Goal: Task Accomplishment & Management: Complete application form

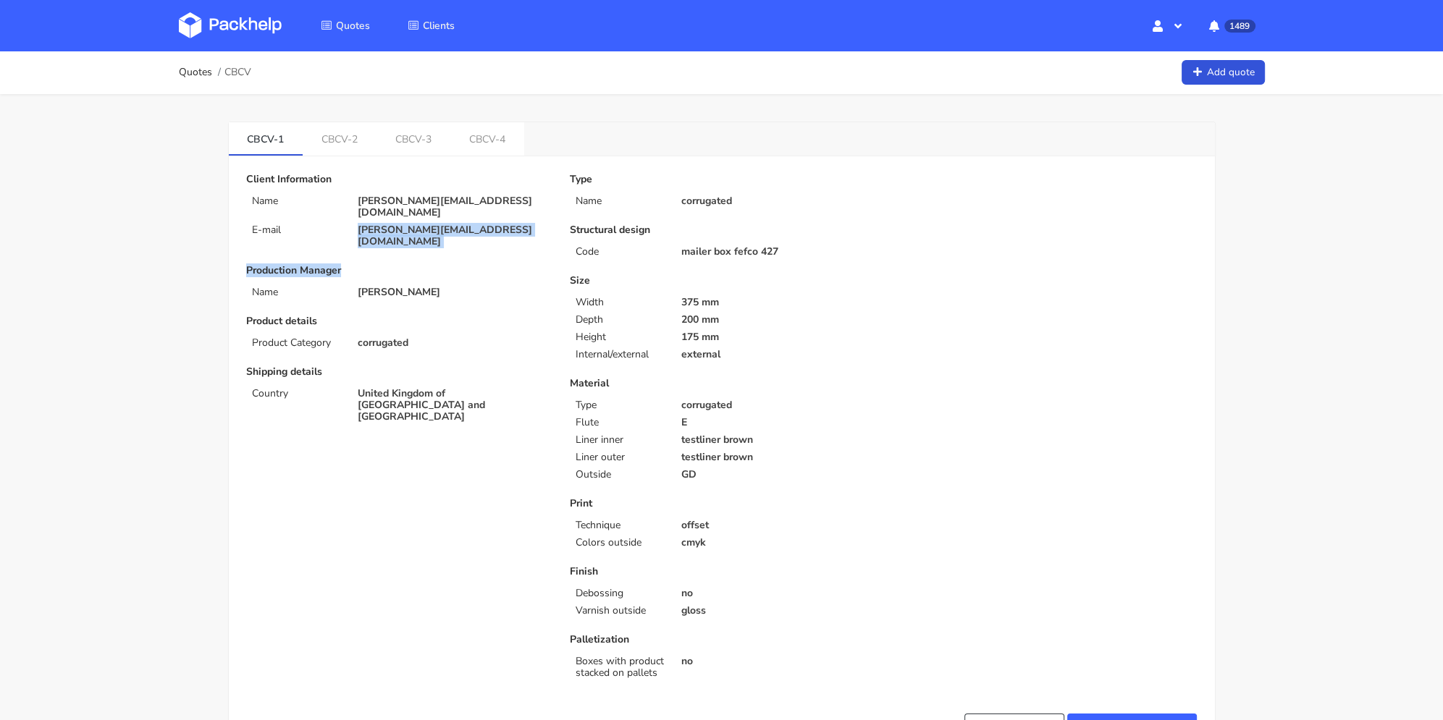
drag, startPoint x: 486, startPoint y: 224, endPoint x: 353, endPoint y: 218, distance: 133.4
click at [350, 217] on div "Client Information Name [PERSON_NAME][EMAIL_ADDRESS][DOMAIN_NAME] E-mail [PERSO…" at bounding box center [398, 435] width 324 height 523
click at [354, 224] on div "[PERSON_NAME][EMAIL_ADDRESS][DOMAIN_NAME]" at bounding box center [454, 235] width 212 height 23
click at [480, 224] on p "[PERSON_NAME][EMAIL_ADDRESS][DOMAIN_NAME]" at bounding box center [454, 235] width 192 height 23
click at [483, 224] on p "[PERSON_NAME][EMAIL_ADDRESS][DOMAIN_NAME]" at bounding box center [454, 235] width 192 height 23
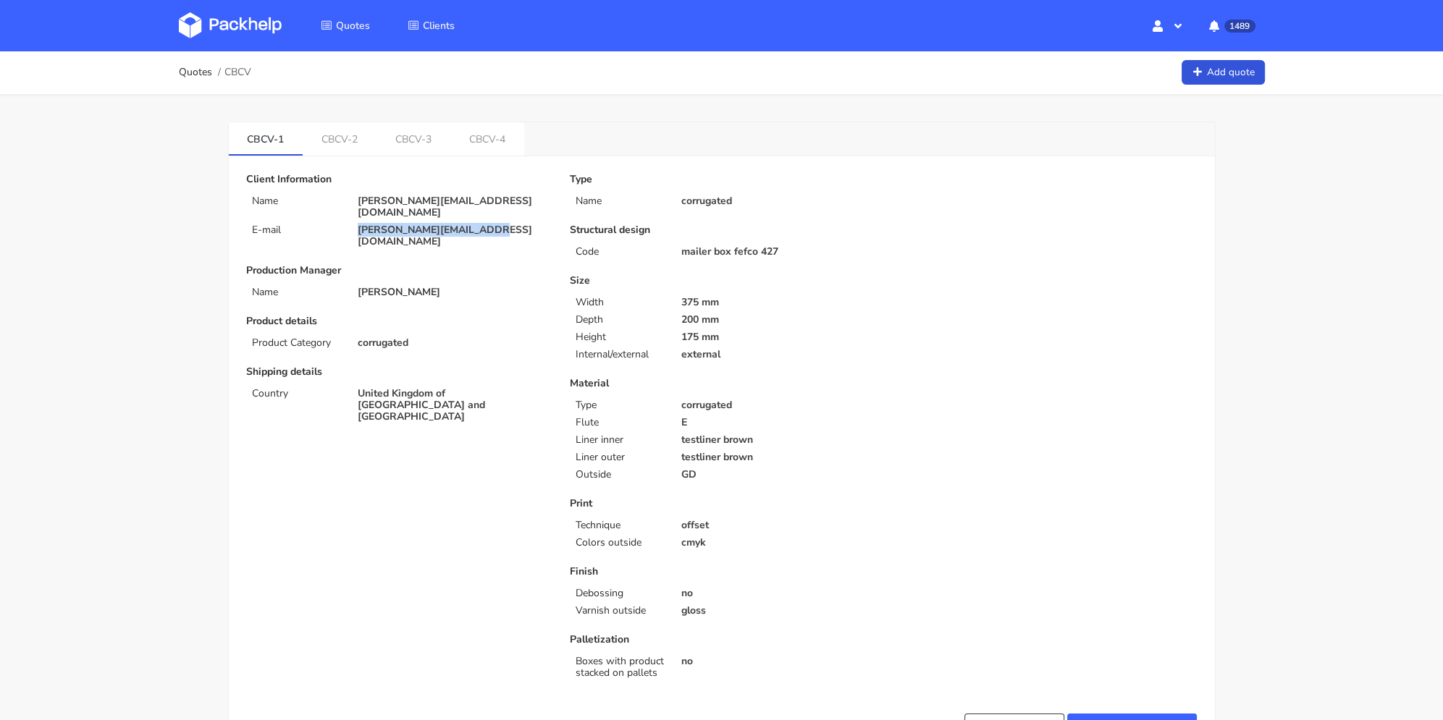
drag, startPoint x: 480, startPoint y: 217, endPoint x: 526, endPoint y: 69, distance: 154.8
click at [356, 224] on div "[PERSON_NAME][EMAIL_ADDRESS][DOMAIN_NAME]" at bounding box center [454, 235] width 212 height 23
copy p "[PERSON_NAME][EMAIL_ADDRESS][DOMAIN_NAME]"
click at [424, 127] on link "CBCV-3" at bounding box center [414, 138] width 74 height 32
click at [489, 141] on link "CBCV-4" at bounding box center [489, 138] width 74 height 32
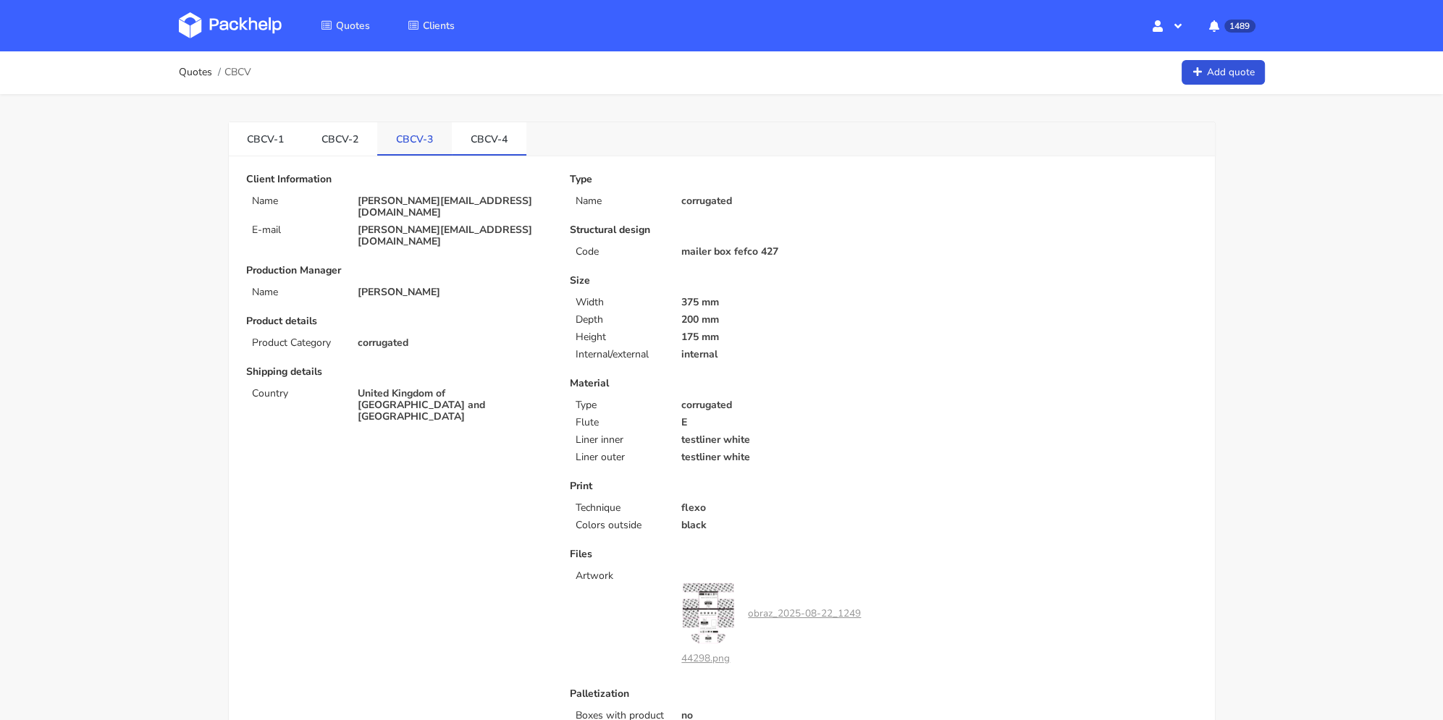
click at [413, 69] on div "Quotes CBCV Add quote" at bounding box center [722, 72] width 1086 height 29
click at [426, 138] on link "CBCV-3" at bounding box center [414, 138] width 75 height 32
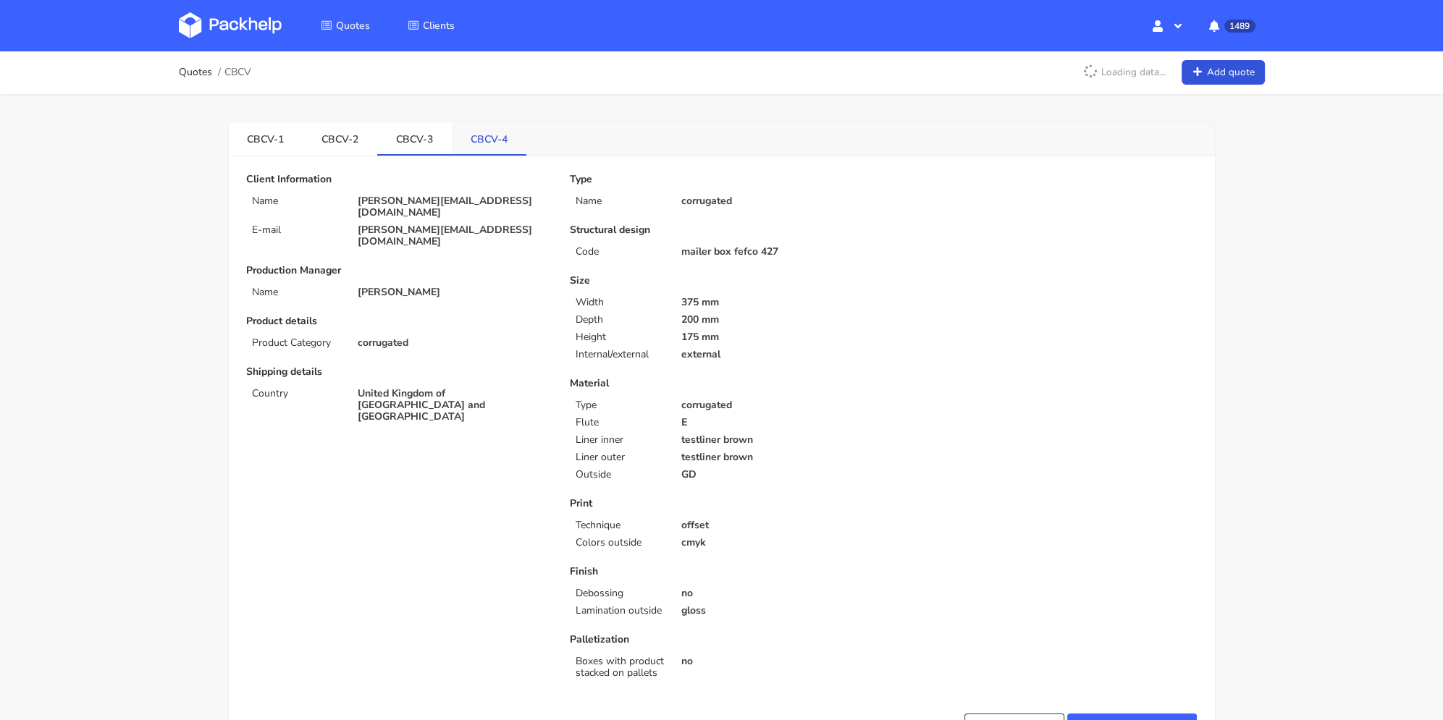
click at [491, 141] on link "CBCV-4" at bounding box center [489, 138] width 75 height 32
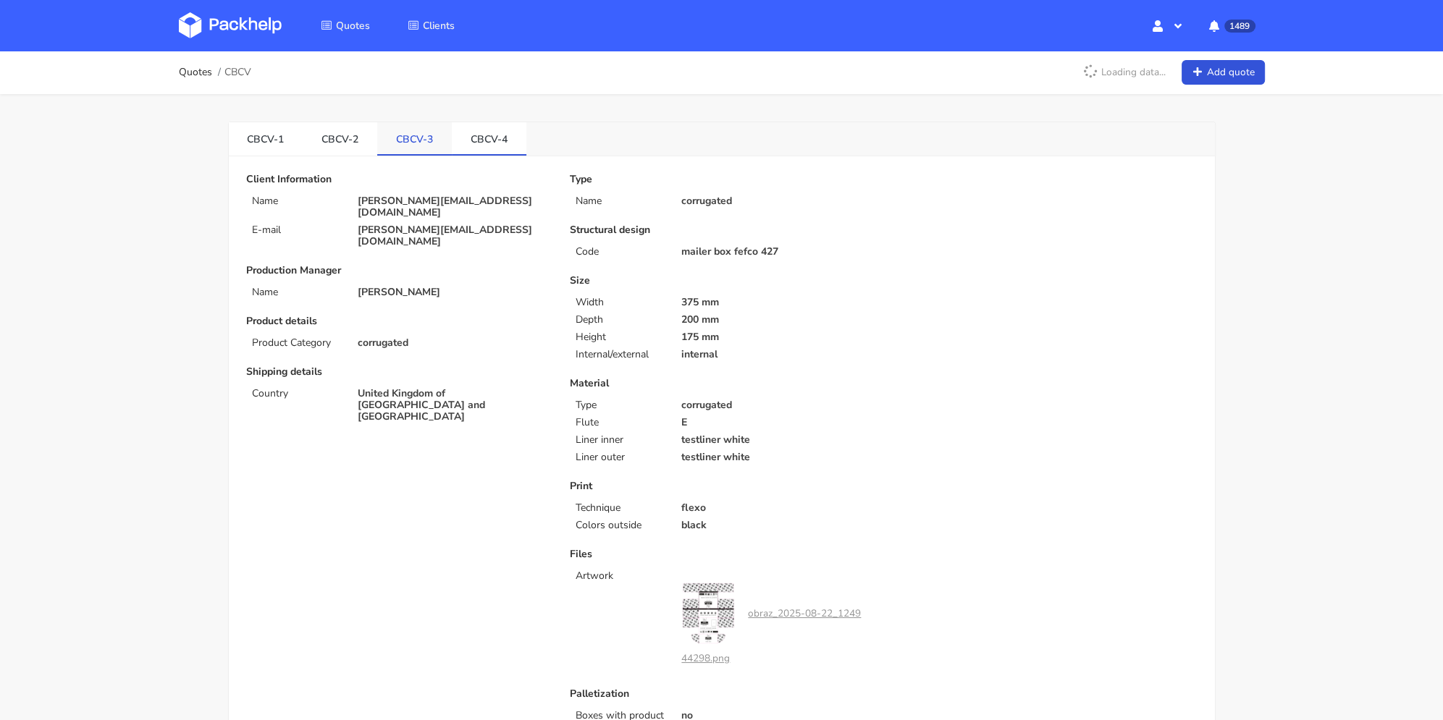
click at [442, 144] on link "CBCV-3" at bounding box center [414, 138] width 75 height 32
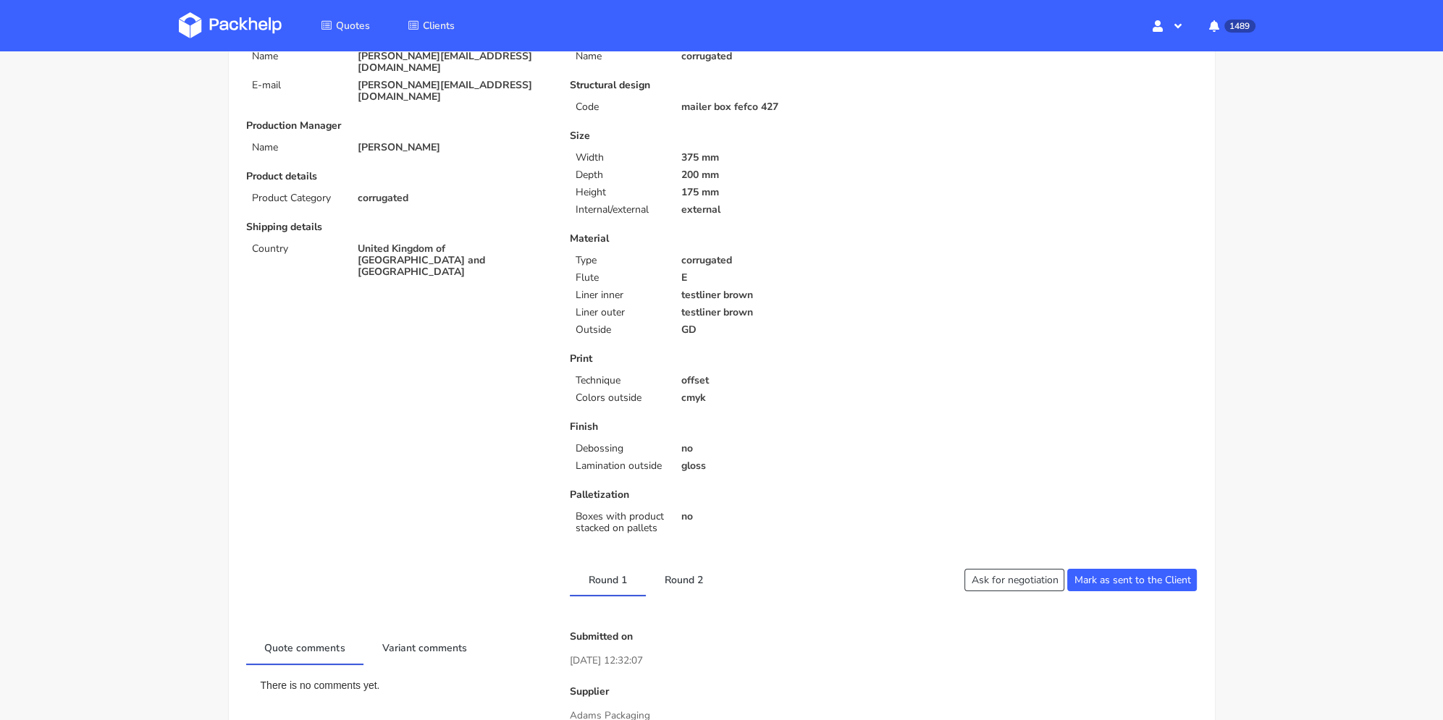
scroll to position [72, 0]
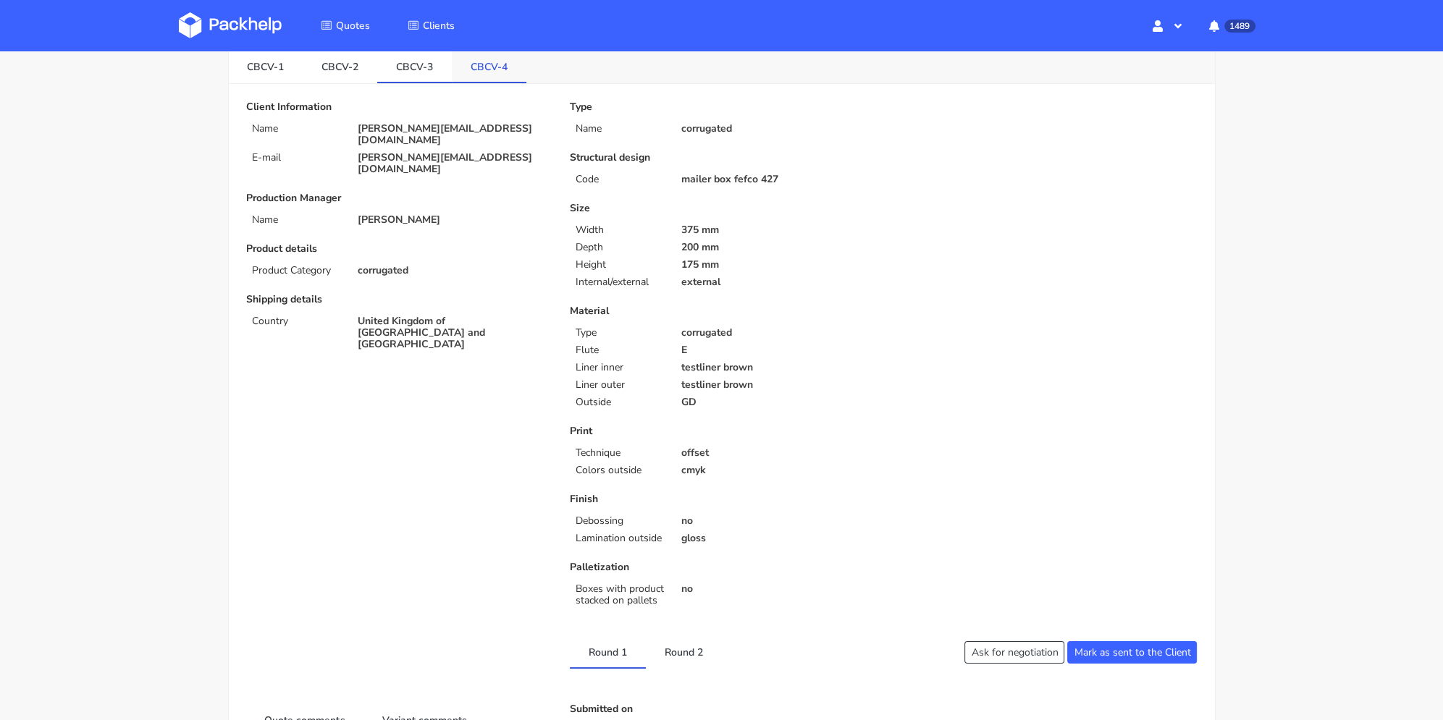
click at [497, 75] on link "CBCV-4" at bounding box center [489, 66] width 75 height 32
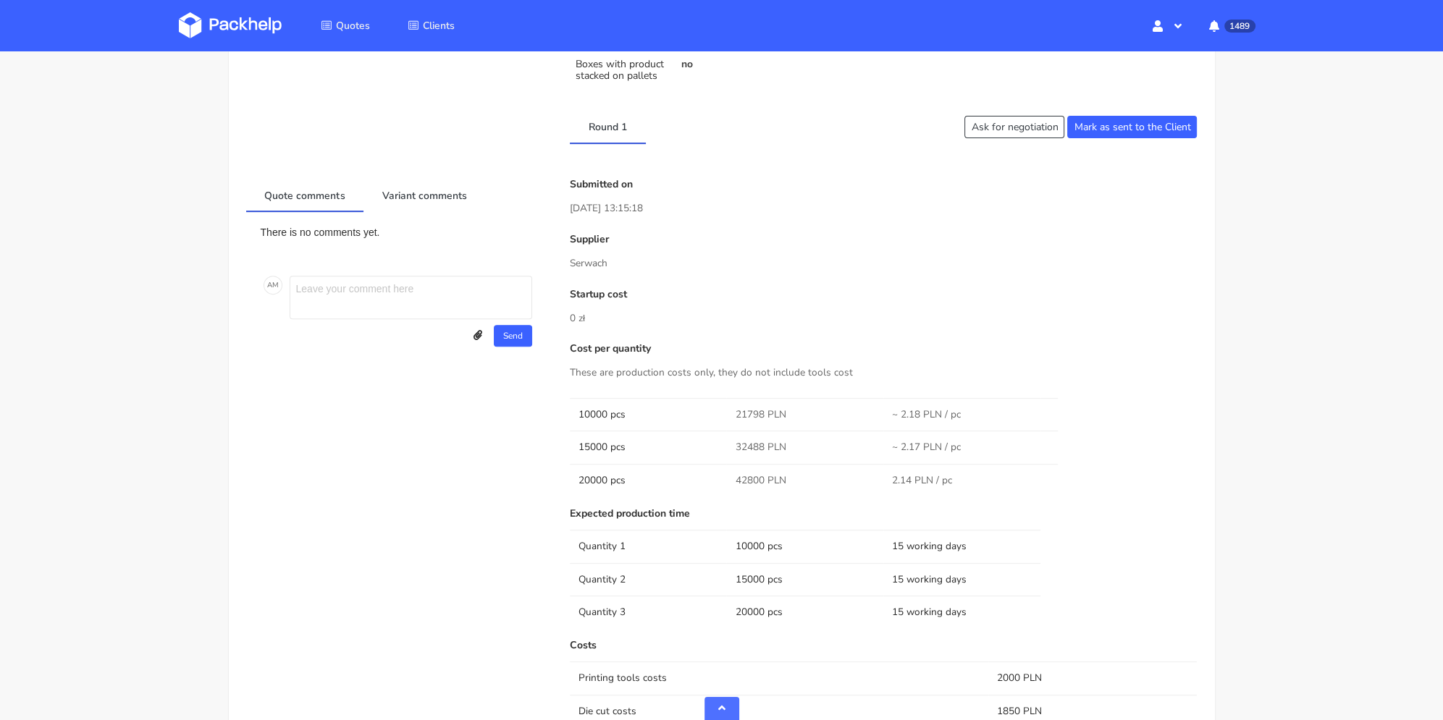
scroll to position [869, 0]
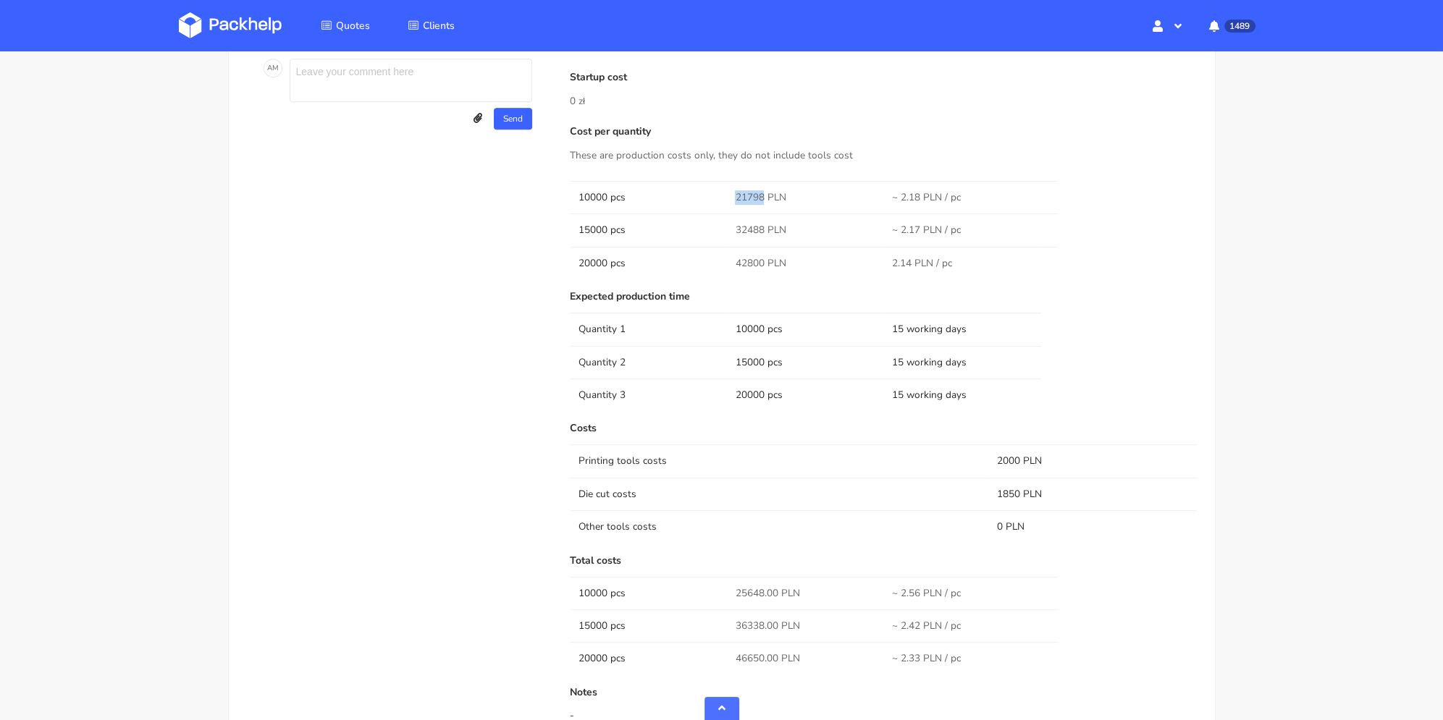
drag, startPoint x: 741, startPoint y: 196, endPoint x: 763, endPoint y: 195, distance: 21.8
click at [763, 195] on span "21798 PLN" at bounding box center [760, 197] width 51 height 14
copy span "21798"
click at [749, 224] on span "32488 PLN" at bounding box center [760, 230] width 51 height 14
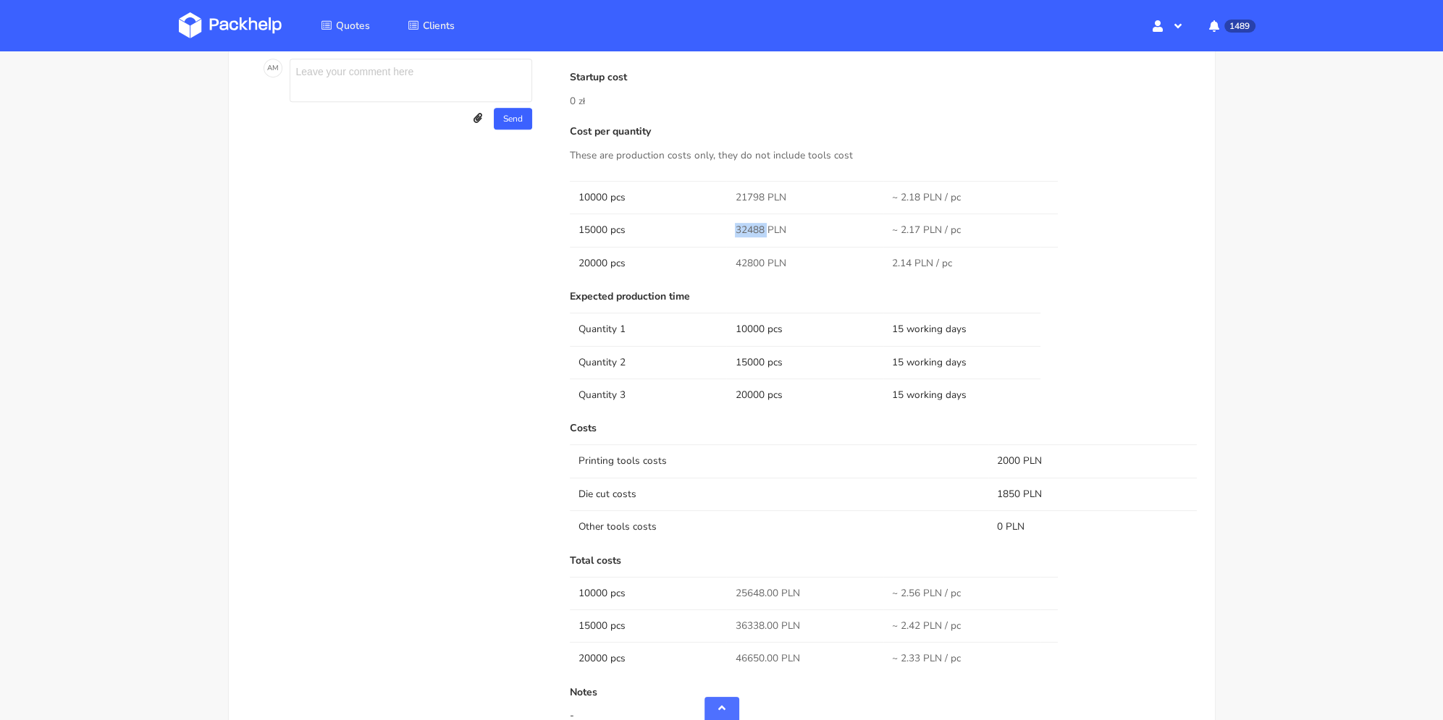
copy span "32488"
click at [754, 264] on span "42800 PLN" at bounding box center [760, 263] width 51 height 14
copy span "42800"
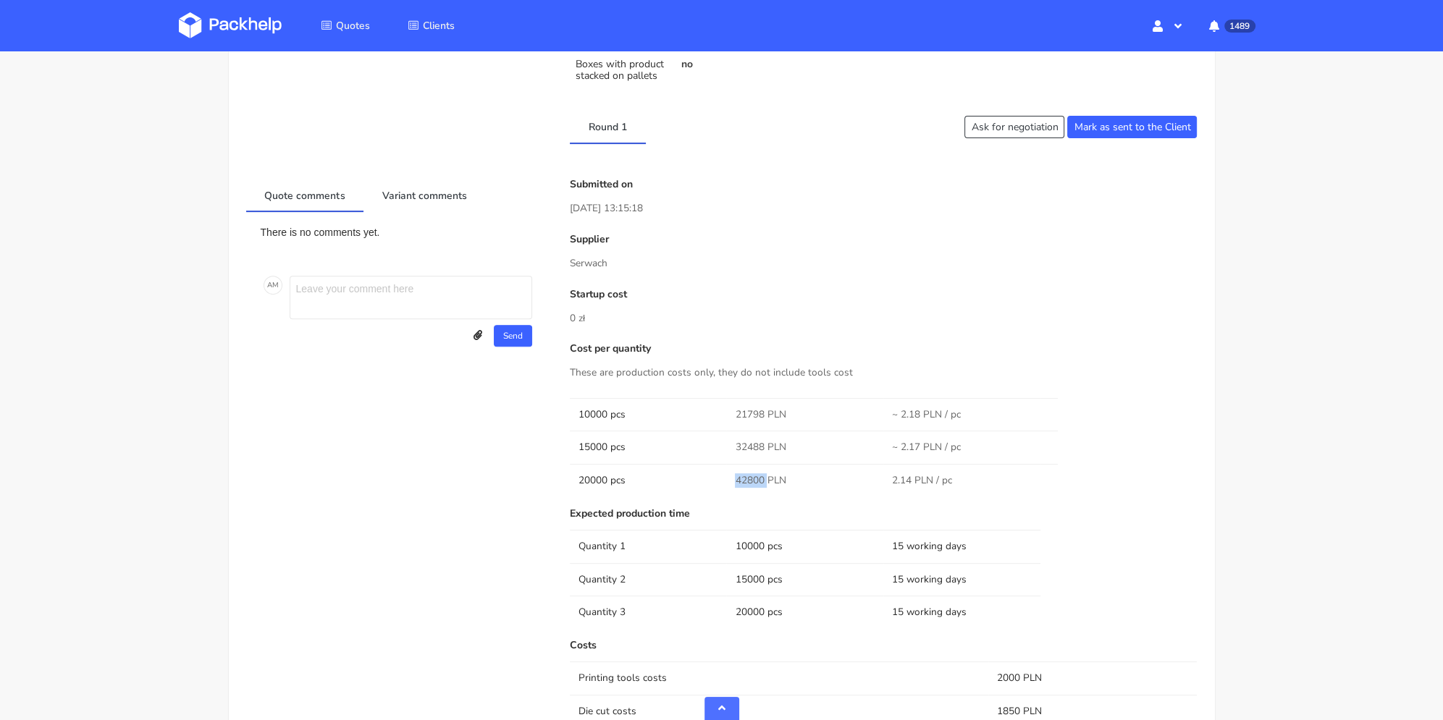
scroll to position [1231, 0]
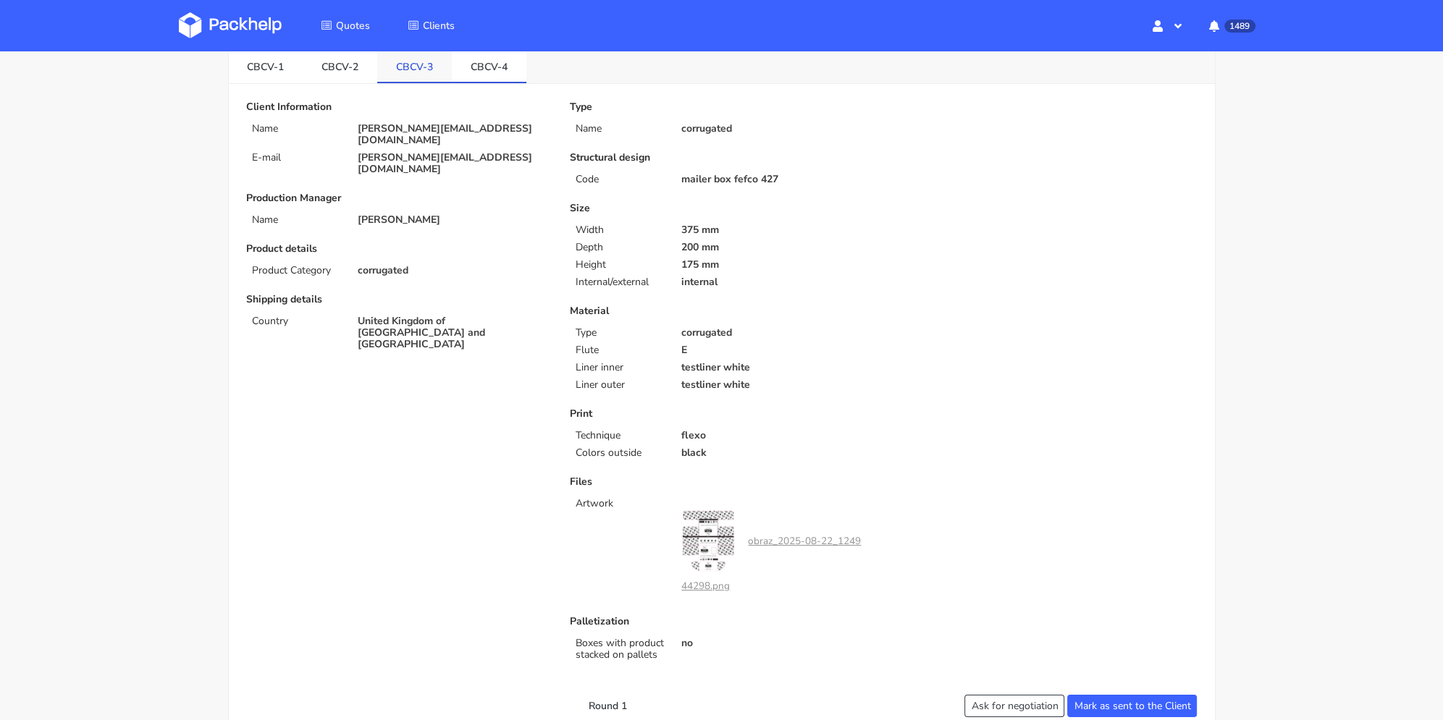
click at [425, 61] on link "CBCV-3" at bounding box center [414, 66] width 75 height 32
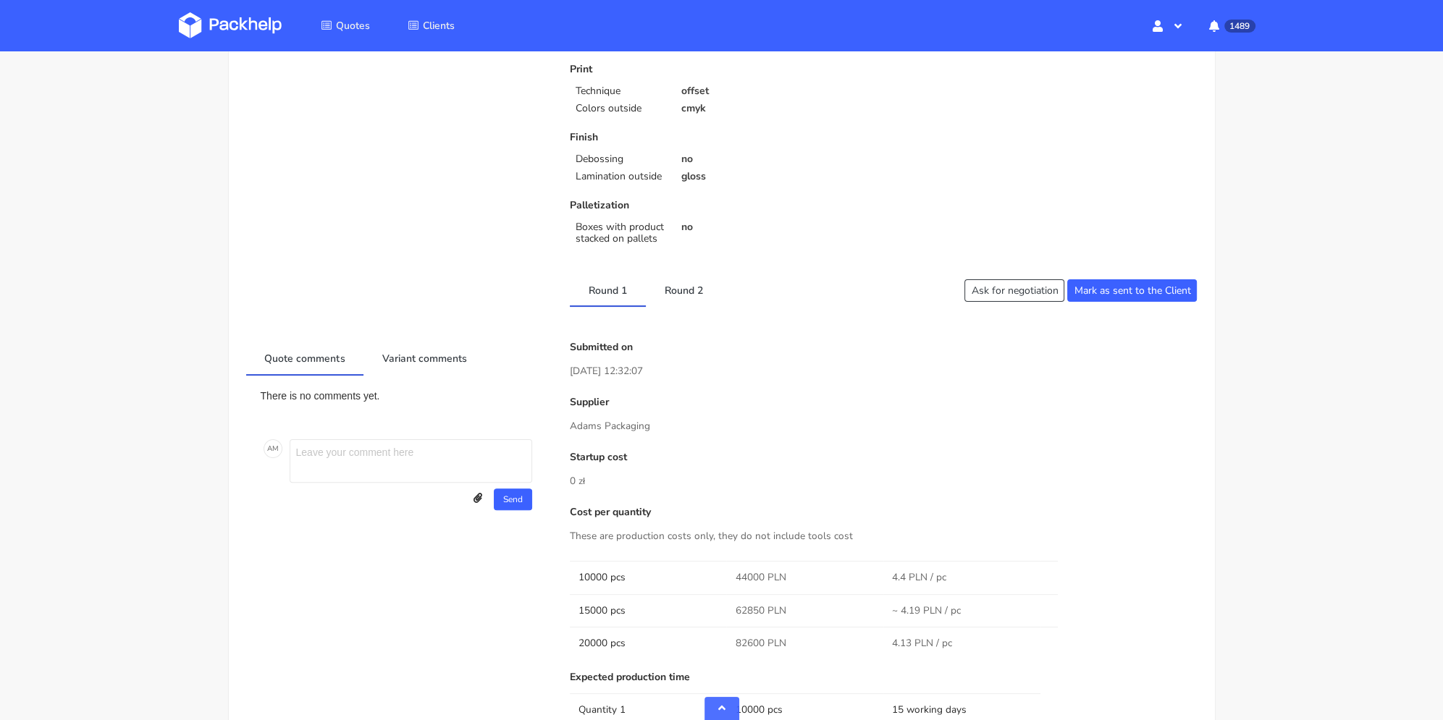
scroll to position [0, 0]
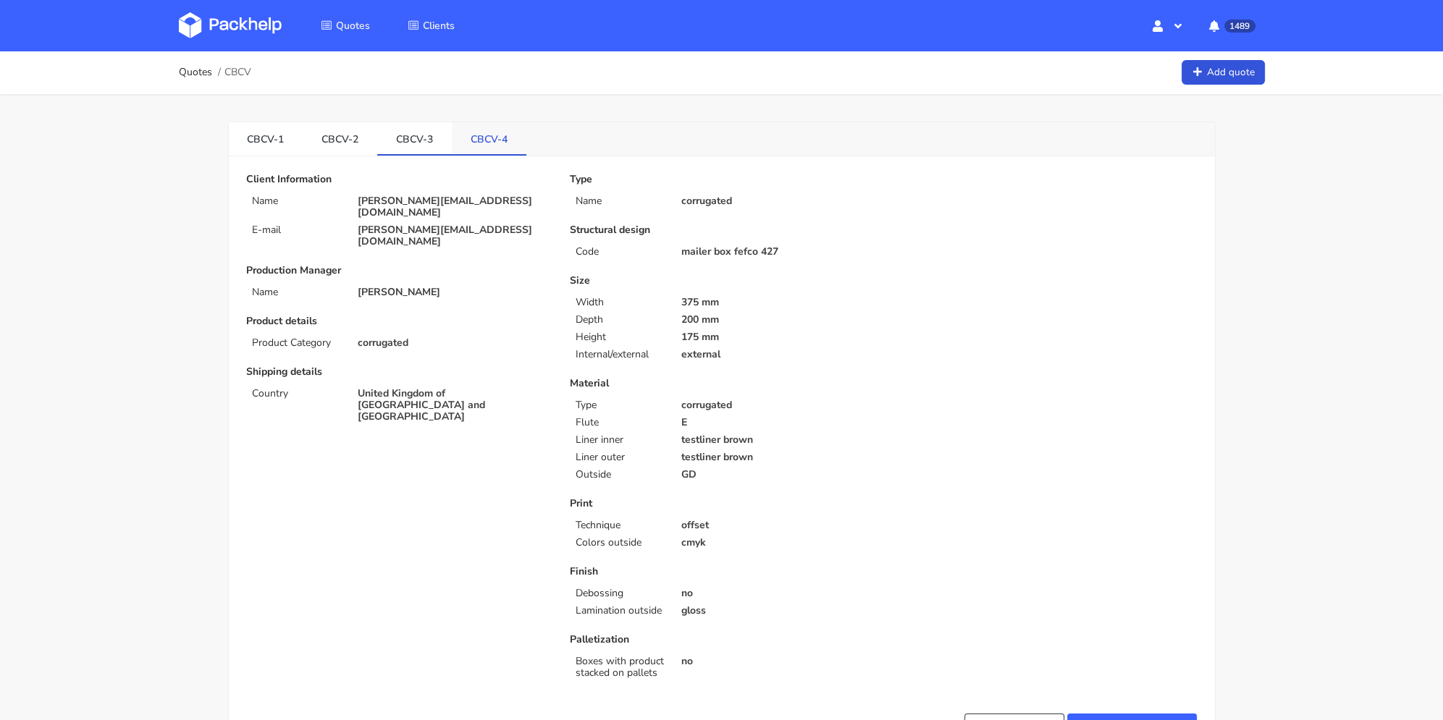
click at [496, 153] on link "CBCV-4" at bounding box center [489, 138] width 75 height 32
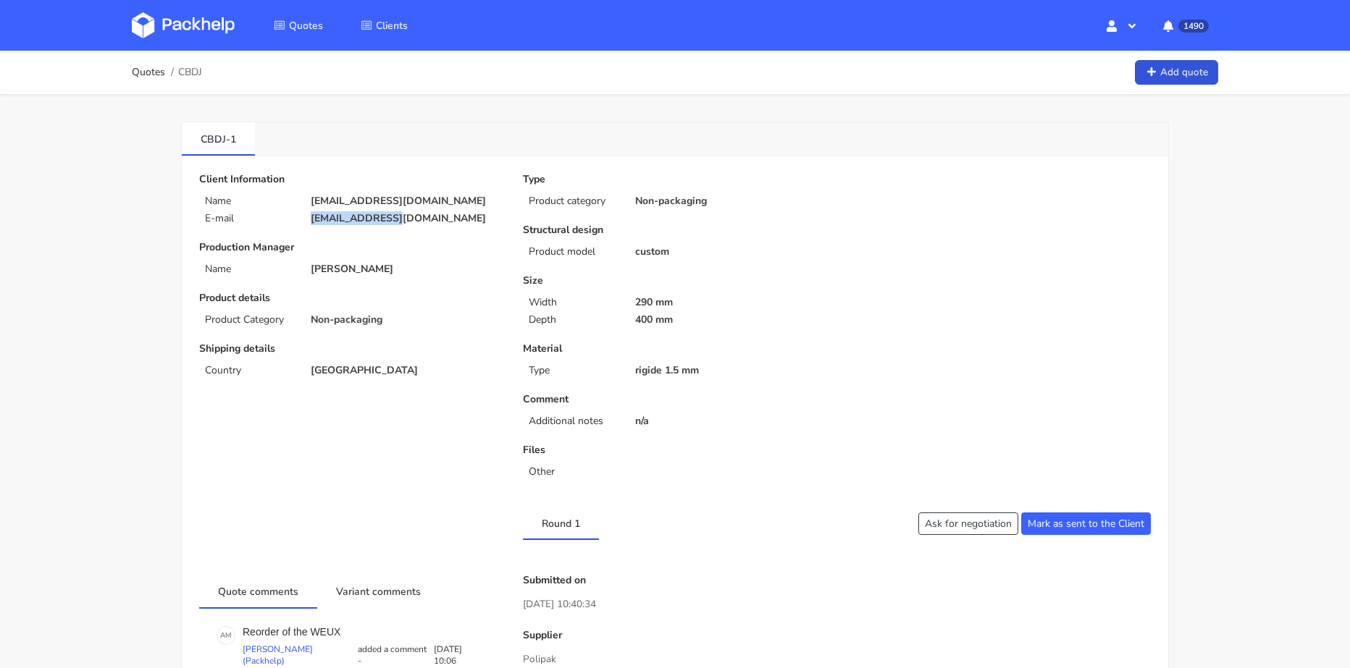
drag, startPoint x: 342, startPoint y: 209, endPoint x: 289, endPoint y: 209, distance: 52.9
click at [289, 209] on div "Client Information Name info@la-jonx.ch E-mail info@la-jonx.ch" at bounding box center [350, 199] width 303 height 51
copy div "info@la-jonx.ch"
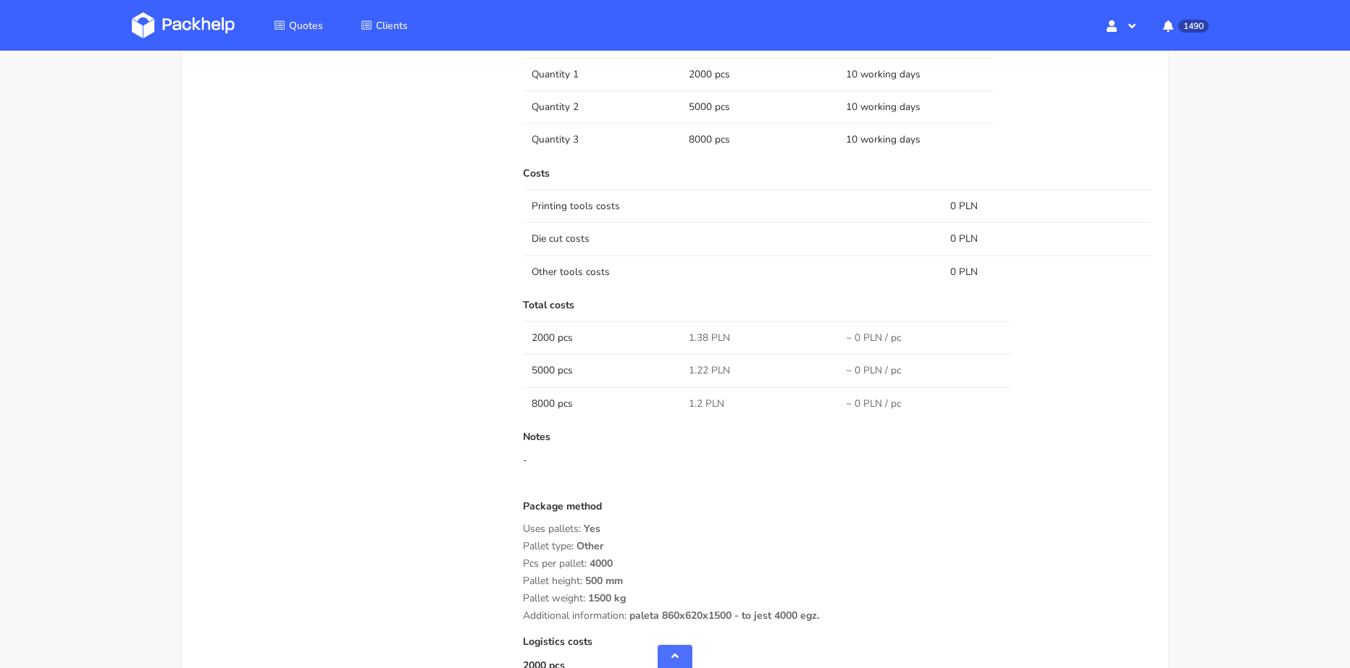
scroll to position [579, 0]
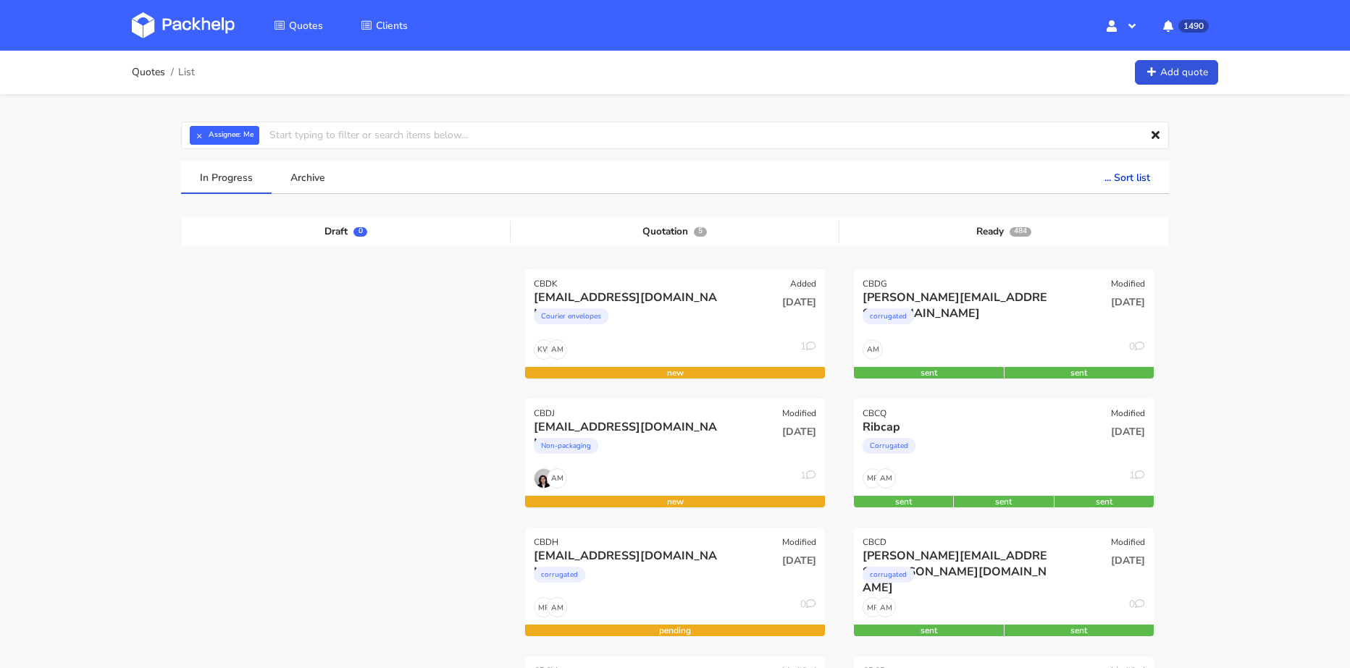
click at [1164, 72] on link "Add quote" at bounding box center [1176, 72] width 83 height 25
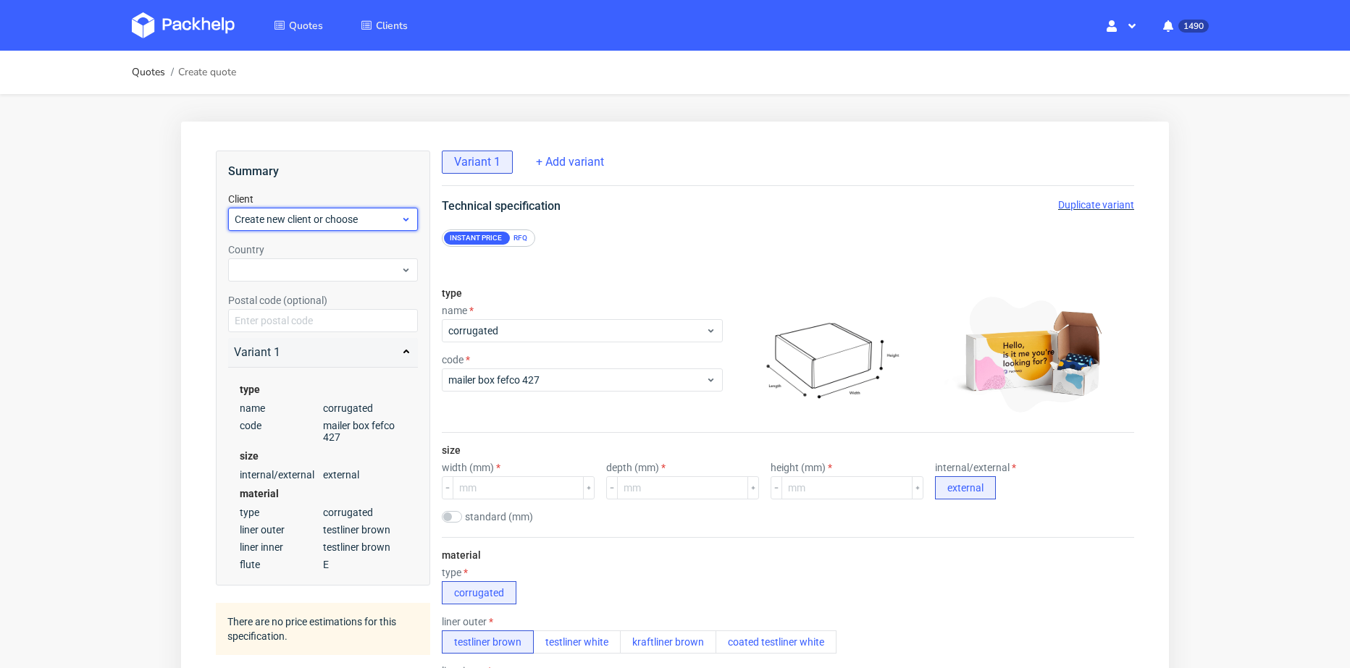
click at [353, 215] on span "Create new client or choose" at bounding box center [318, 219] width 166 height 14
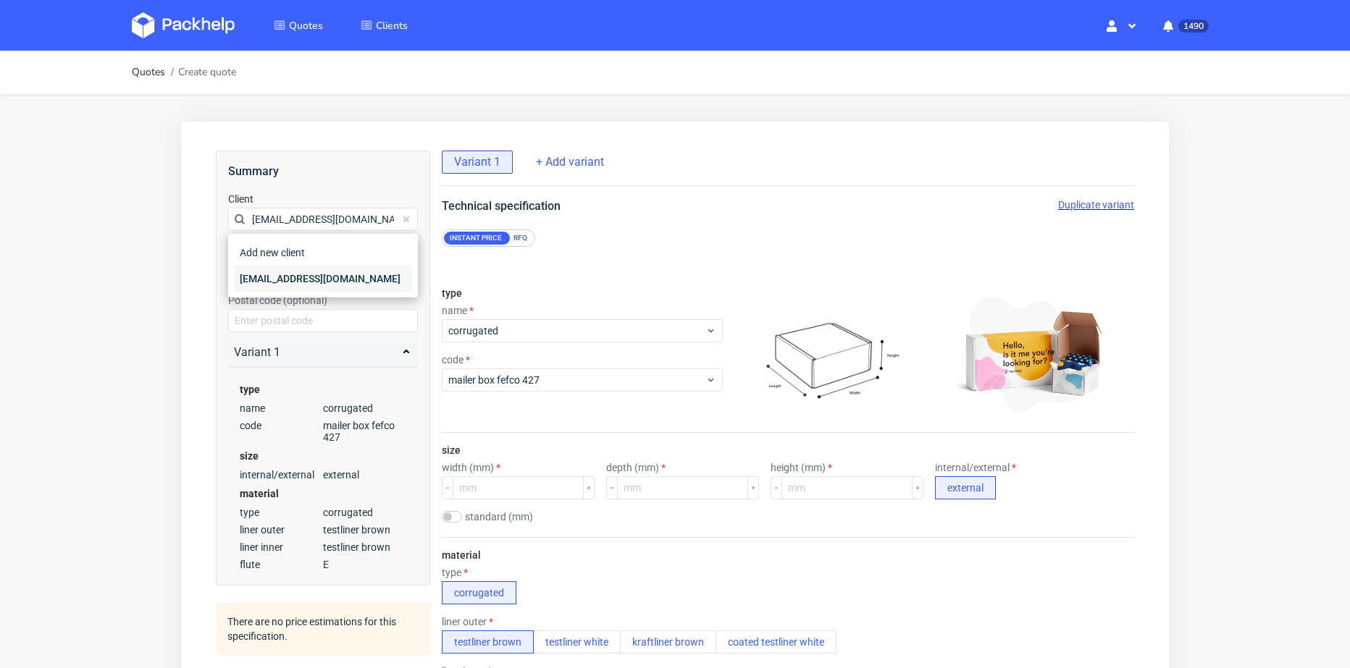
type input "oferty@maxprint.com.pl"
click at [282, 274] on div "oferty@maxprint.com.pl" at bounding box center [323, 279] width 178 height 26
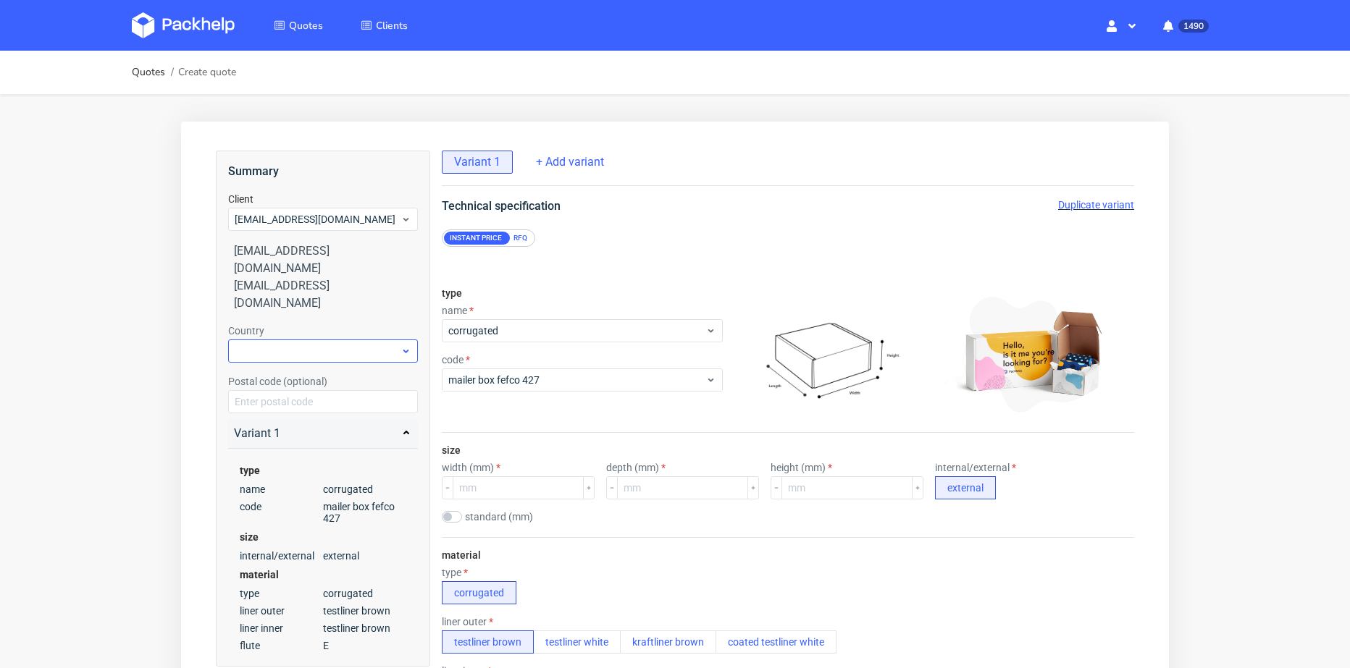
click at [278, 324] on div "Country" at bounding box center [323, 343] width 190 height 39
click at [279, 340] on div at bounding box center [323, 351] width 190 height 23
type input "pol"
click at [288, 369] on div "Poland" at bounding box center [323, 376] width 178 height 26
click at [518, 329] on span "corrugated" at bounding box center [576, 331] width 257 height 14
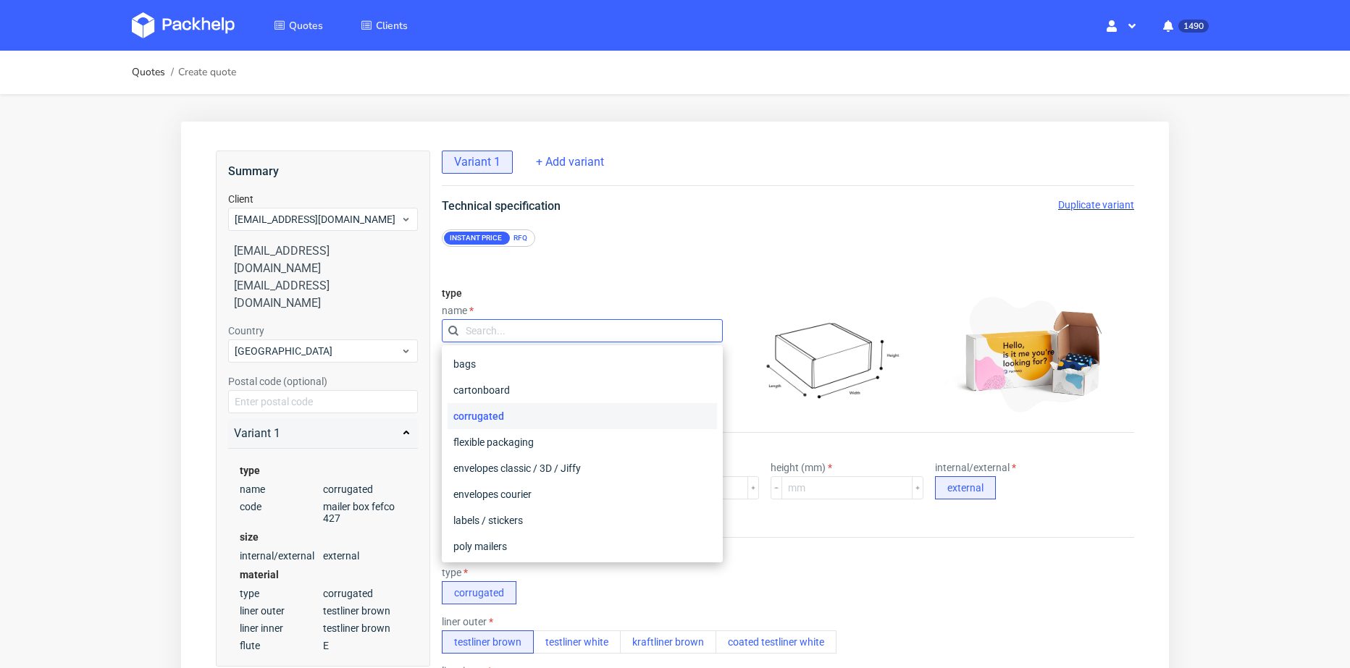
click at [517, 329] on input "text" at bounding box center [582, 330] width 281 height 23
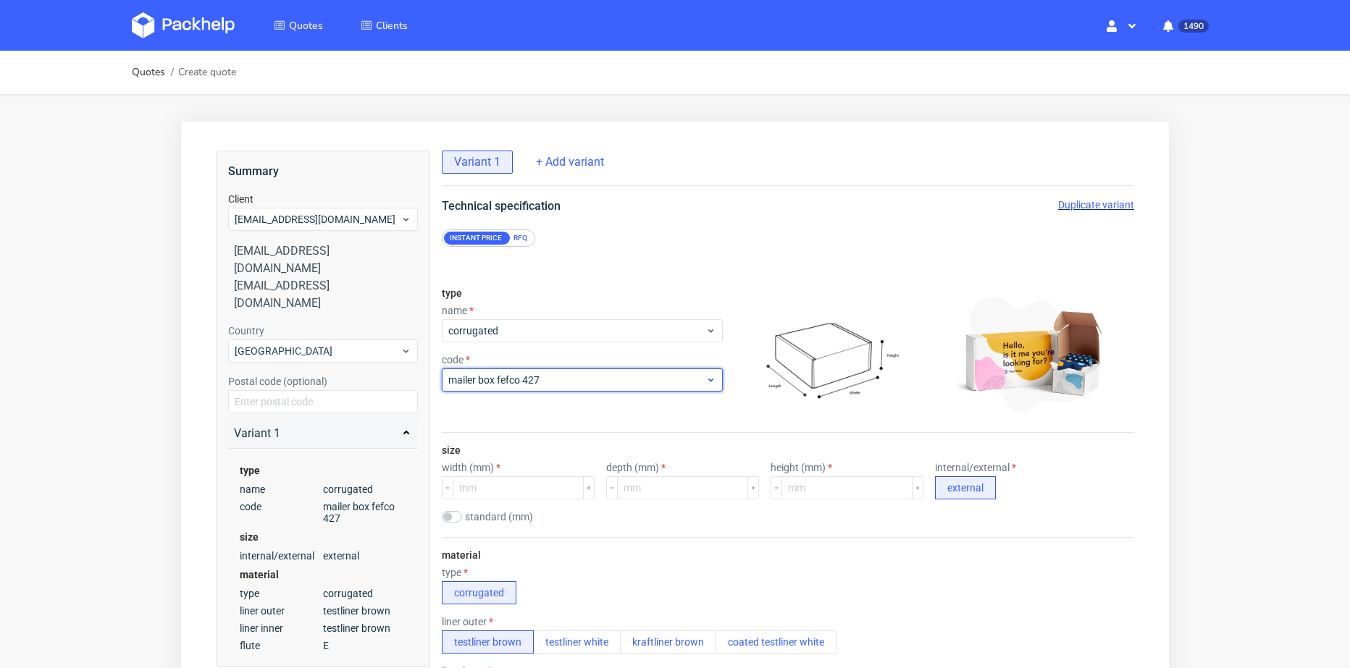
click at [528, 388] on div "mailer box fefco 427" at bounding box center [582, 380] width 281 height 23
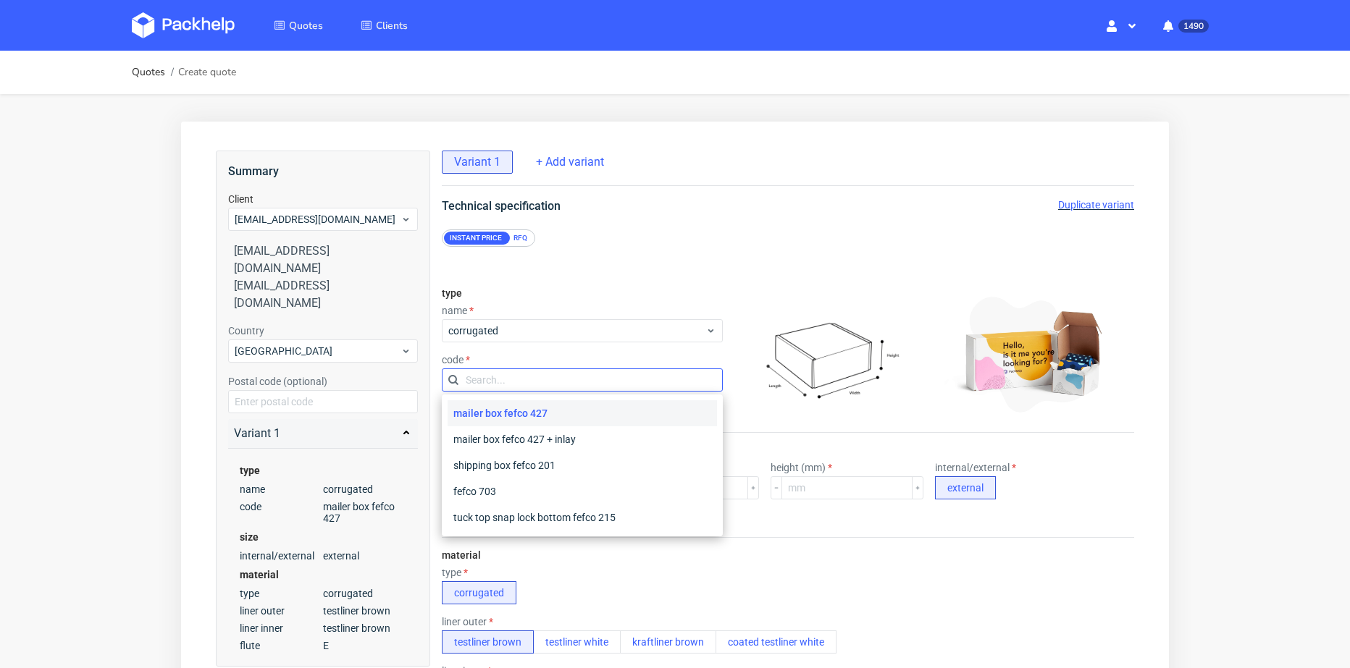
scroll to position [72, 0]
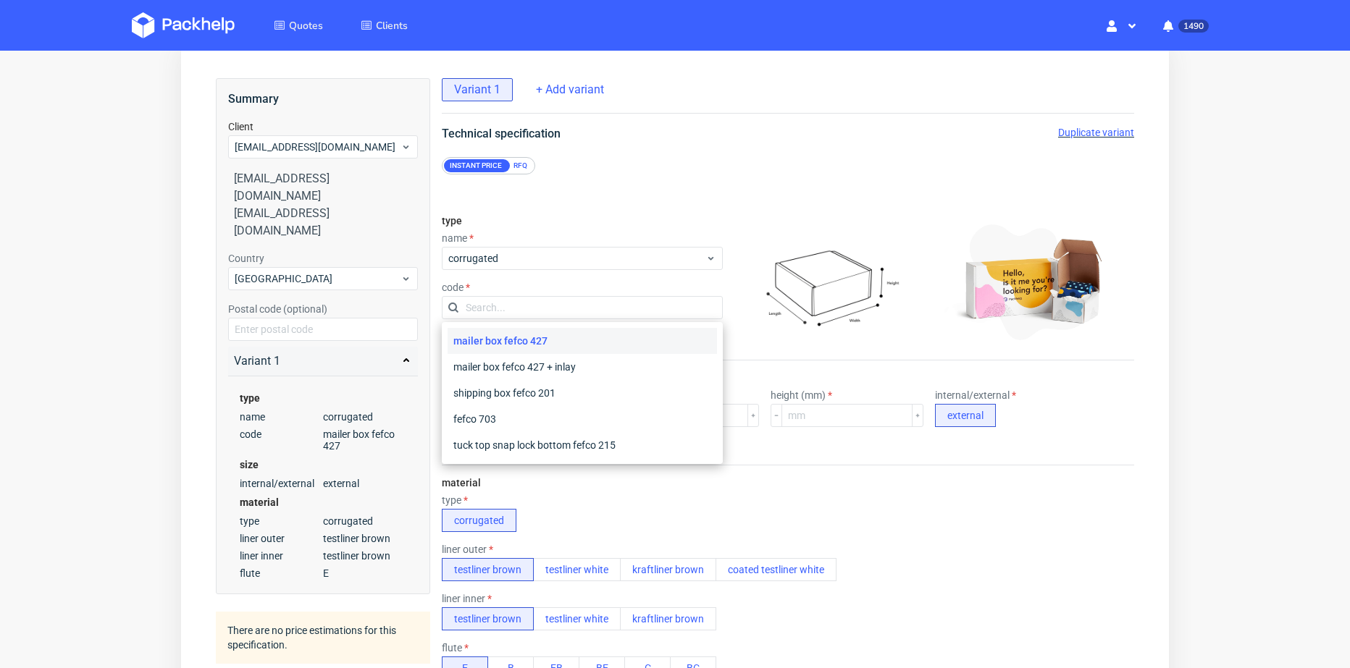
click at [524, 163] on div "RFQ" at bounding box center [520, 165] width 25 height 13
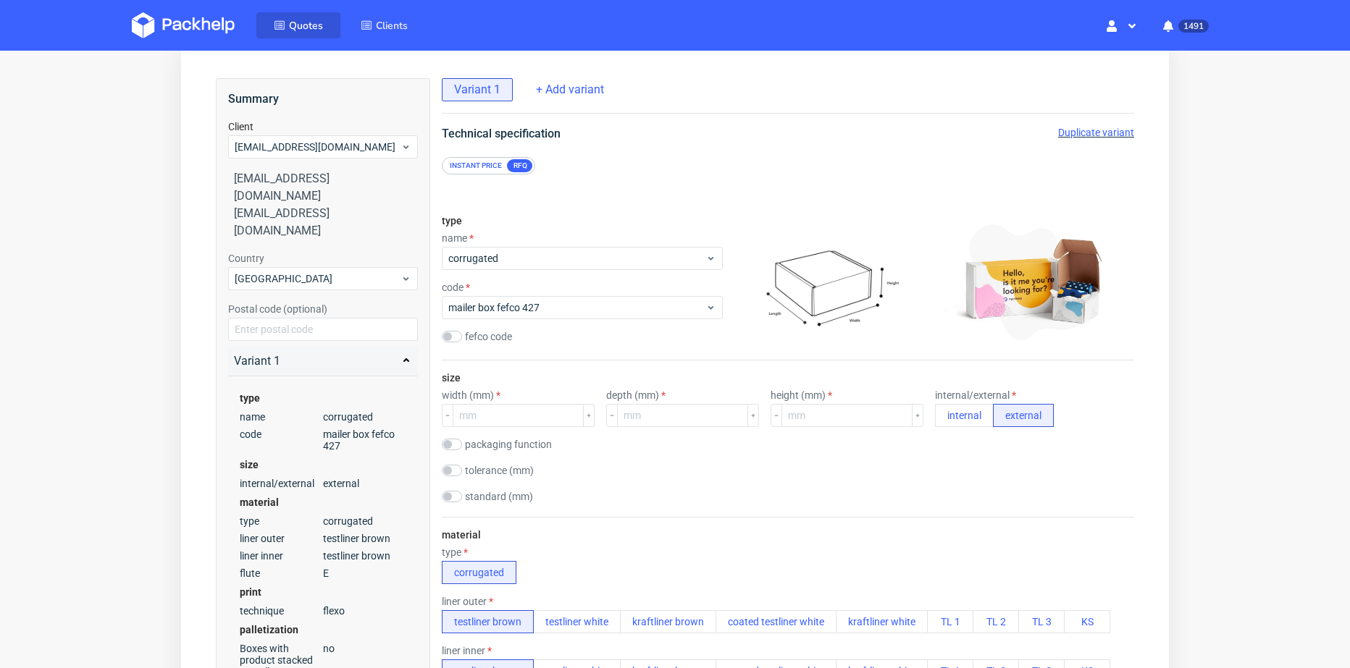
click at [307, 28] on span "Quotes" at bounding box center [306, 26] width 34 height 14
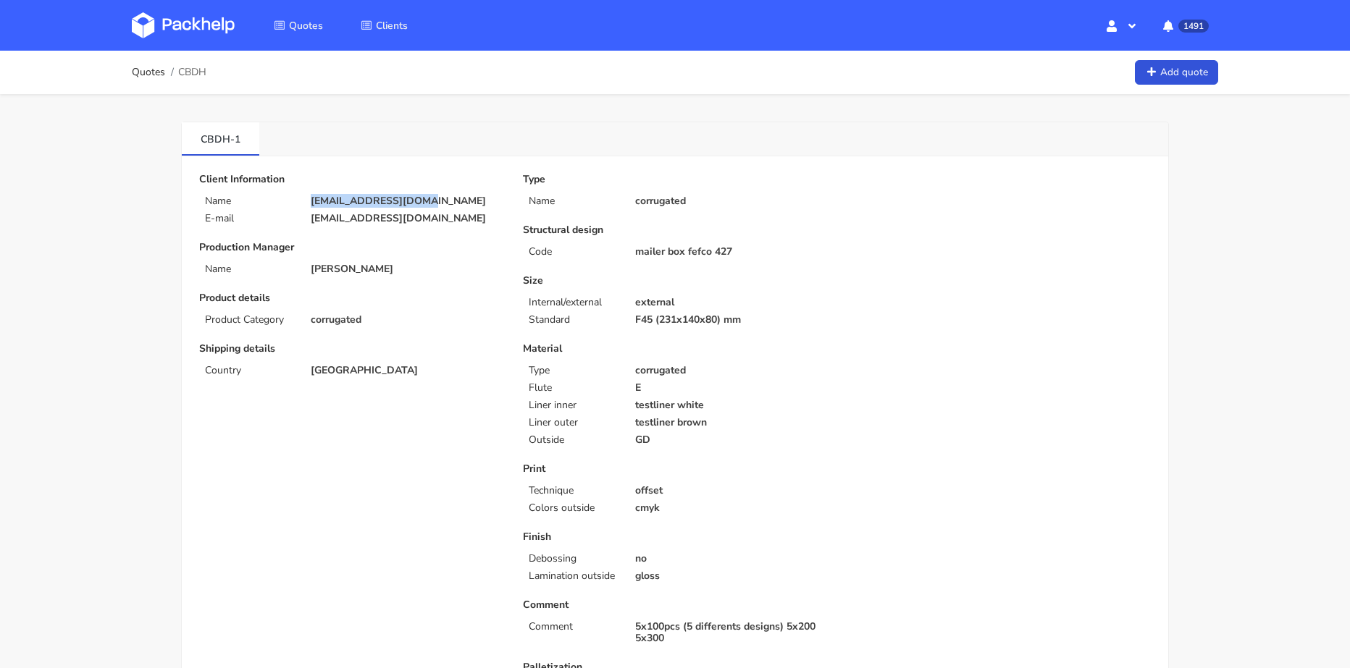
drag, startPoint x: 426, startPoint y: 200, endPoint x: 327, endPoint y: 182, distance: 100.1
click at [310, 204] on div "contact@invasions.fr" at bounding box center [406, 202] width 212 height 12
copy p "contact@invasions.fr"
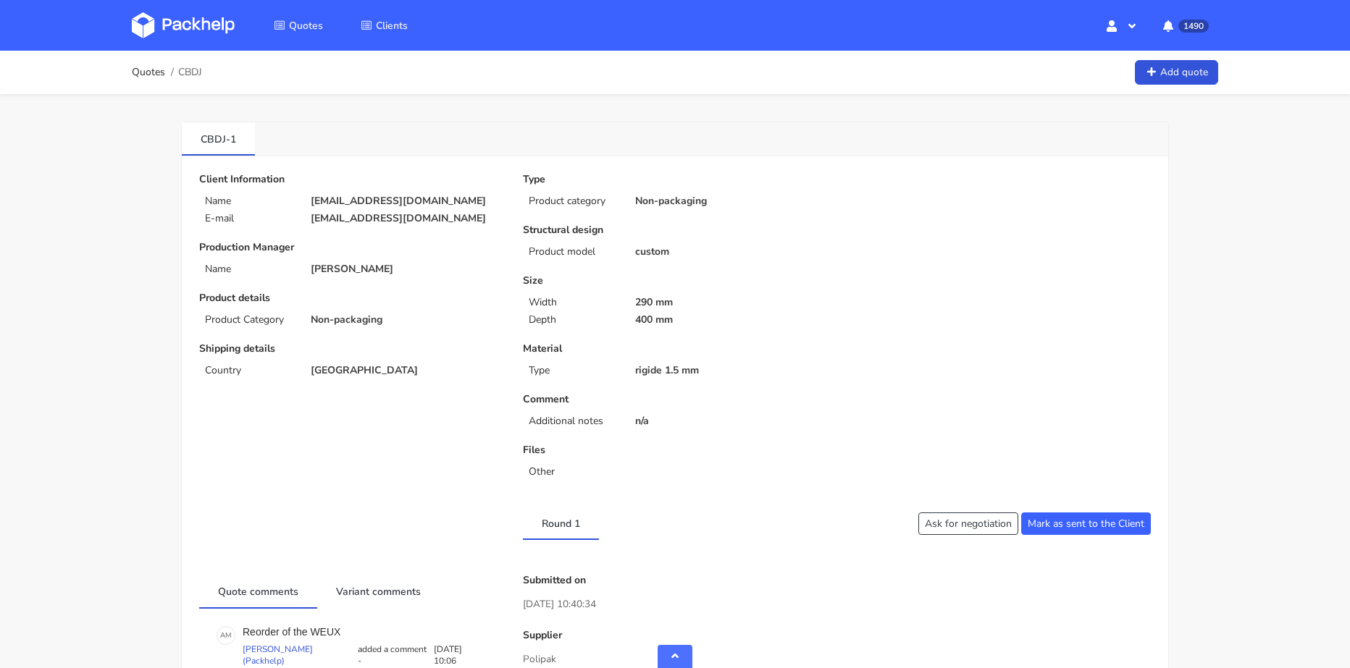
scroll to position [579, 0]
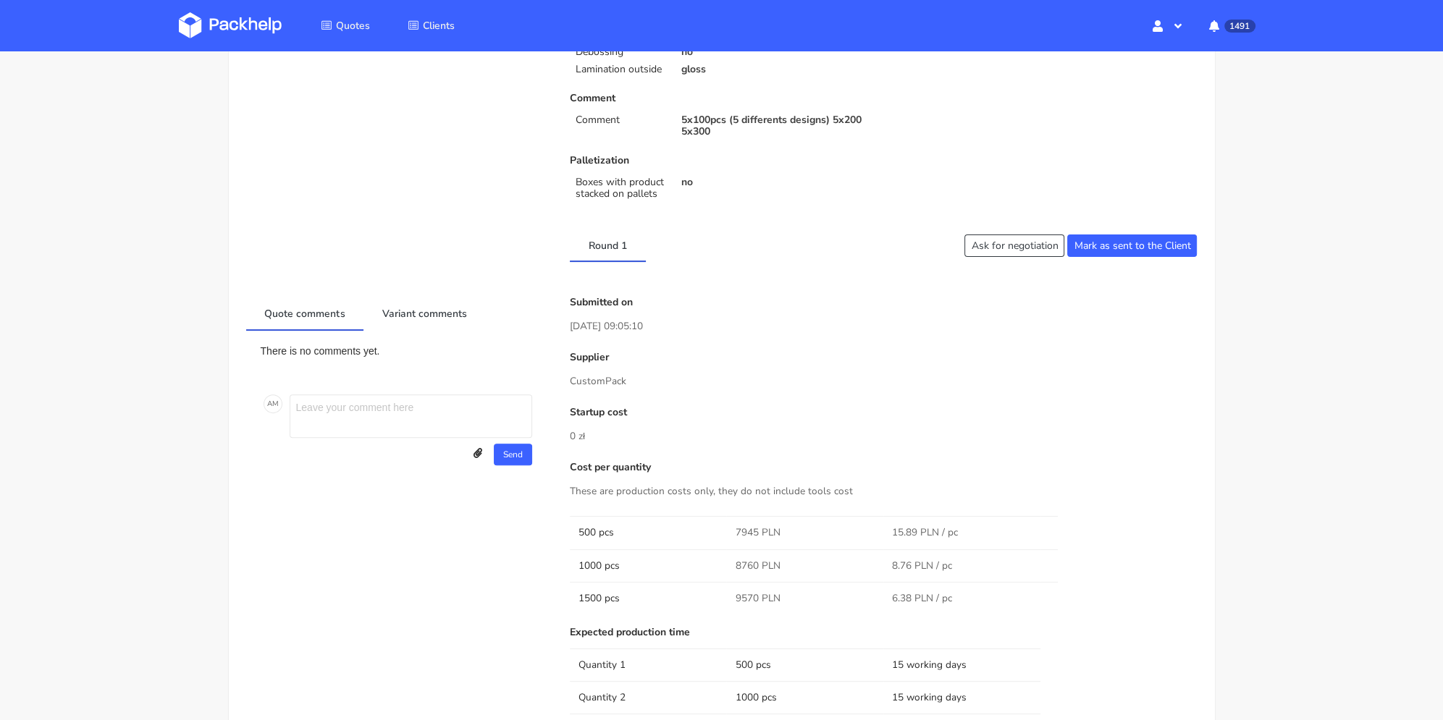
scroll to position [579, 0]
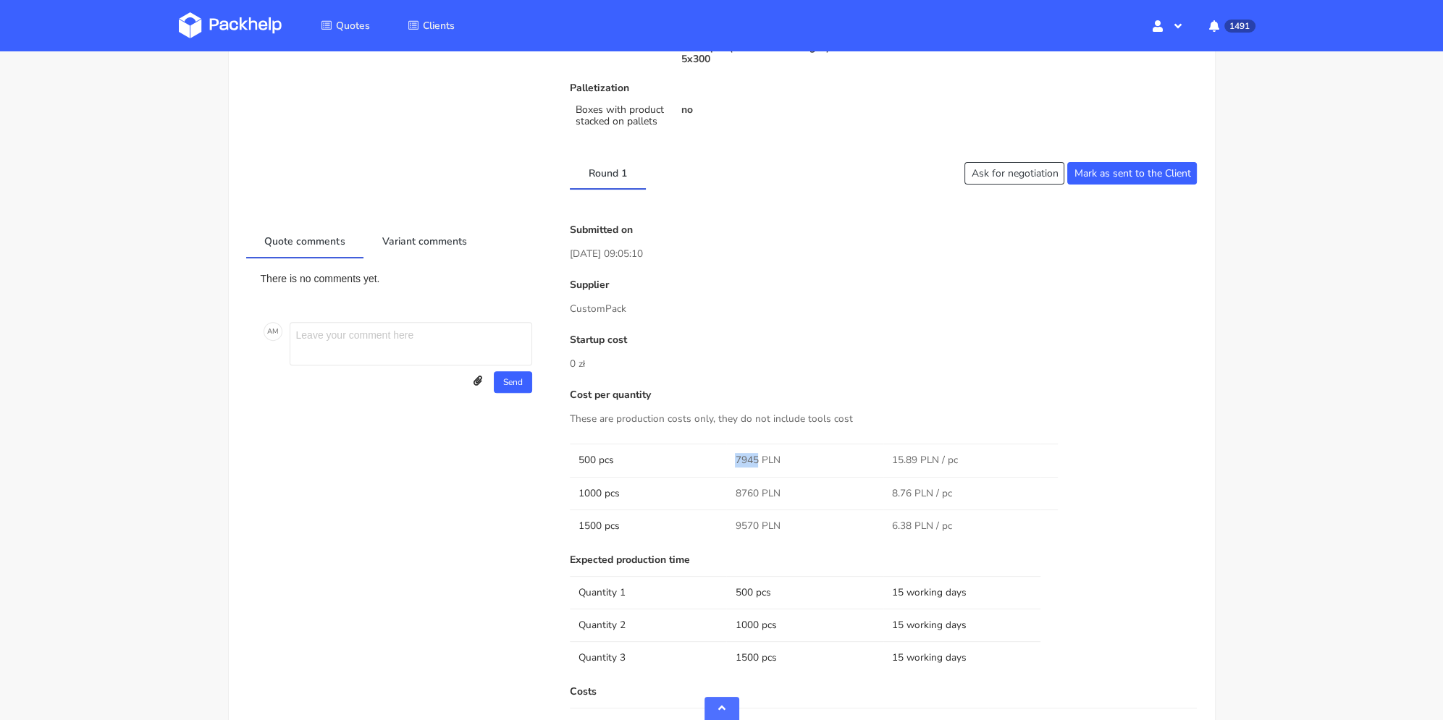
drag, startPoint x: 737, startPoint y: 457, endPoint x: 757, endPoint y: 459, distance: 20.4
click at [757, 459] on span "7945 PLN" at bounding box center [757, 460] width 45 height 14
copy span "7945"
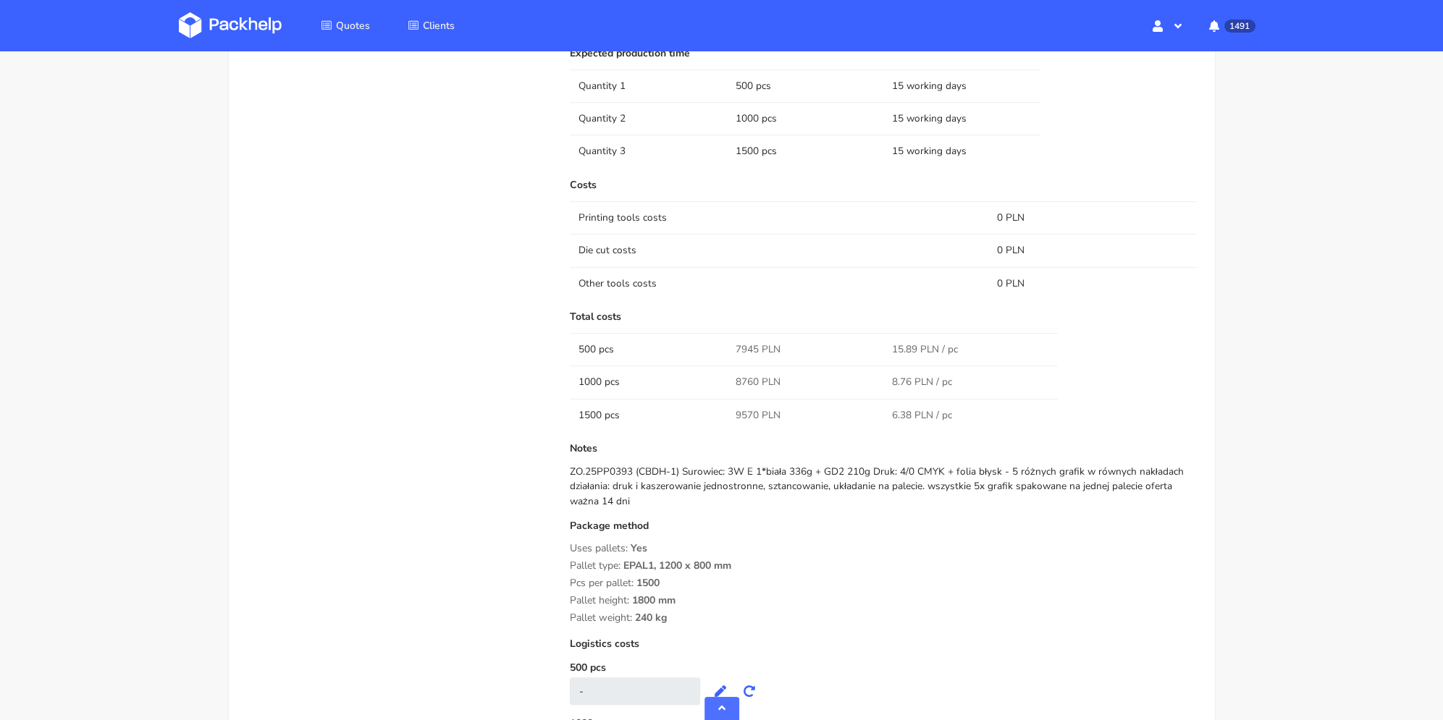
scroll to position [941, 0]
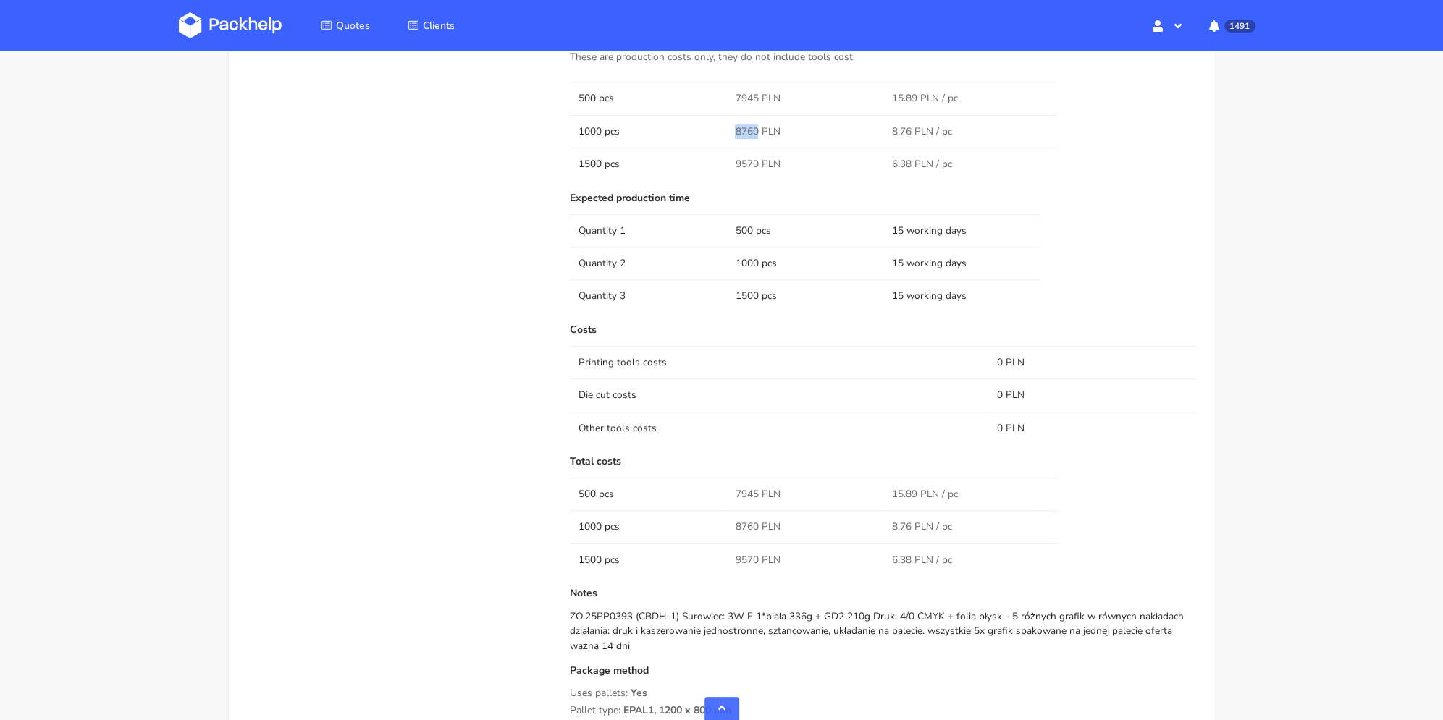
drag, startPoint x: 731, startPoint y: 129, endPoint x: 756, endPoint y: 132, distance: 24.8
click at [756, 132] on td "8760 PLN" at bounding box center [804, 131] width 157 height 33
copy span "8760"
drag, startPoint x: 744, startPoint y: 159, endPoint x: 756, endPoint y: 161, distance: 11.8
click at [756, 161] on td "9570 PLN" at bounding box center [804, 164] width 157 height 33
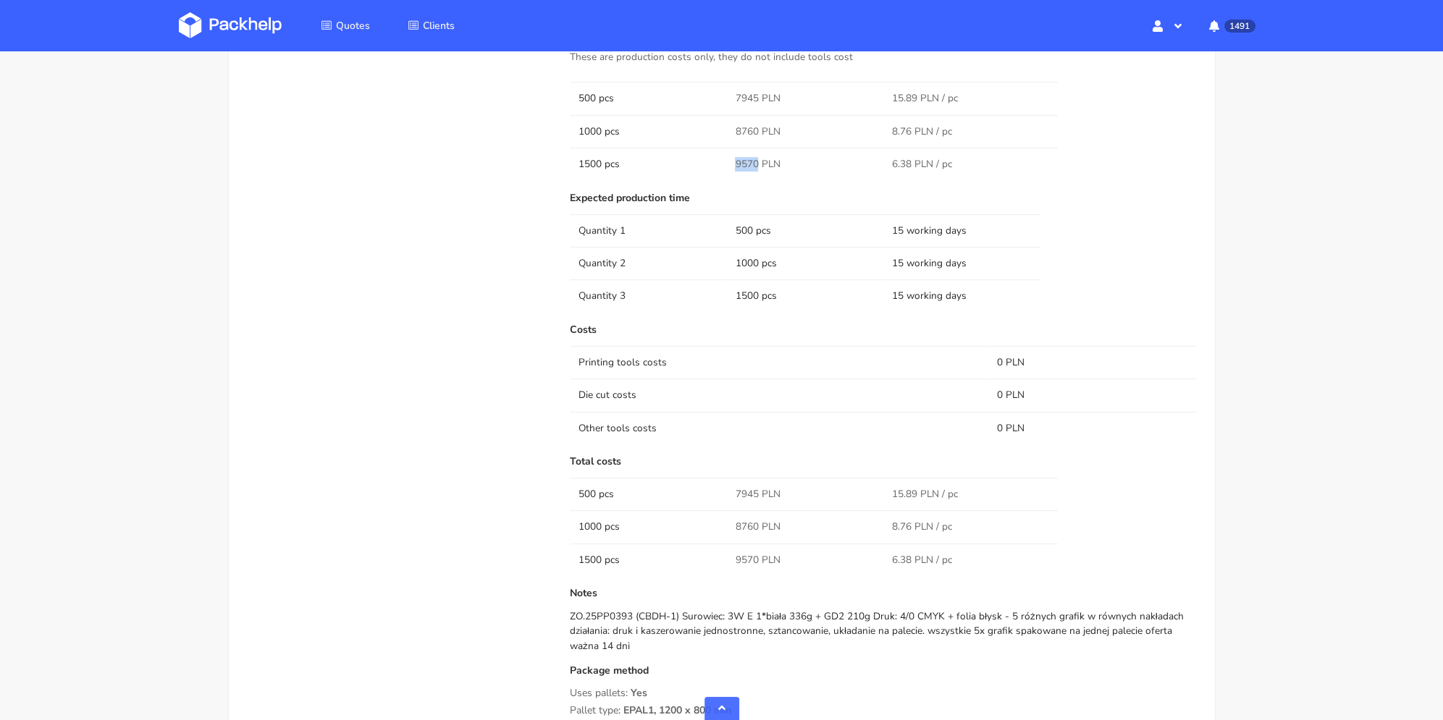
copy span "9570"
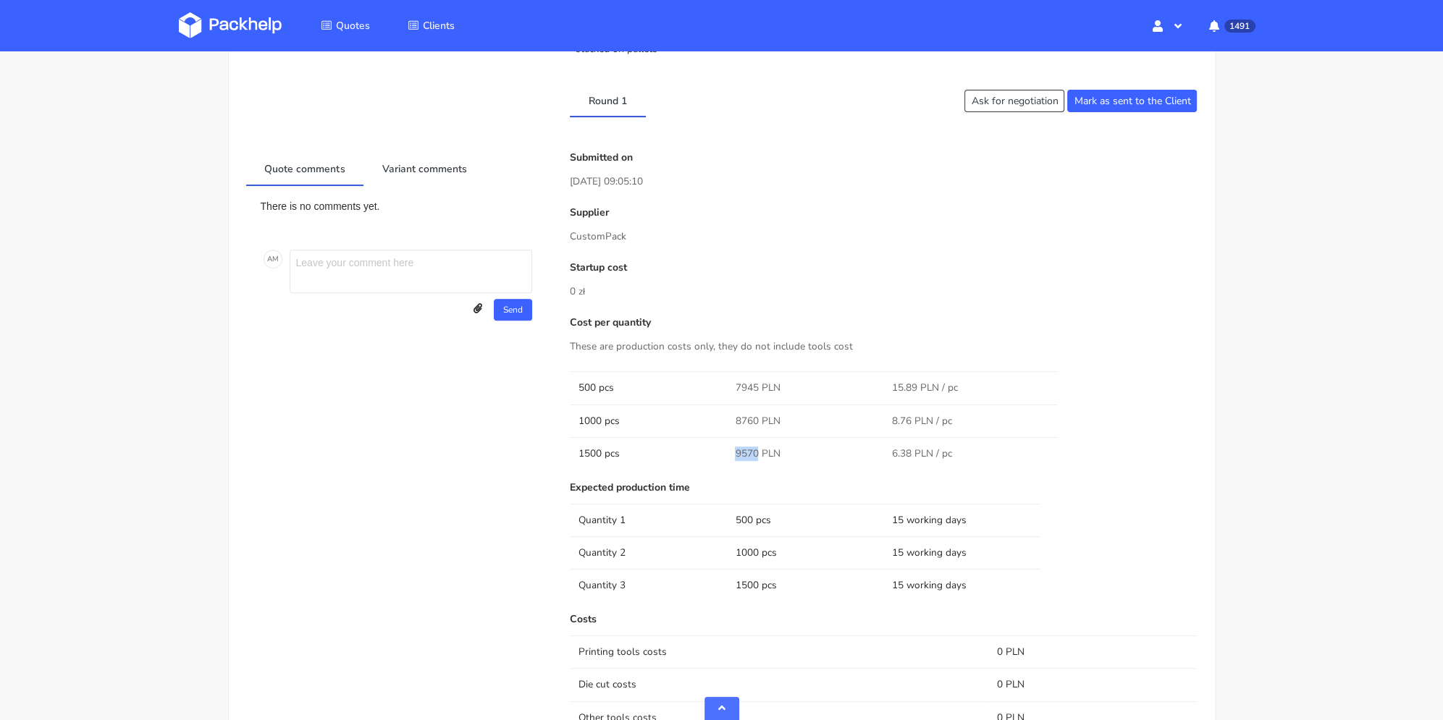
scroll to position [579, 0]
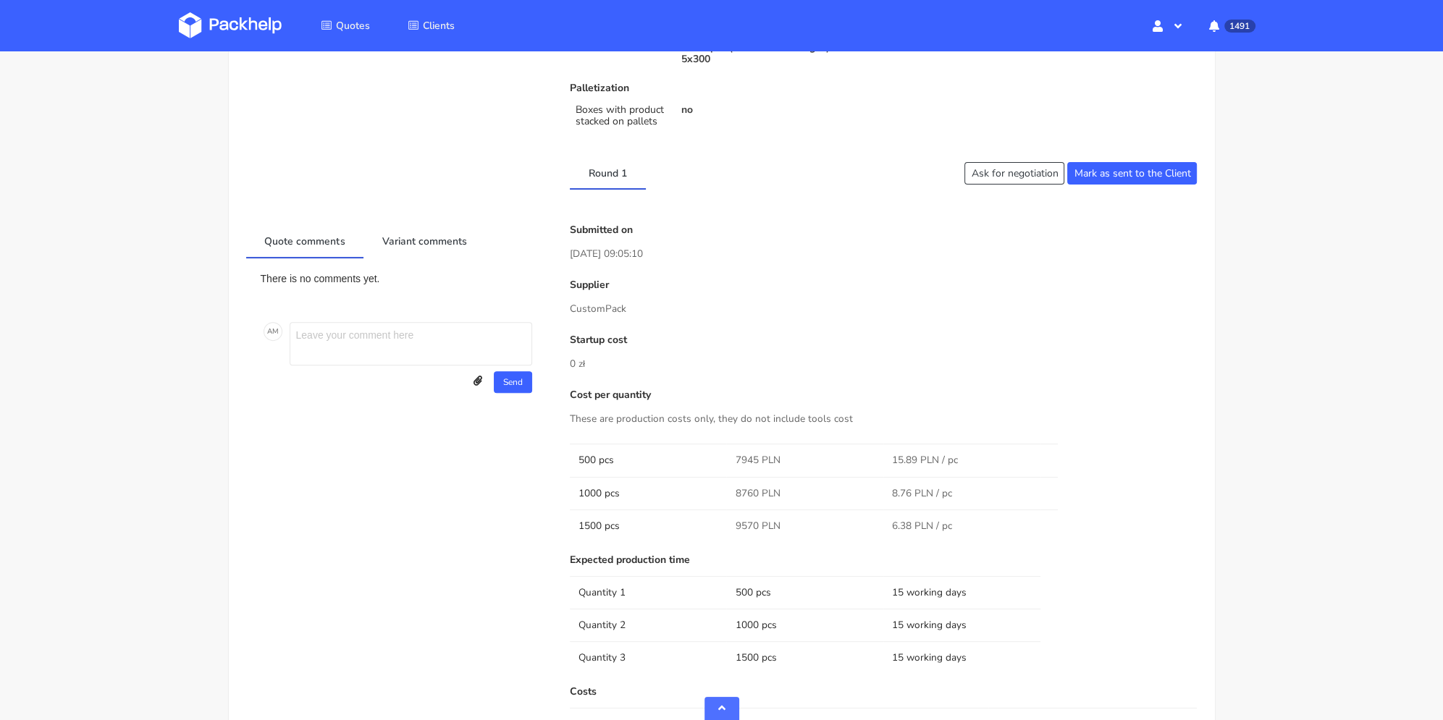
click at [763, 254] on p "25 Aug 2025 09:05:10" at bounding box center [884, 254] width 628 height 16
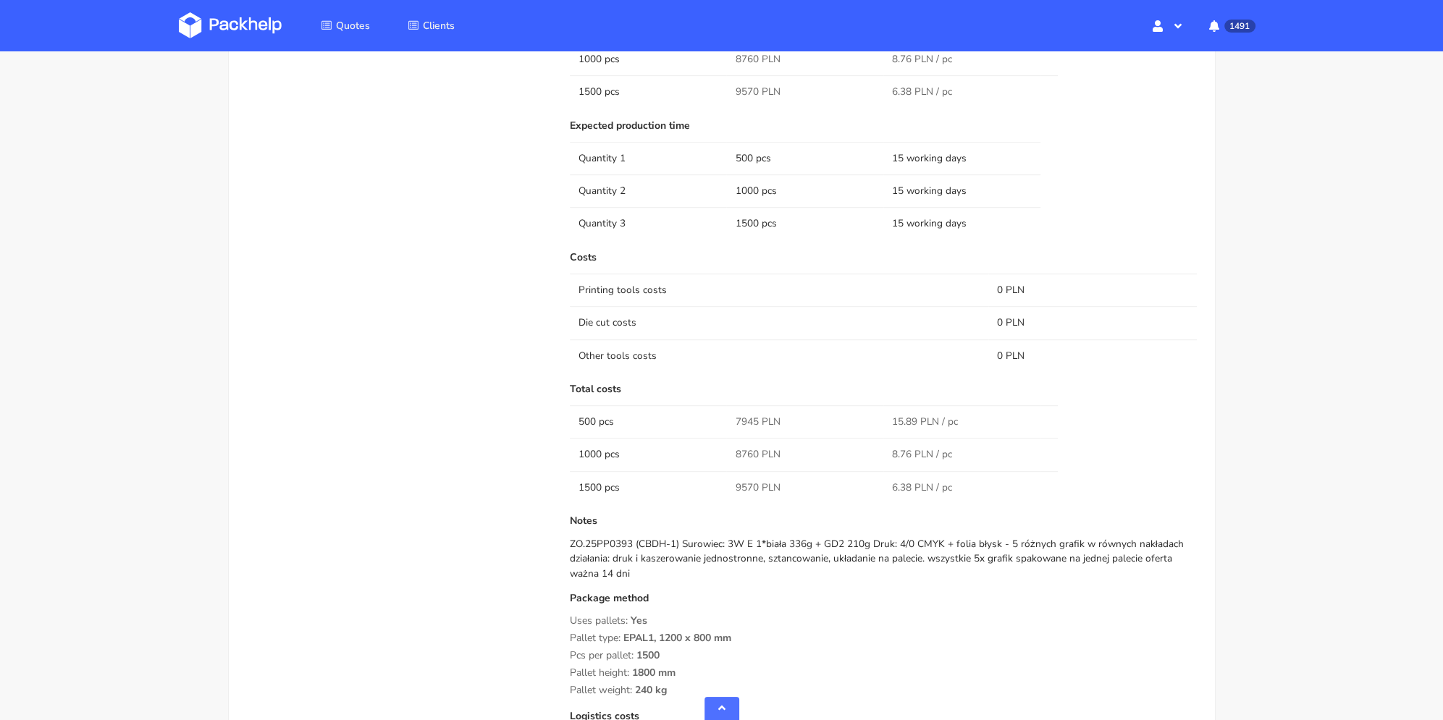
scroll to position [1086, 0]
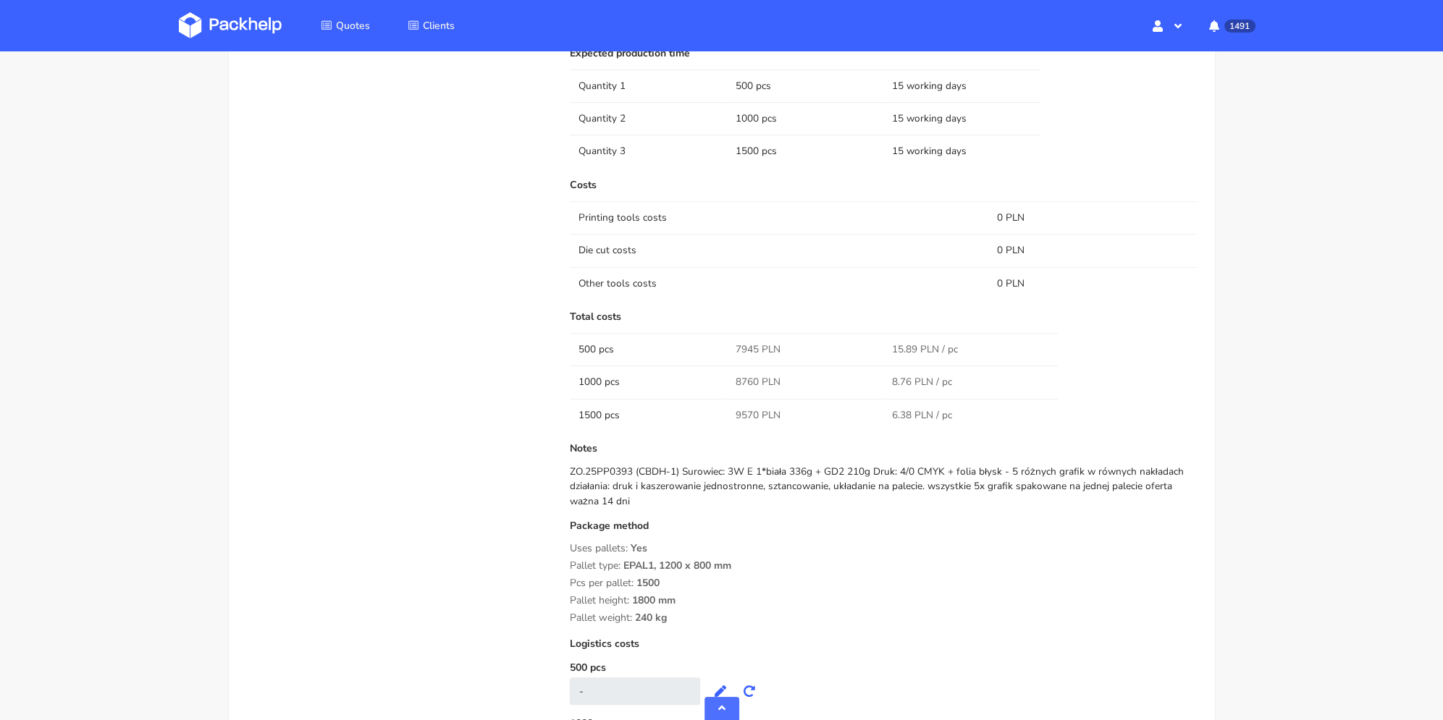
click at [707, 489] on div "ZO.25PP0393 (CBDH-1) Surowiec: 3W E 1*biała 336g + GD2 210g Druk: 4/0 CMYK + fo…" at bounding box center [884, 487] width 628 height 44
click at [651, 499] on div "ZO.25PP0393 (CBDH-1) Surowiec: 3W E 1*biała 336g + GD2 210g Druk: 4/0 CMYK + fo…" at bounding box center [884, 487] width 628 height 44
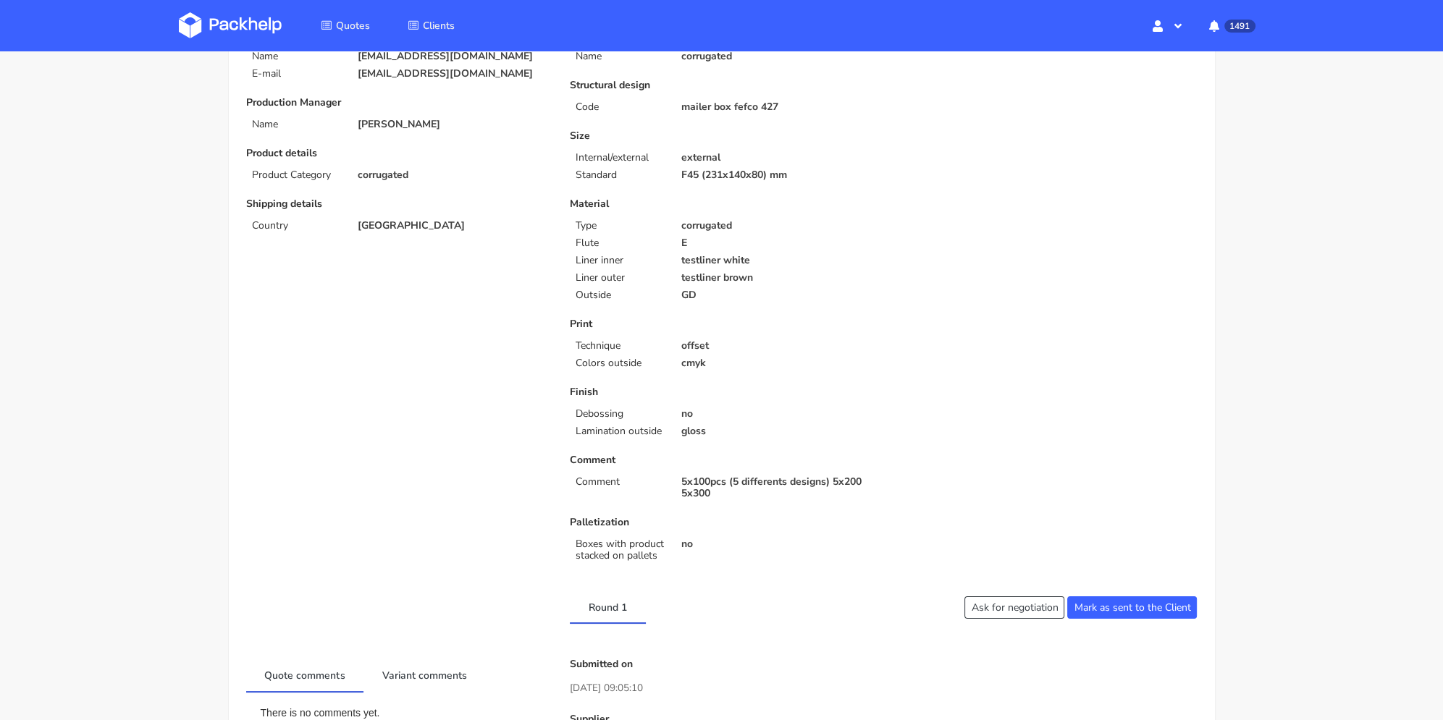
scroll to position [217, 0]
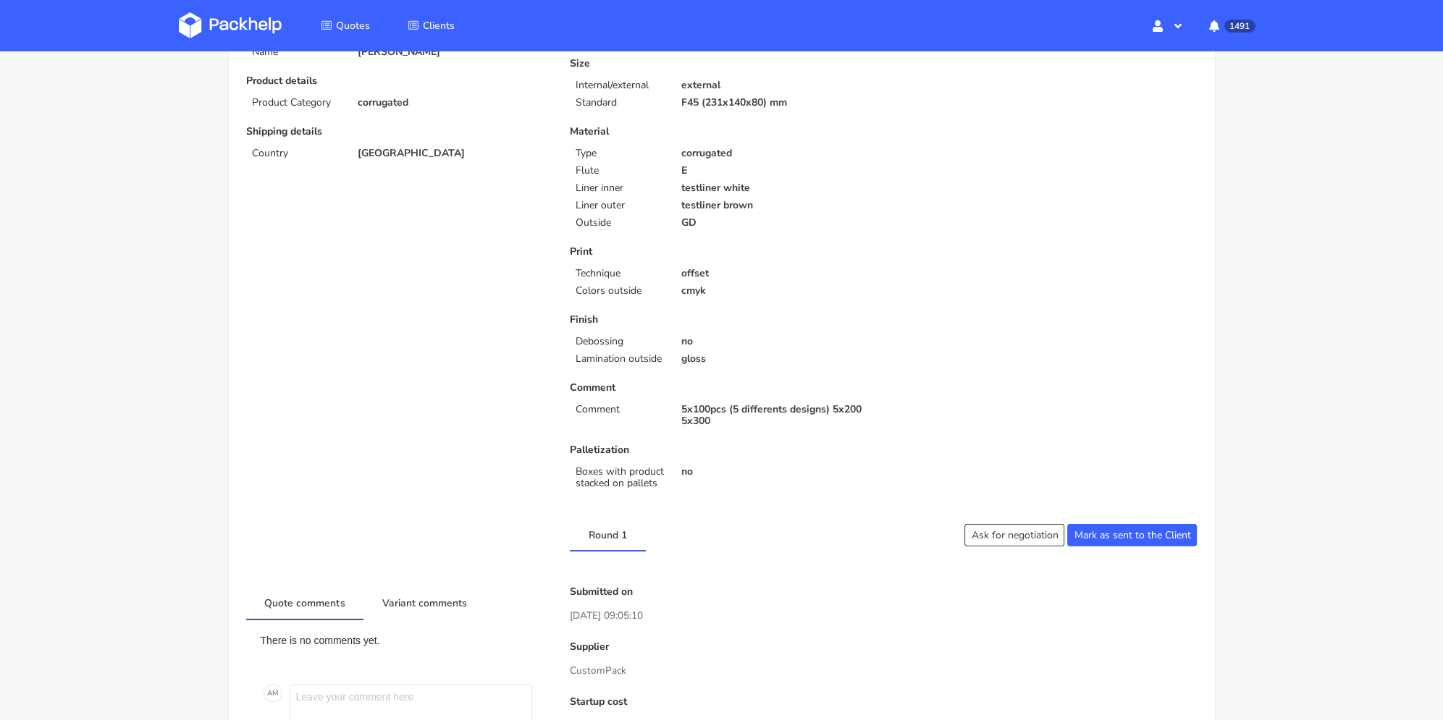
click at [1005, 290] on div "Type Name corrugated Structural design Code mailer box fefco 427 Size Internal/…" at bounding box center [884, 226] width 648 height 539
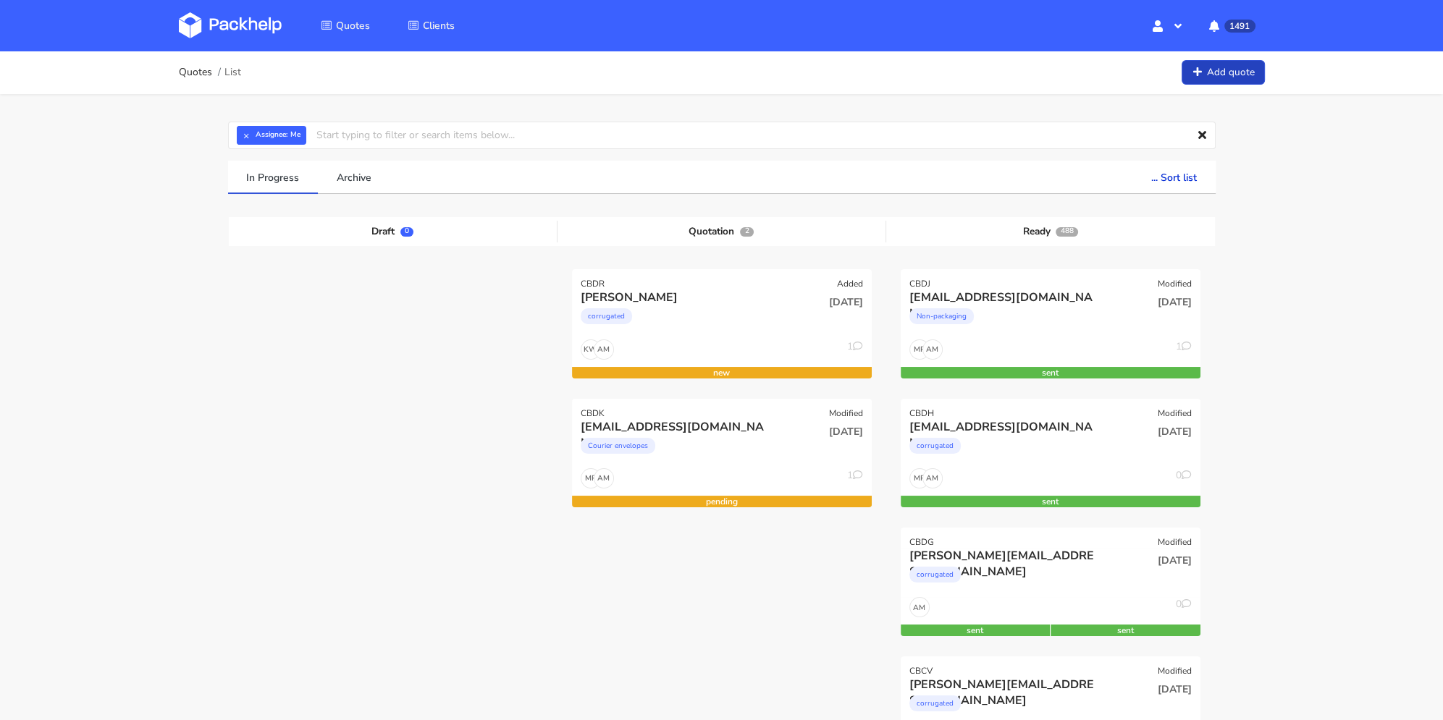
click at [1233, 77] on link "Add quote" at bounding box center [1223, 72] width 83 height 25
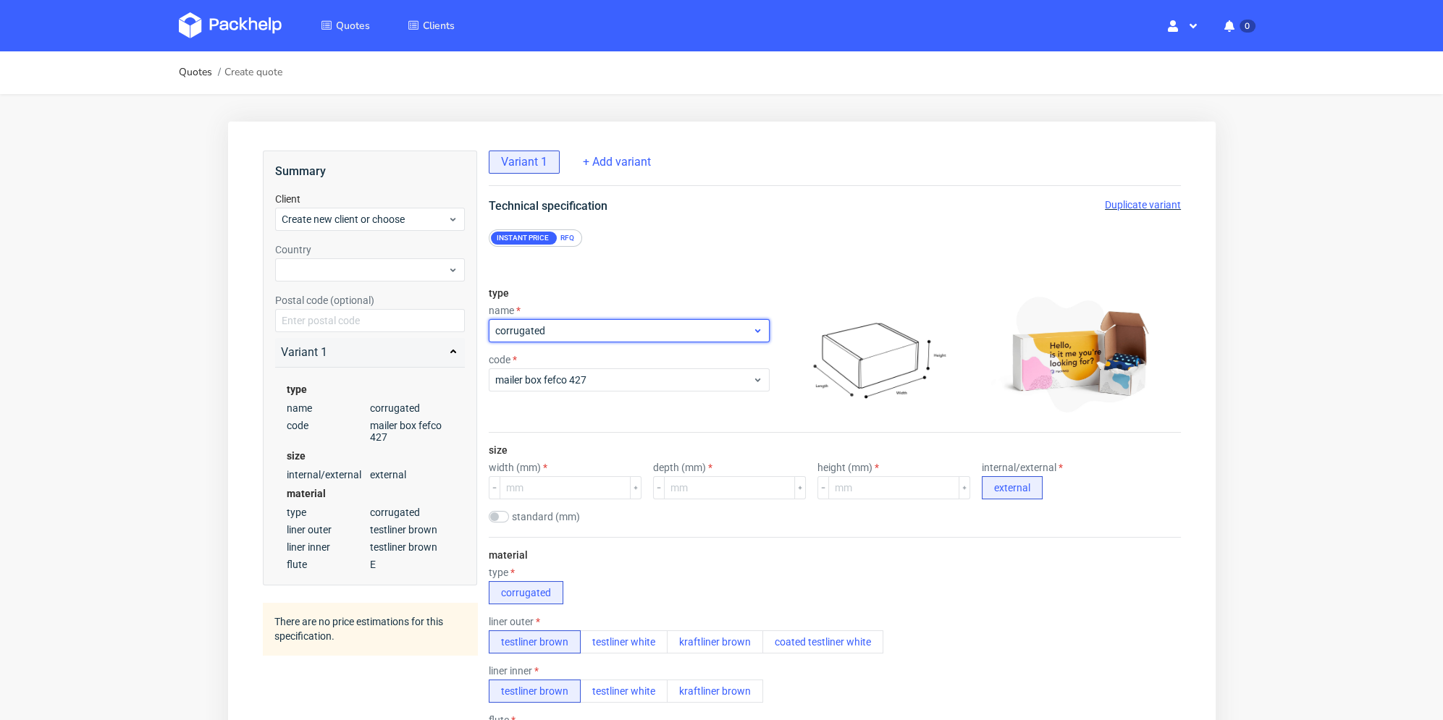
click at [560, 329] on span "corrugated" at bounding box center [623, 331] width 257 height 14
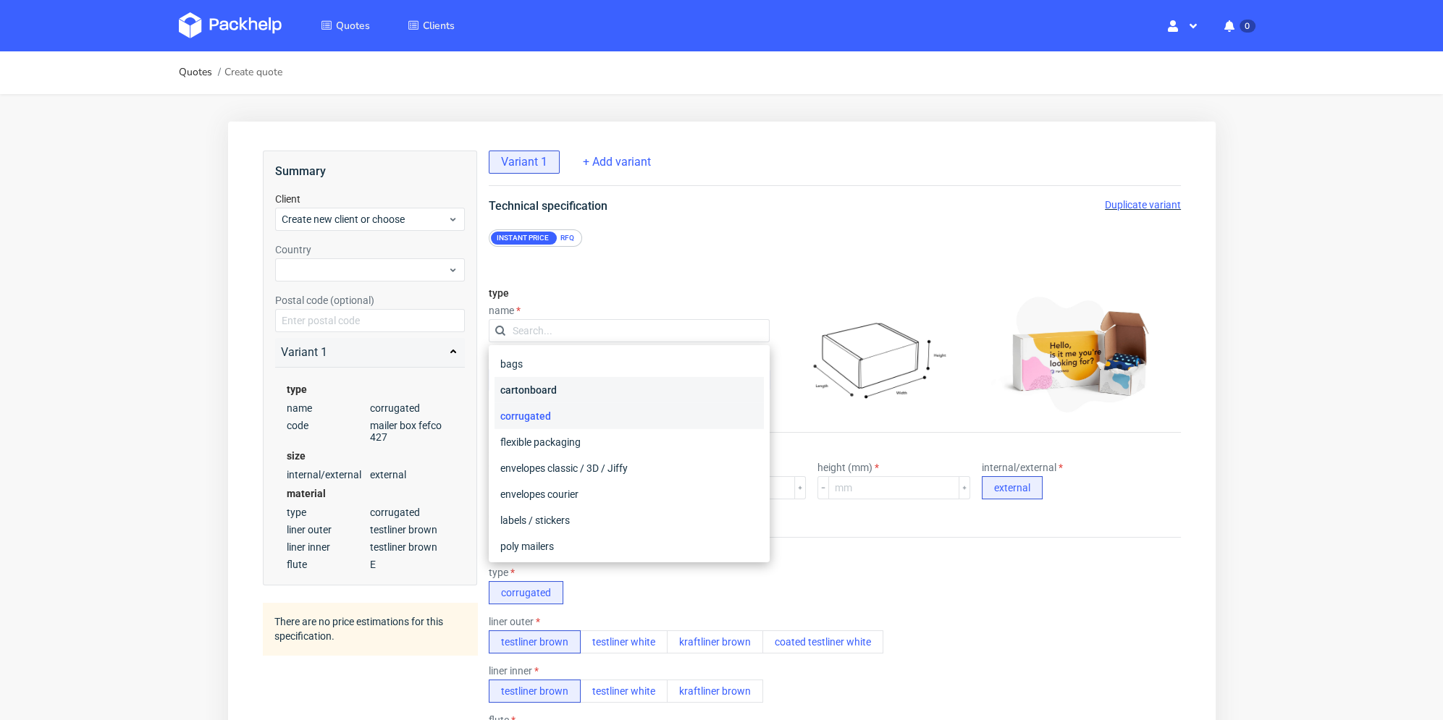
click at [573, 392] on div "cartonboard" at bounding box center [628, 390] width 269 height 26
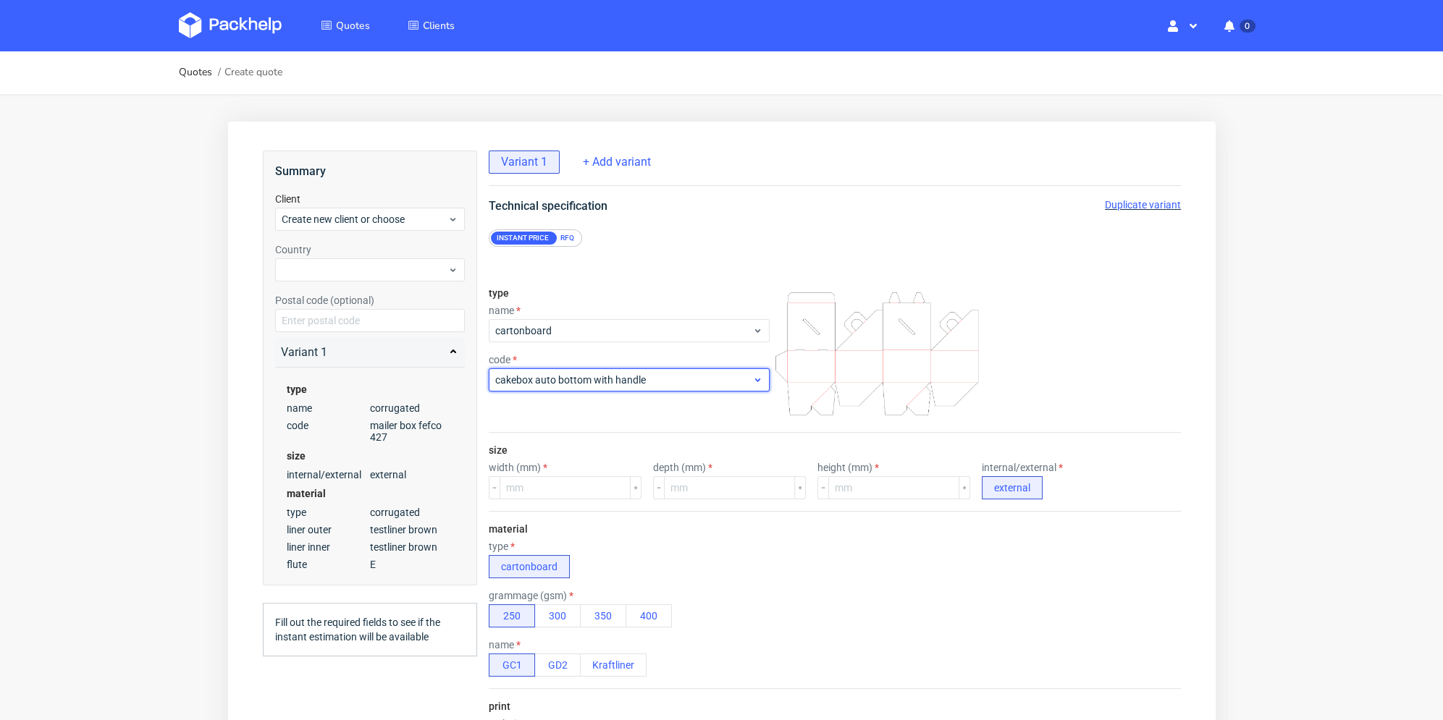
click at [577, 369] on div "cakebox auto bottom with handle" at bounding box center [628, 380] width 281 height 23
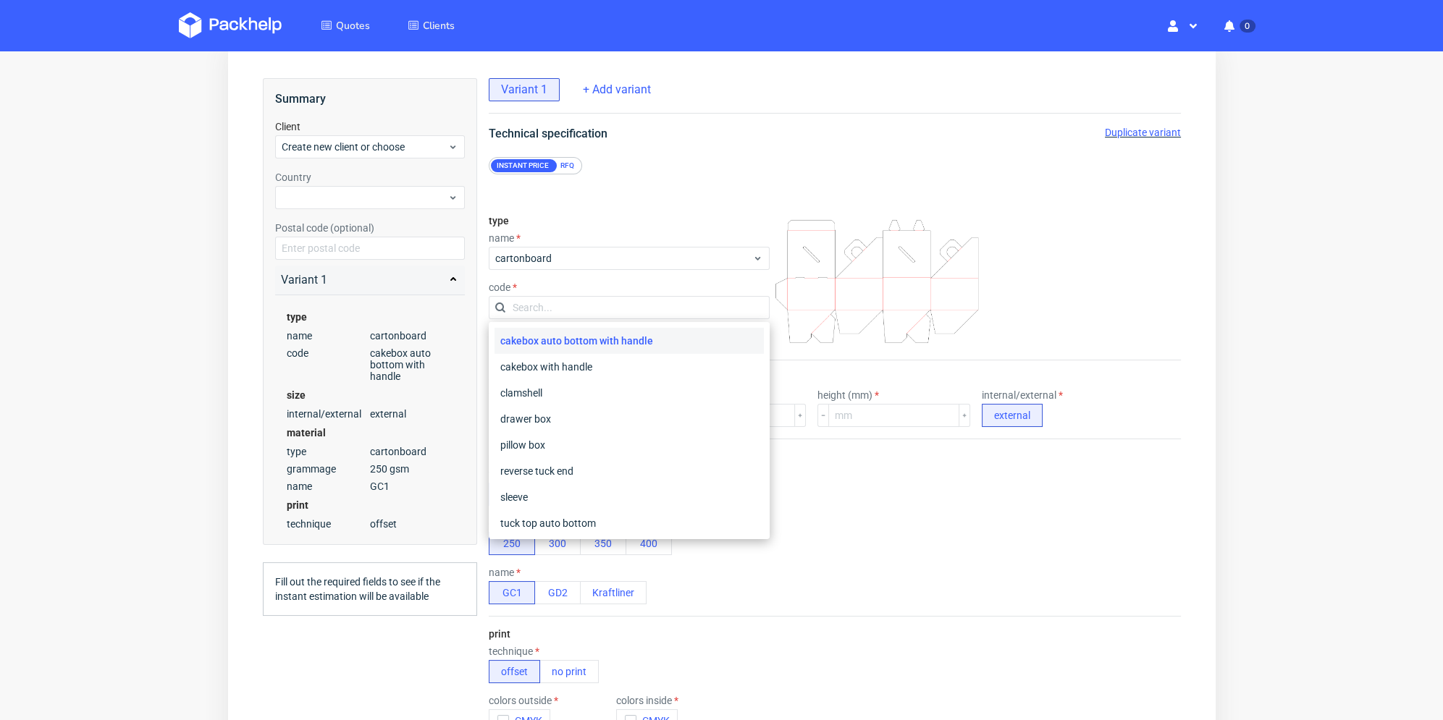
click at [560, 159] on div "RFQ" at bounding box center [566, 165] width 25 height 13
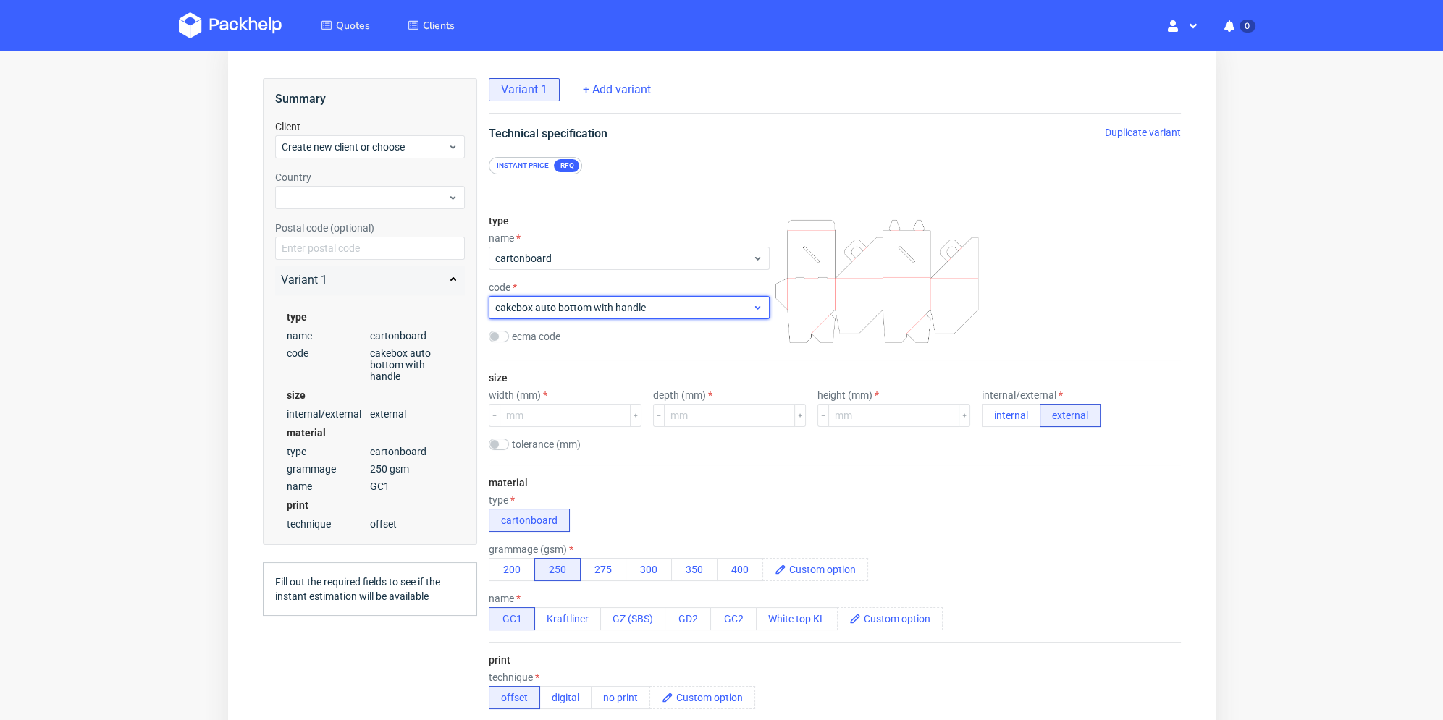
click at [606, 301] on span "cakebox auto bottom with handle" at bounding box center [623, 307] width 257 height 14
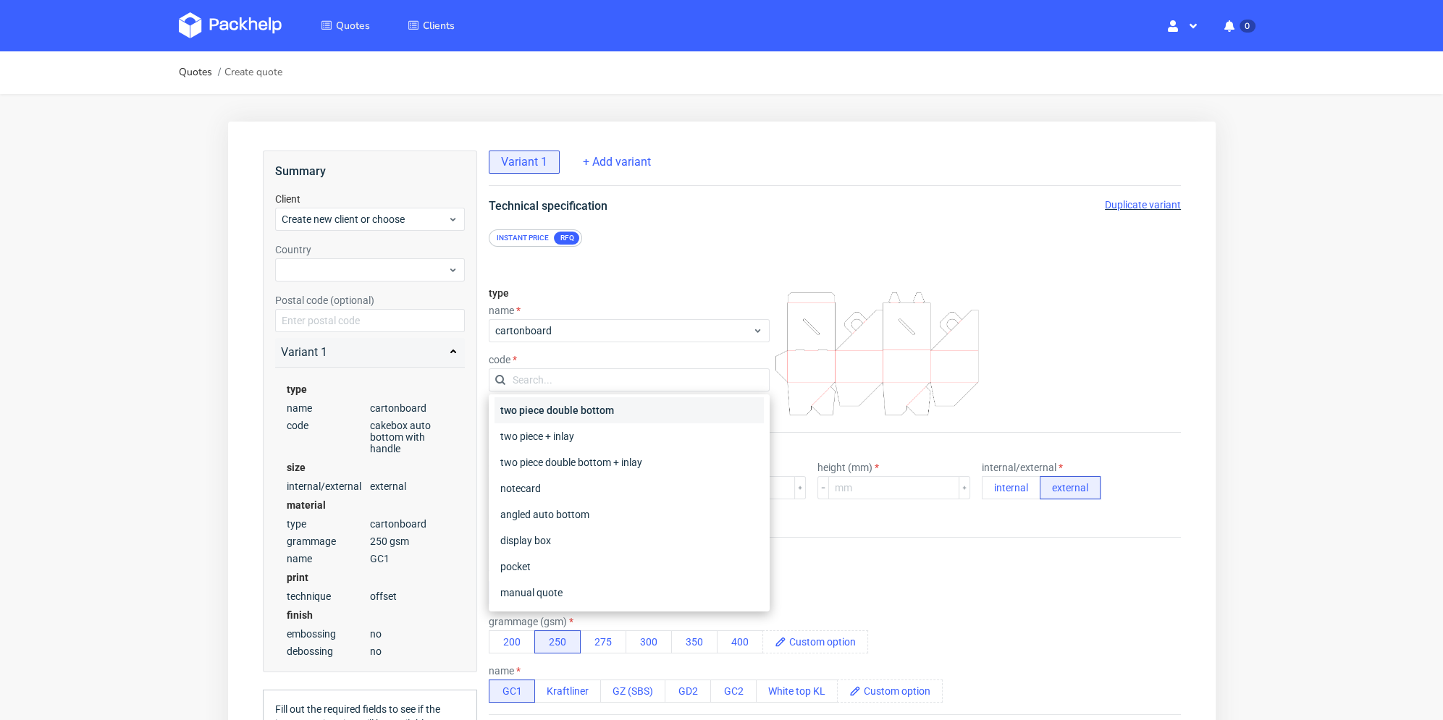
scroll to position [197, 0]
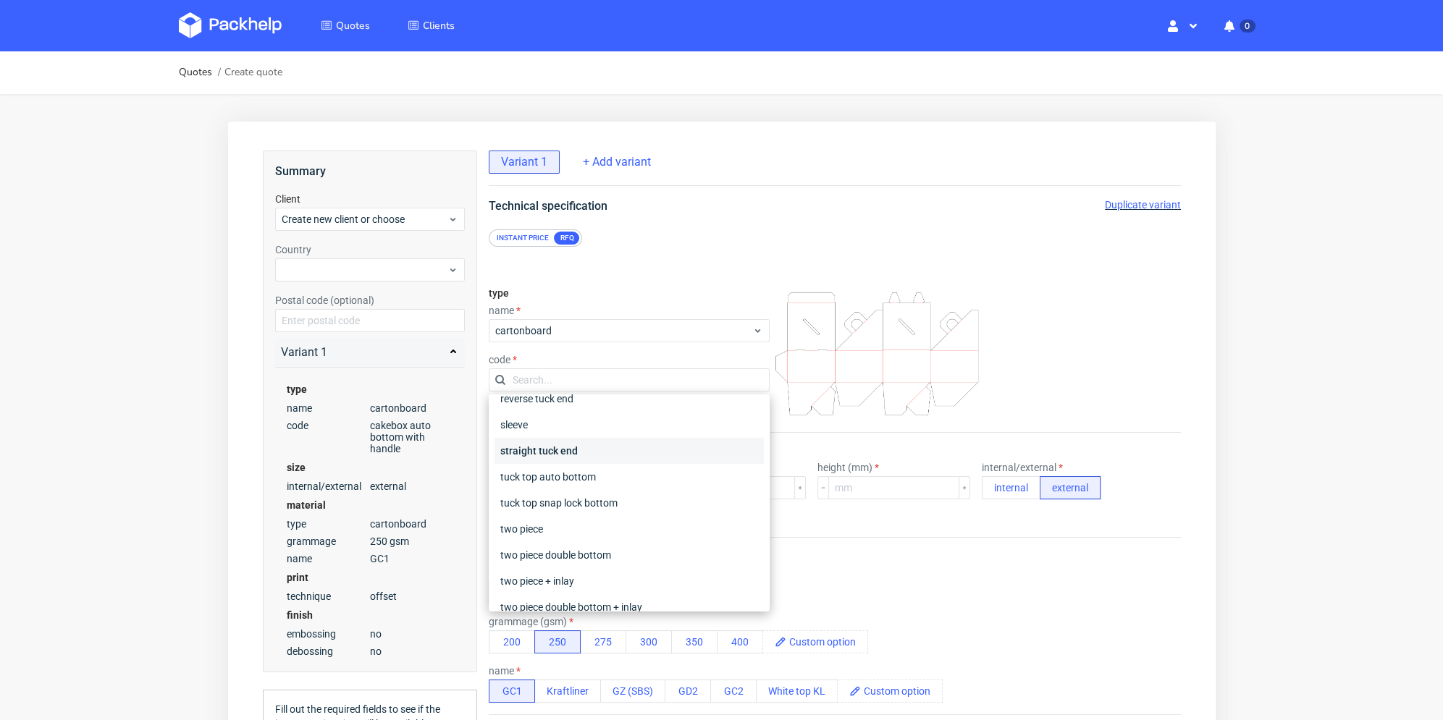
click at [606, 446] on div "straight tuck end" at bounding box center [628, 451] width 269 height 26
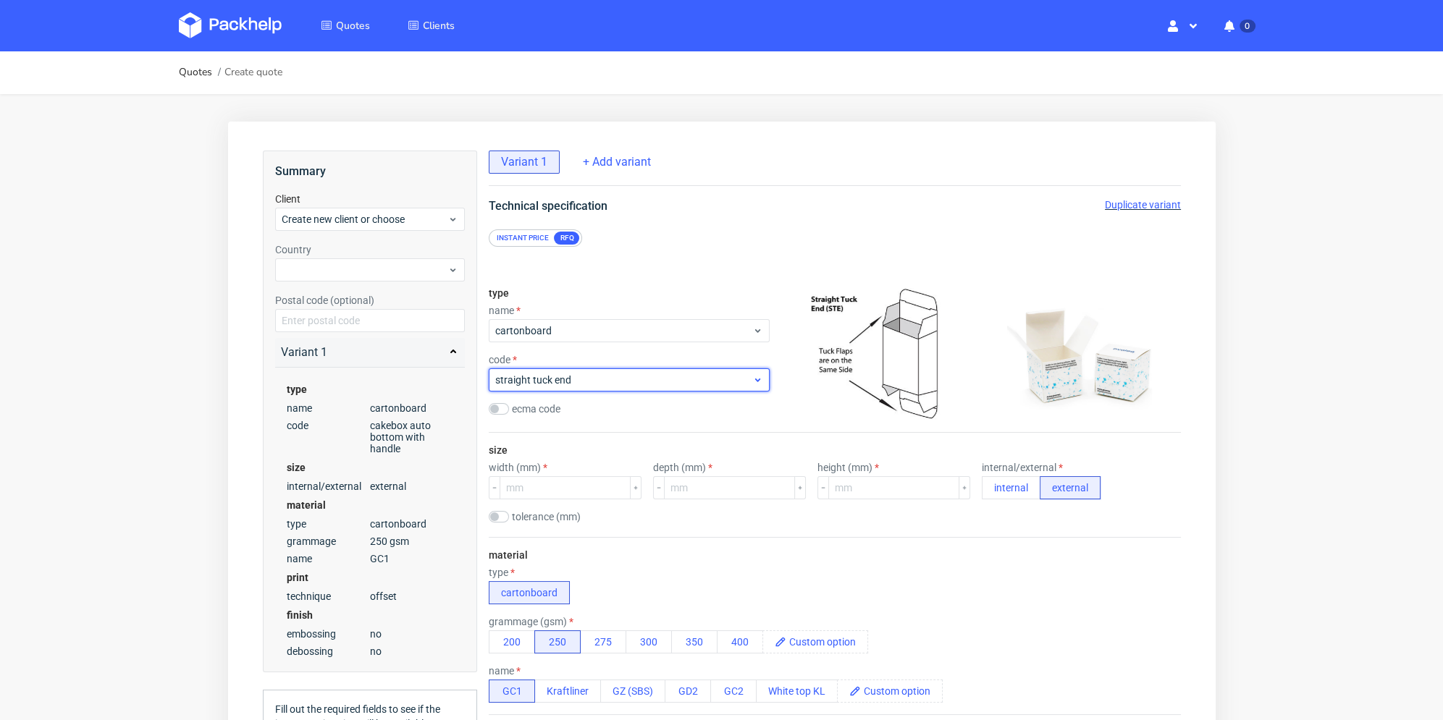
click at [625, 381] on span "straight tuck end" at bounding box center [623, 380] width 257 height 14
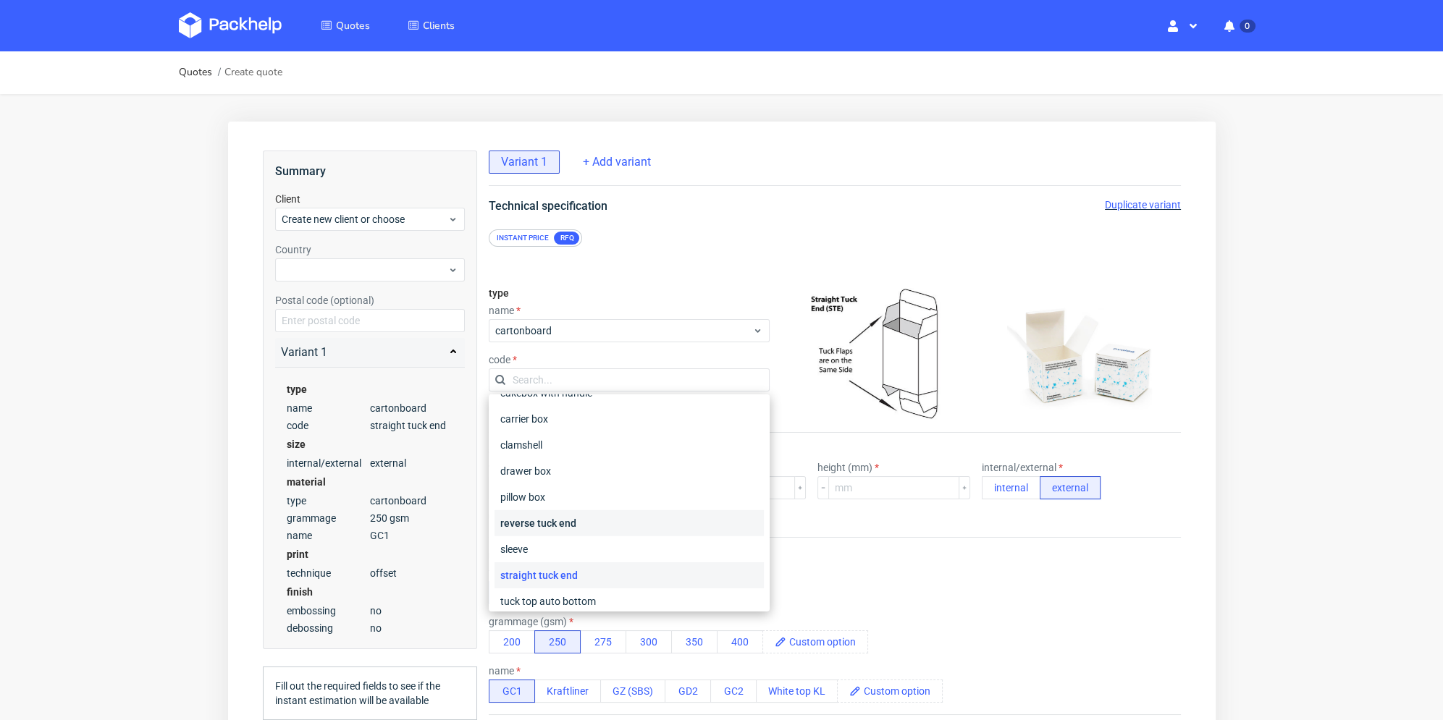
scroll to position [145, 0]
click at [605, 558] on div "tuck top snap lock bottom" at bounding box center [628, 555] width 269 height 26
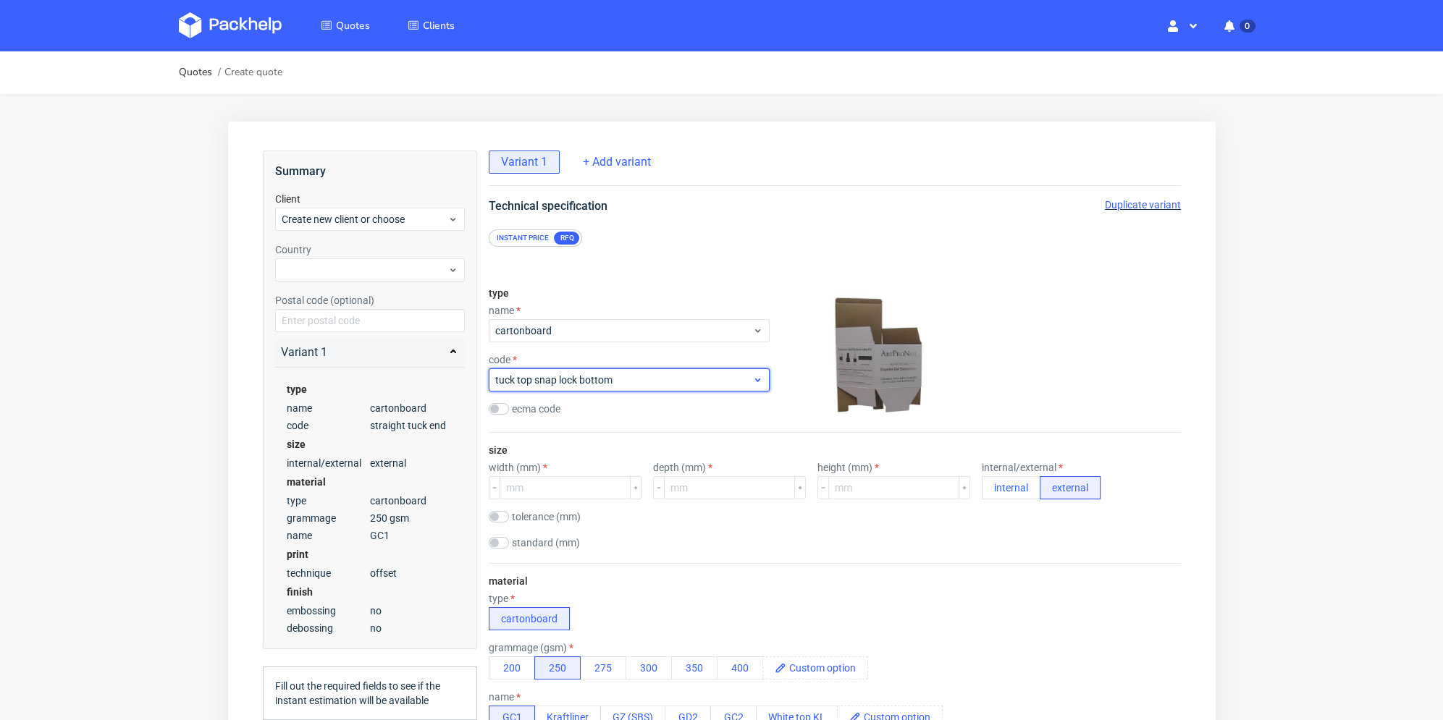
click at [644, 382] on span "tuck top snap lock bottom" at bounding box center [623, 380] width 257 height 14
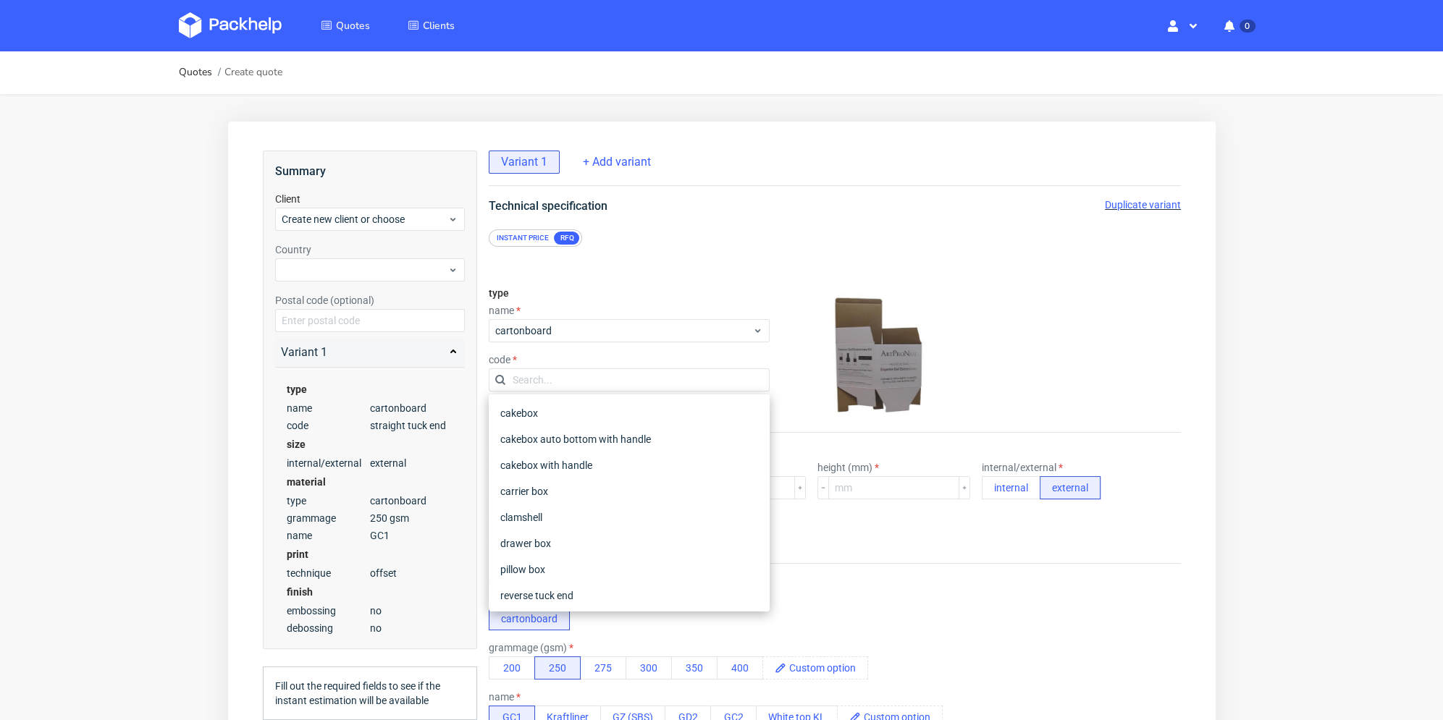
scroll to position [197, 0]
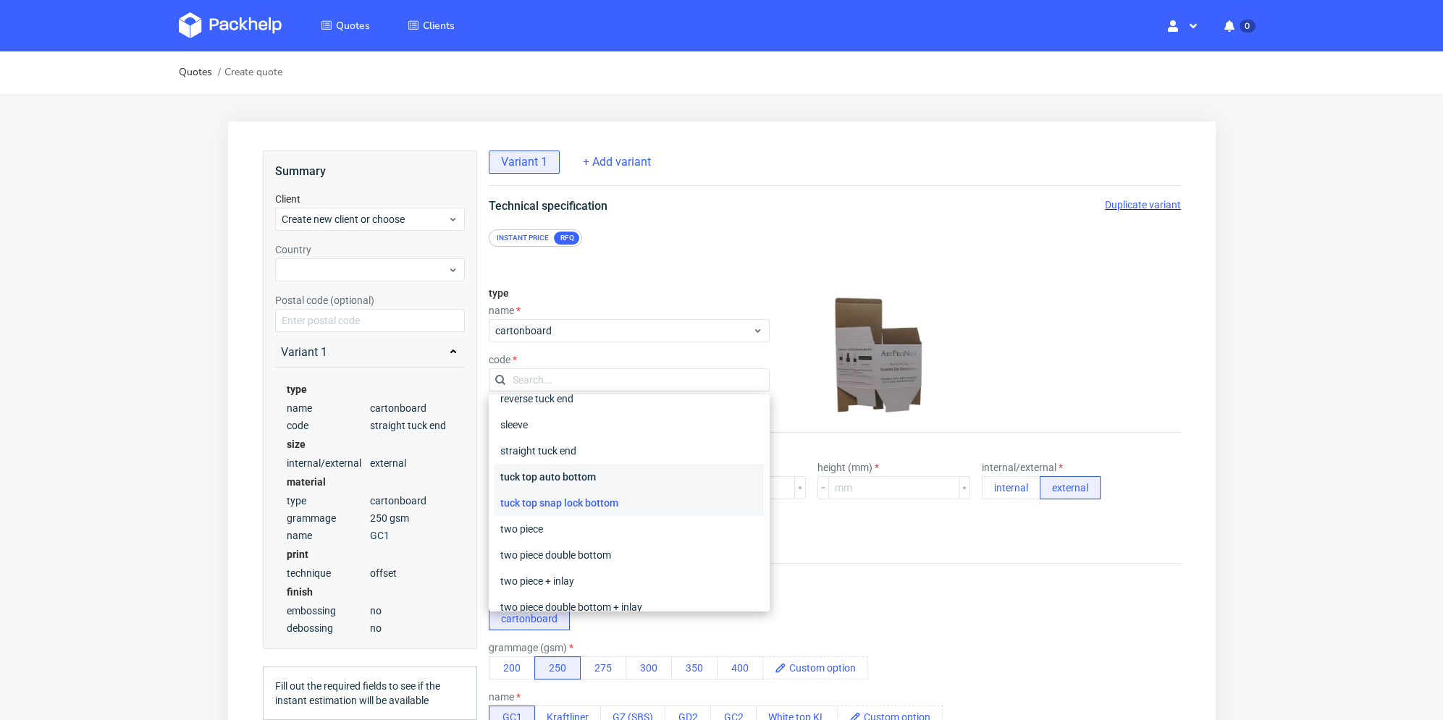
click at [604, 472] on div "tuck top auto bottom" at bounding box center [628, 477] width 269 height 26
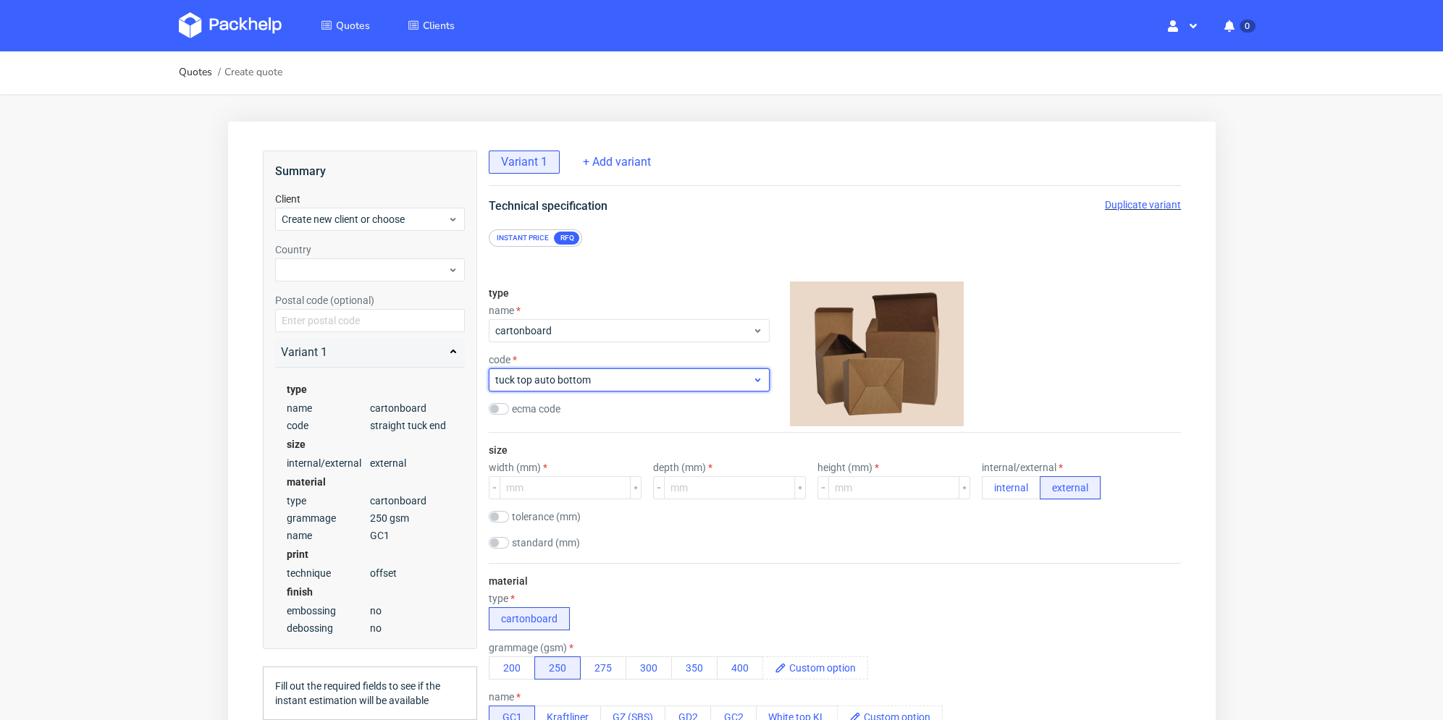
click at [638, 390] on div "tuck top auto bottom" at bounding box center [628, 380] width 281 height 23
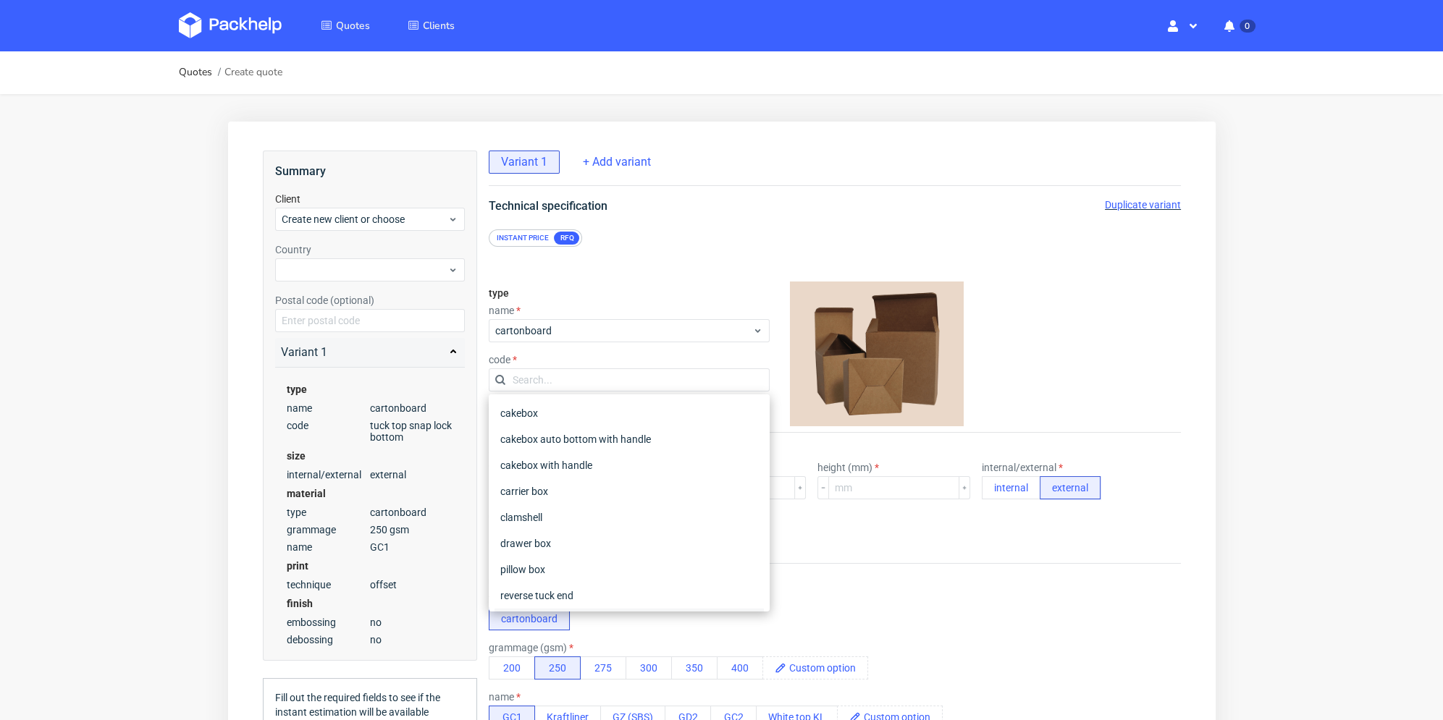
scroll to position [171, 0]
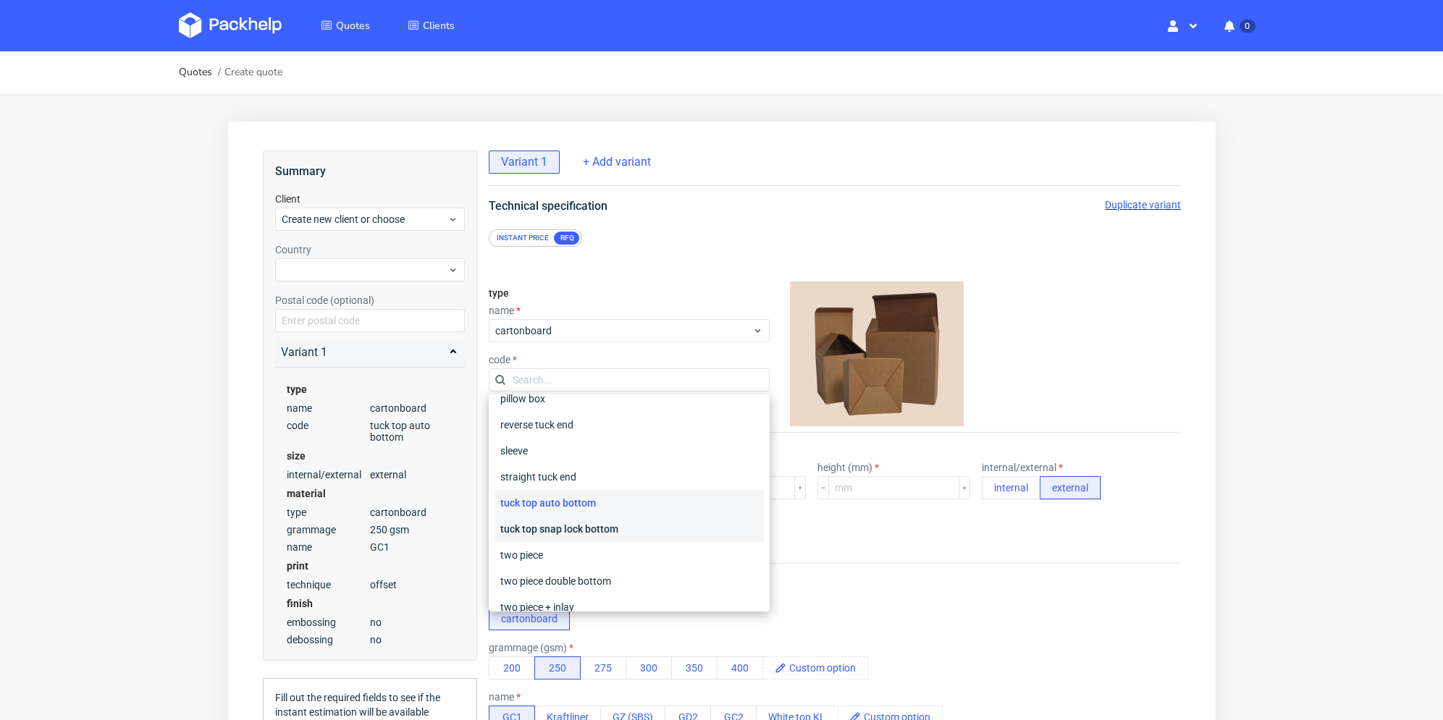
click at [616, 525] on div "tuck top snap lock bottom" at bounding box center [628, 529] width 269 height 26
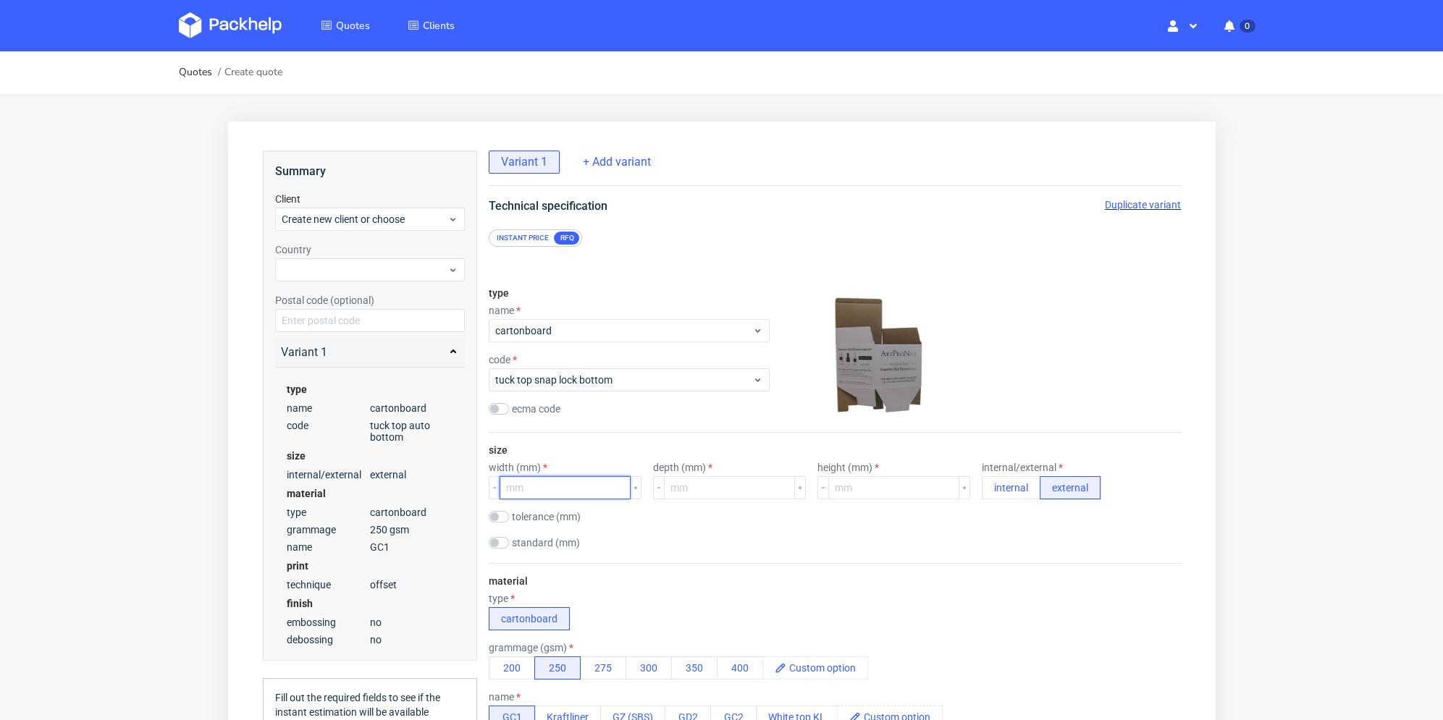
click at [582, 490] on input "number" at bounding box center [564, 487] width 131 height 23
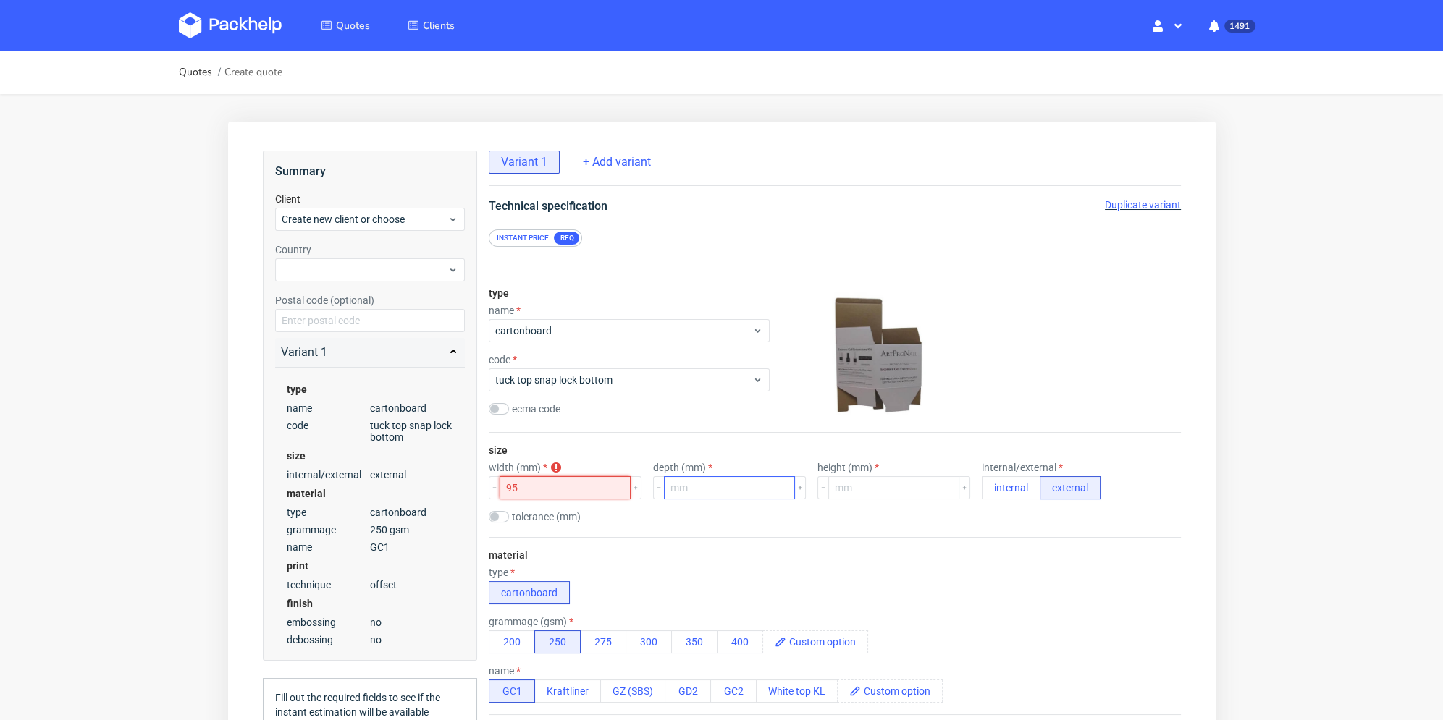
type input "95"
click at [712, 487] on input "number" at bounding box center [728, 487] width 131 height 23
type input "95"
click at [870, 483] on input "number" at bounding box center [893, 487] width 131 height 23
type input "320"
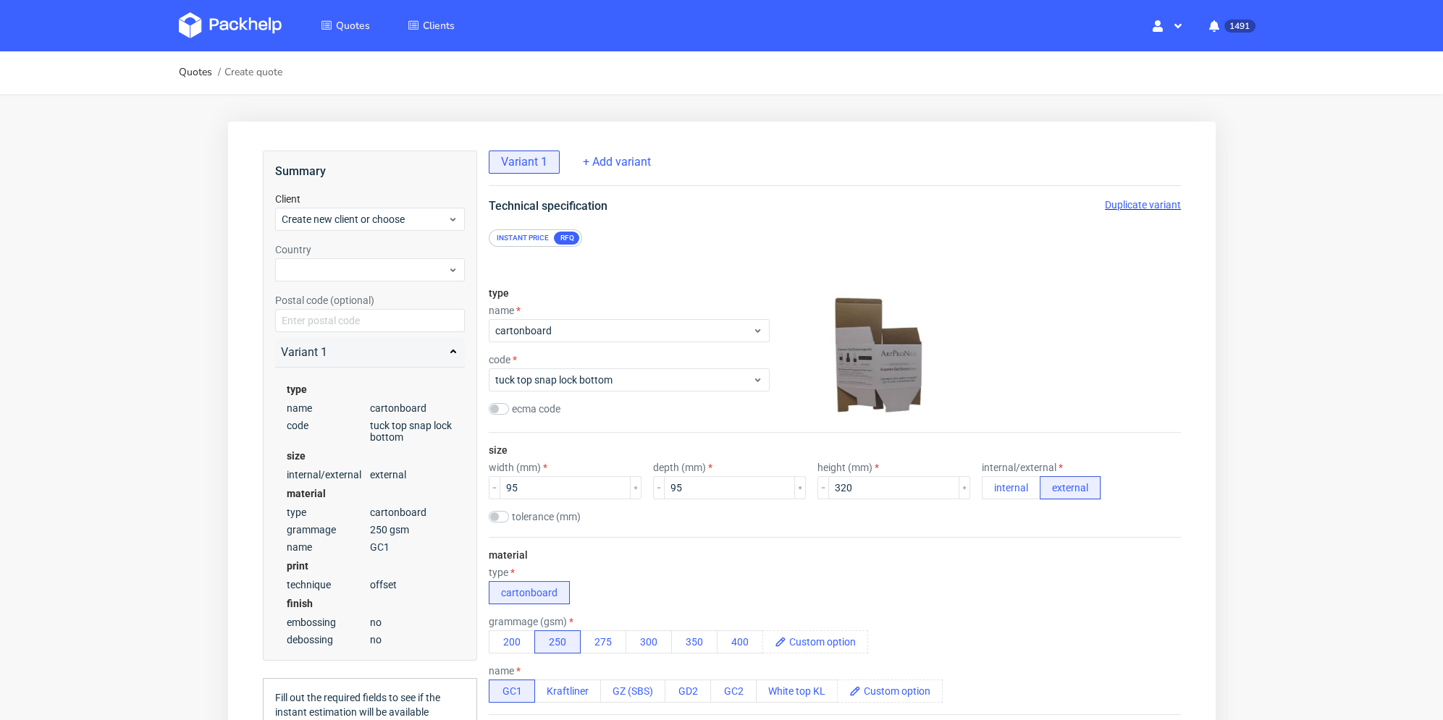
click at [1006, 516] on div "tolerance (mm)" at bounding box center [834, 518] width 692 height 14
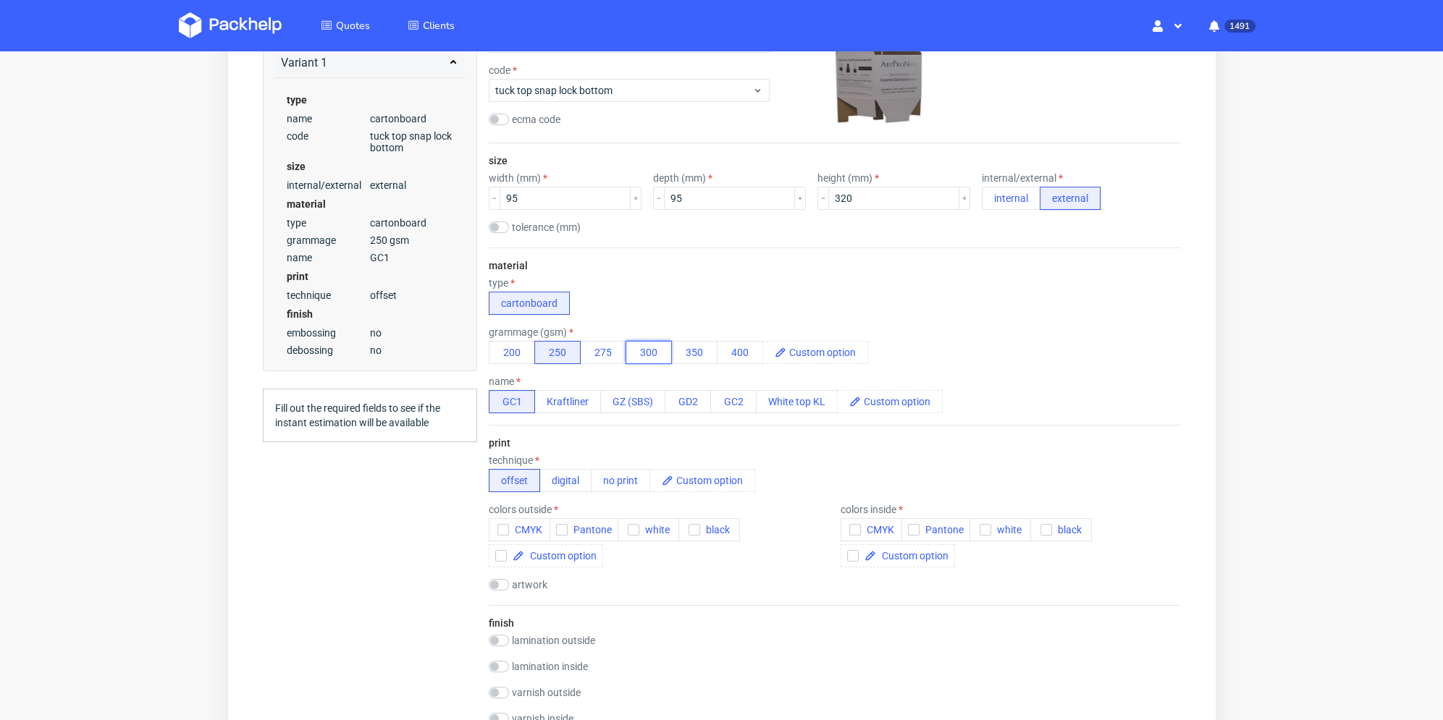
click at [653, 356] on button "300" at bounding box center [648, 352] width 46 height 23
click at [687, 349] on button "350" at bounding box center [694, 352] width 46 height 23
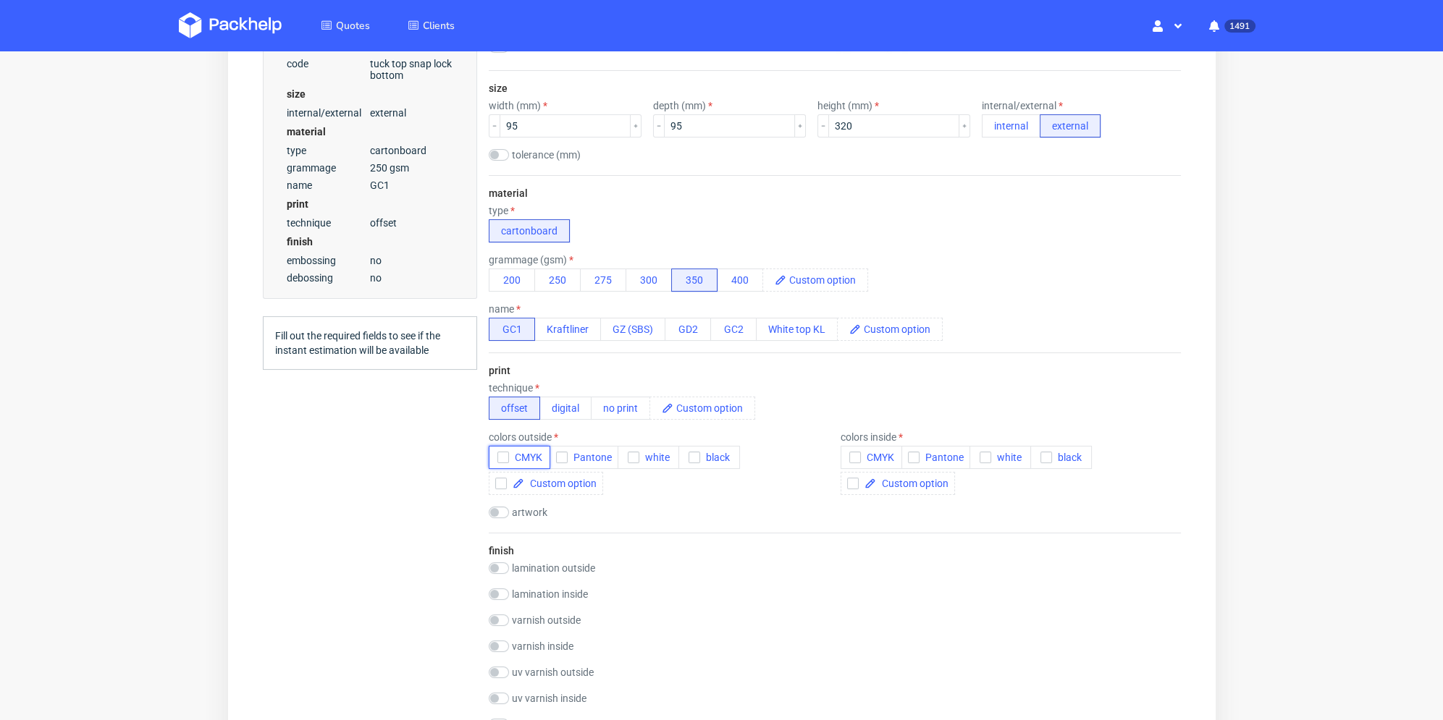
click at [502, 453] on icon "button" at bounding box center [502, 458] width 10 height 10
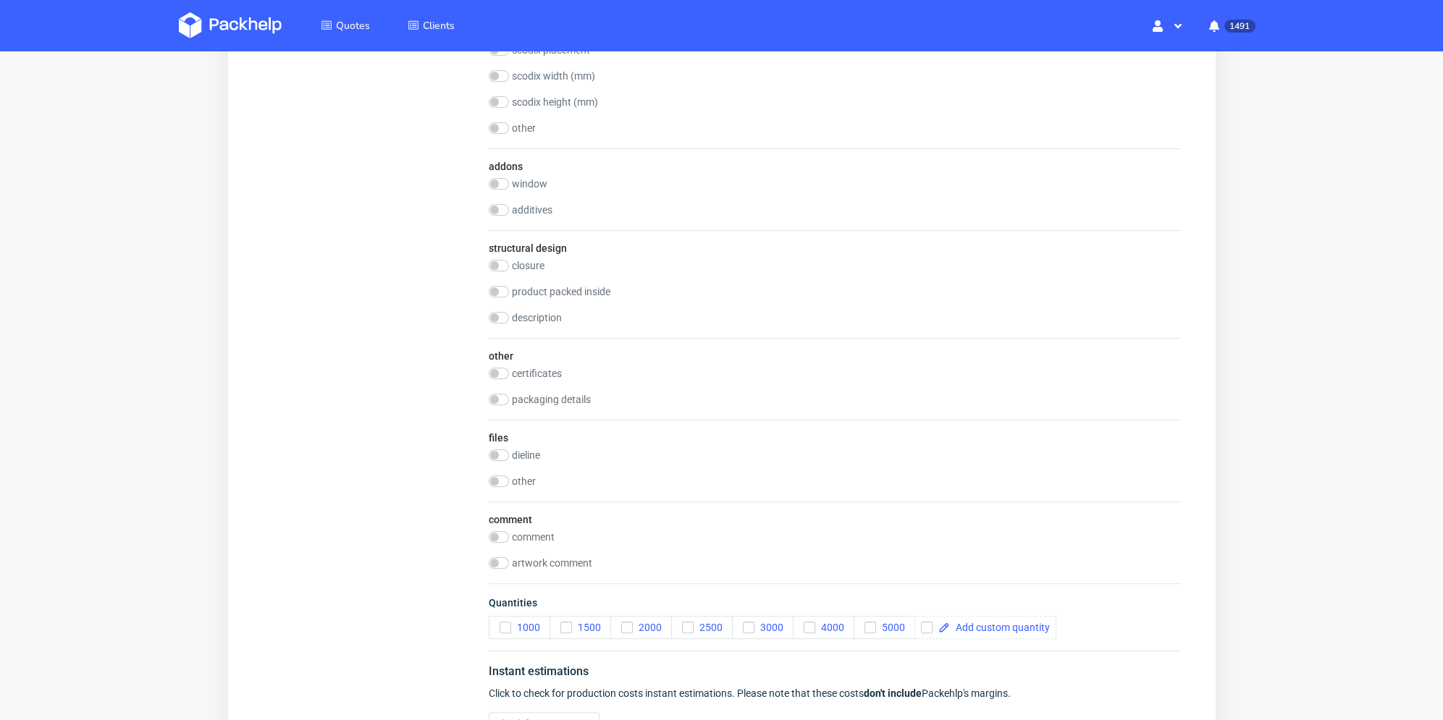
scroll to position [1231, 0]
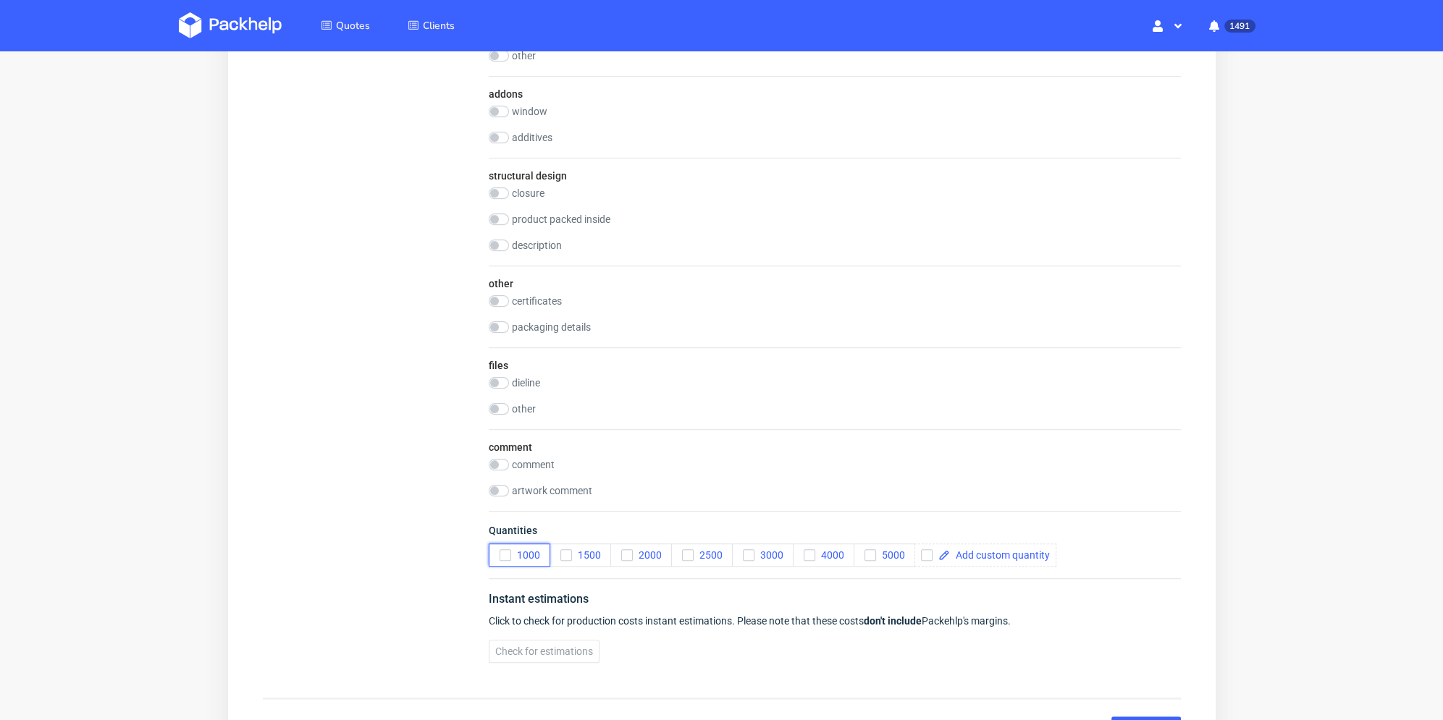
click at [505, 558] on icon "button" at bounding box center [505, 555] width 10 height 10
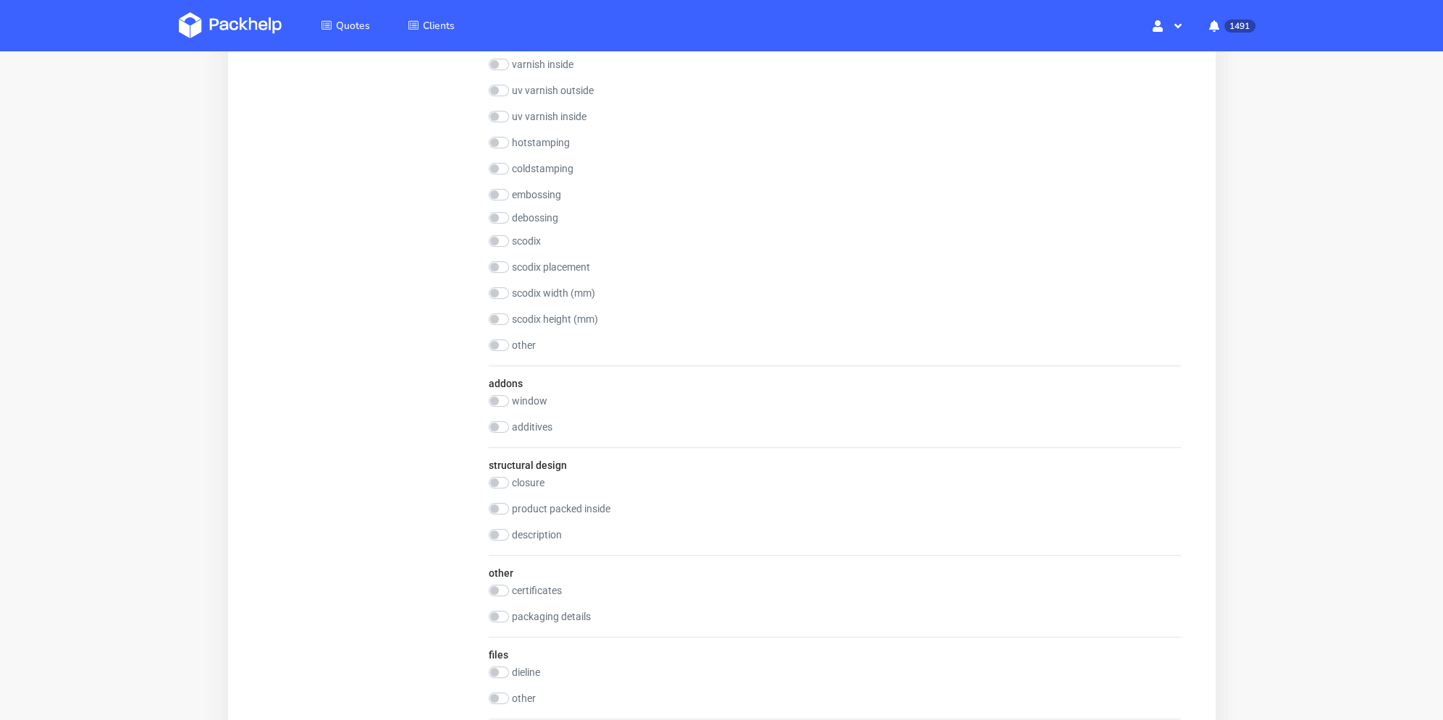
scroll to position [1086, 0]
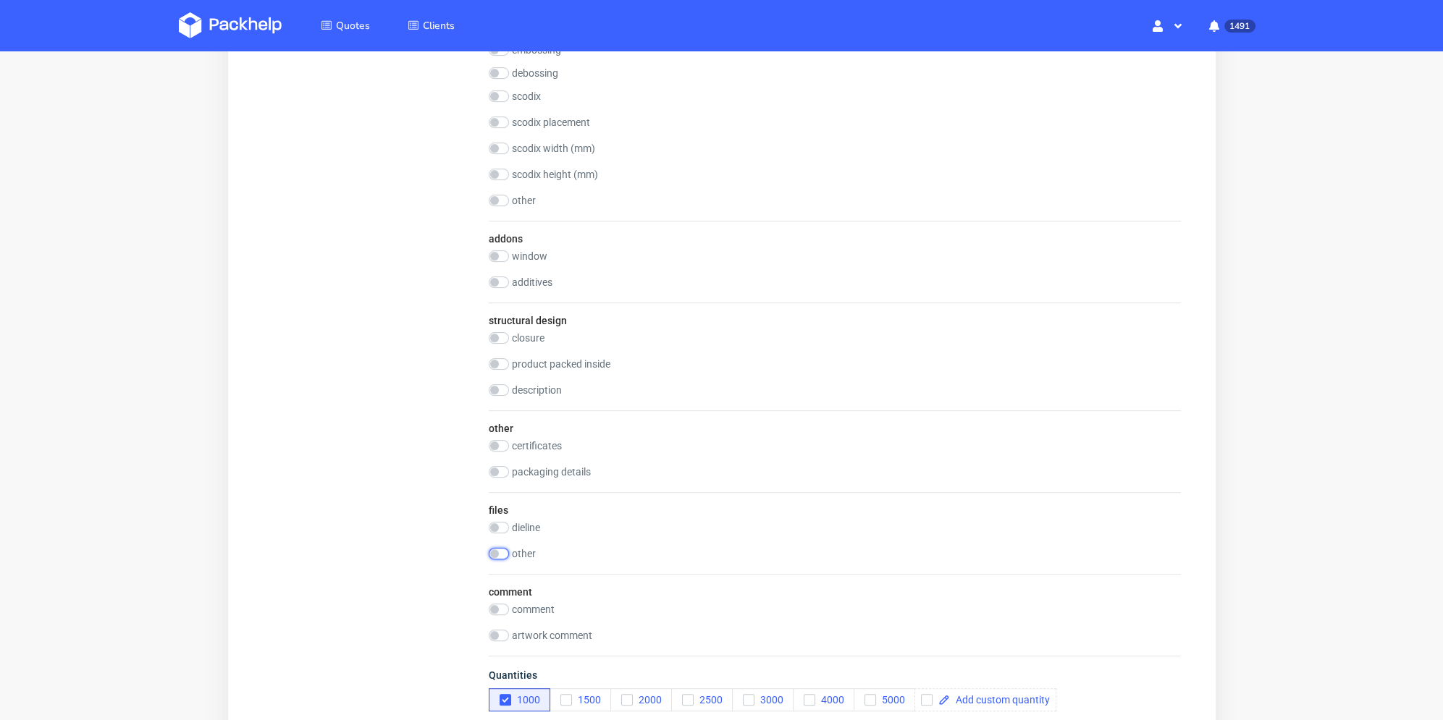
click at [500, 555] on input "checkbox" at bounding box center [498, 554] width 20 height 12
checkbox input "true"
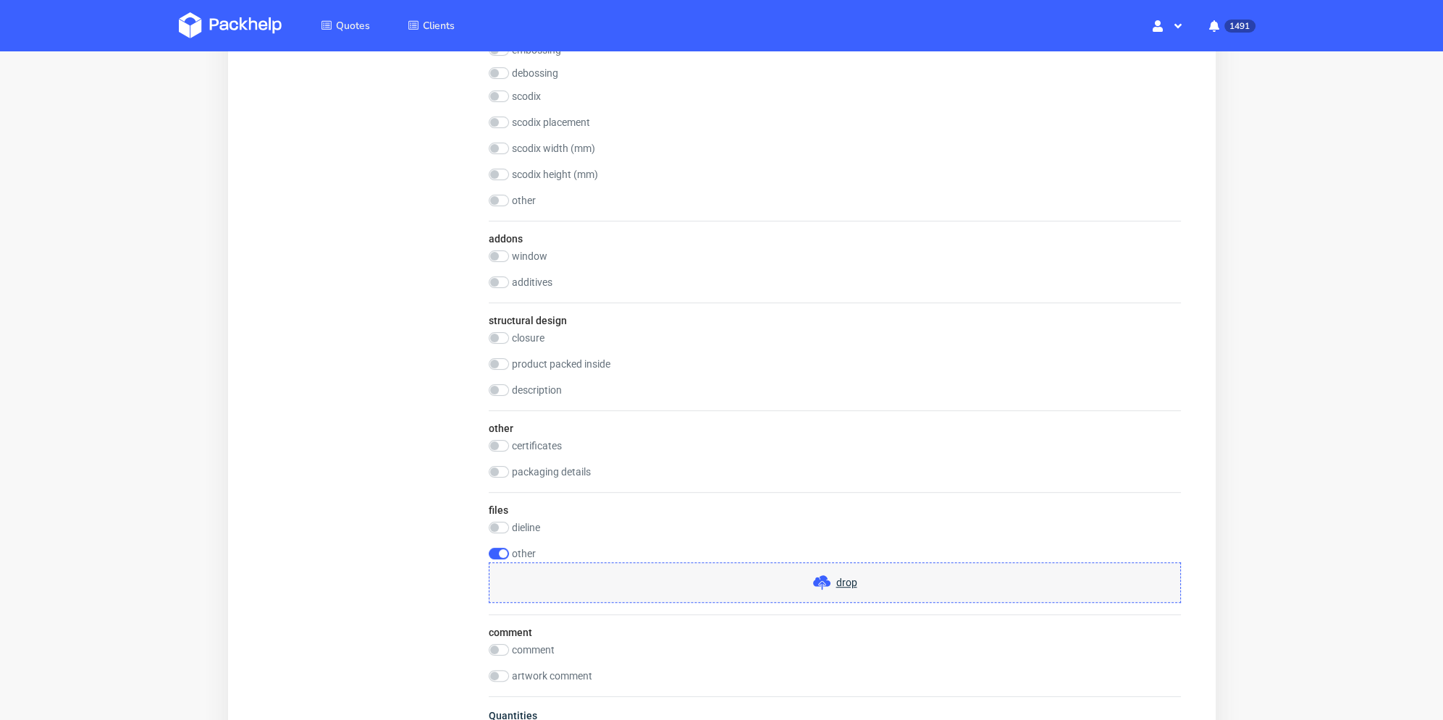
click at [575, 574] on div "drop" at bounding box center [834, 583] width 692 height 41
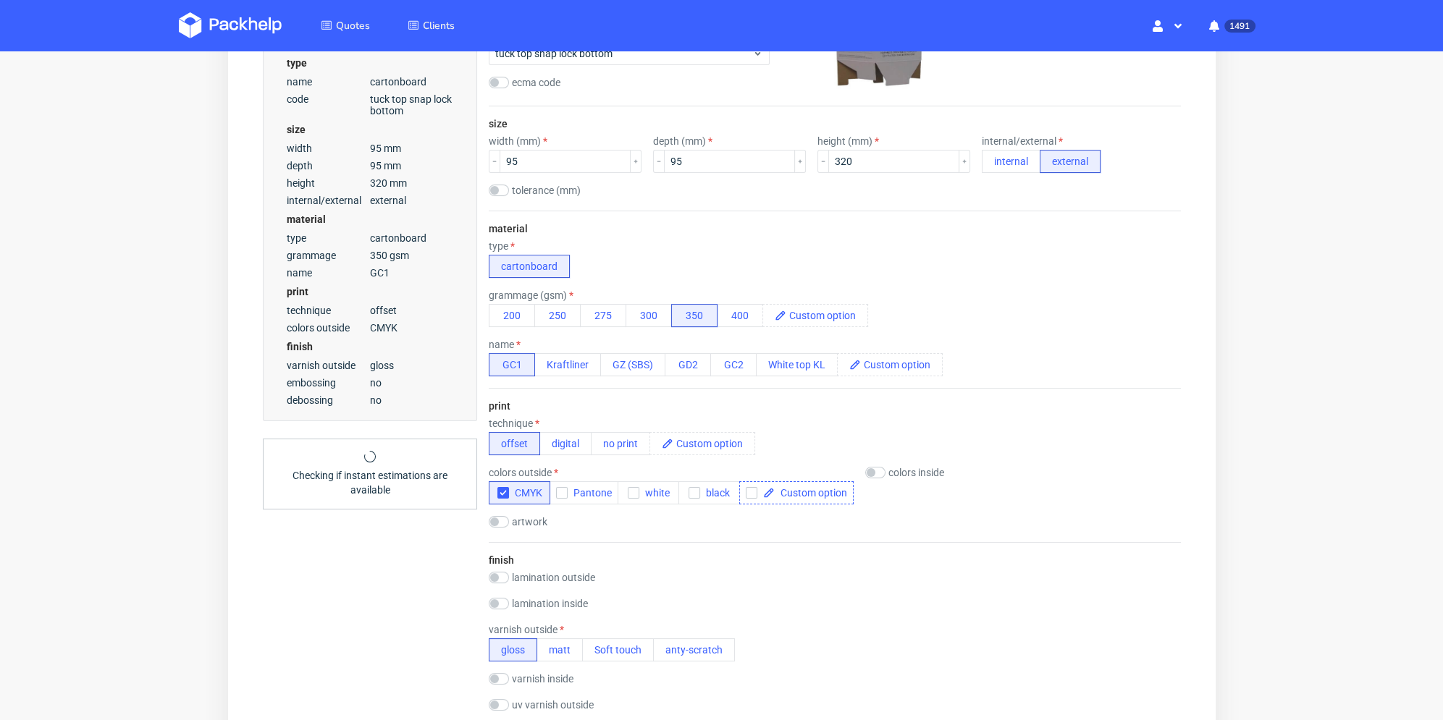
scroll to position [254, 0]
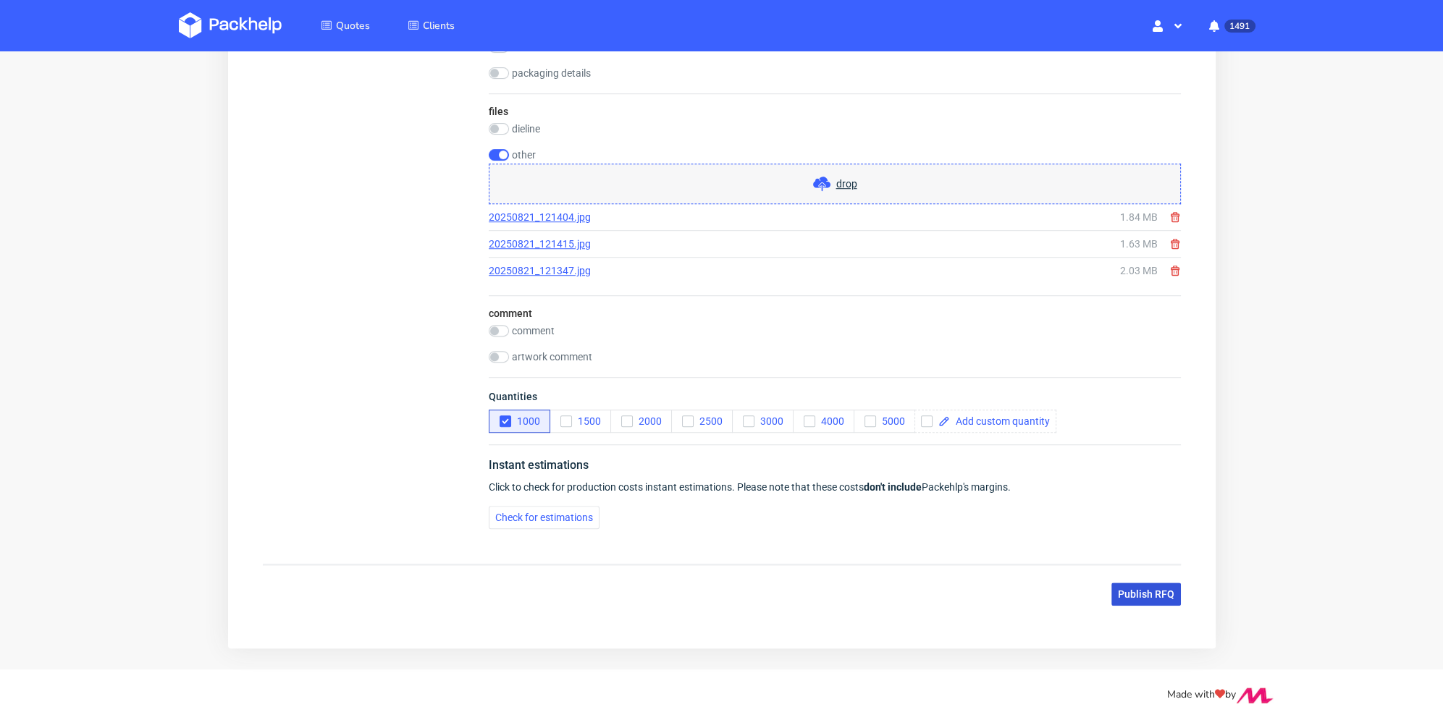
click at [1151, 594] on span "Publish RFQ" at bounding box center [1145, 594] width 56 height 10
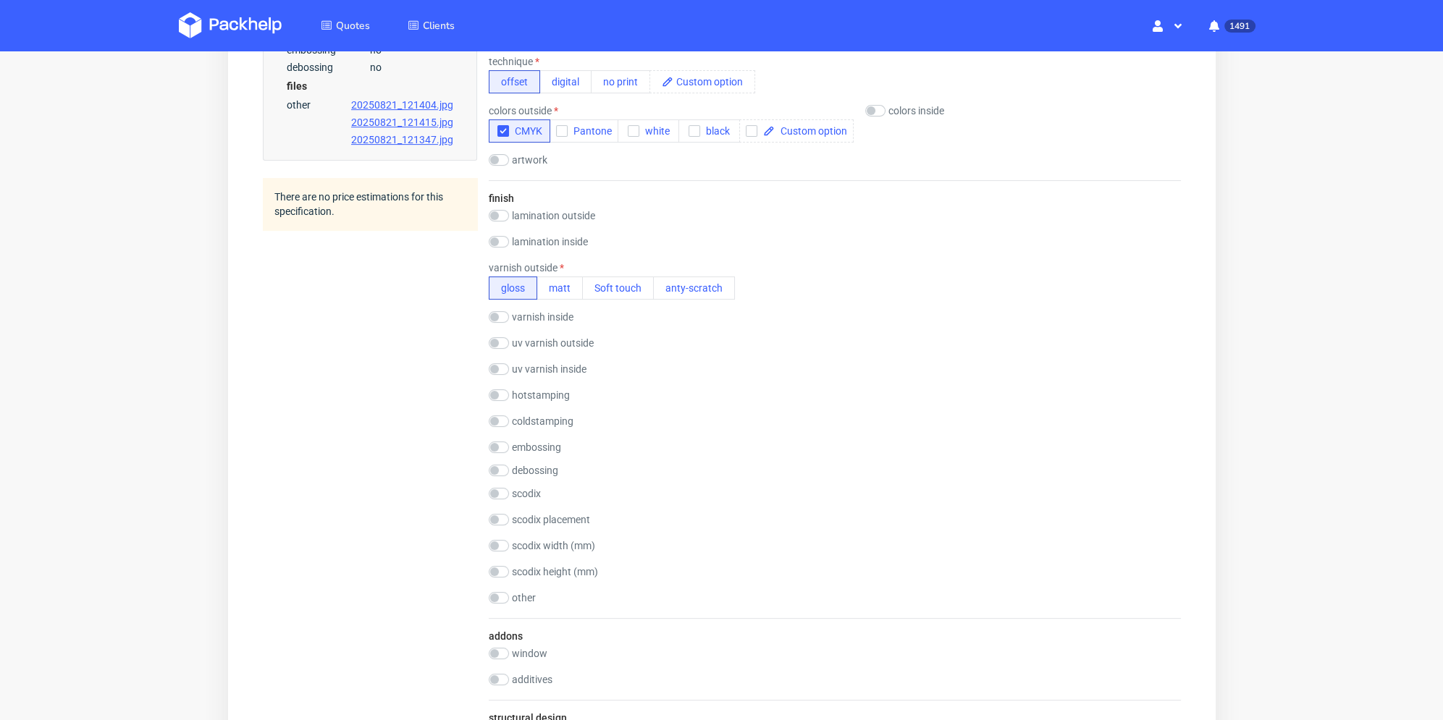
scroll to position [0, 0]
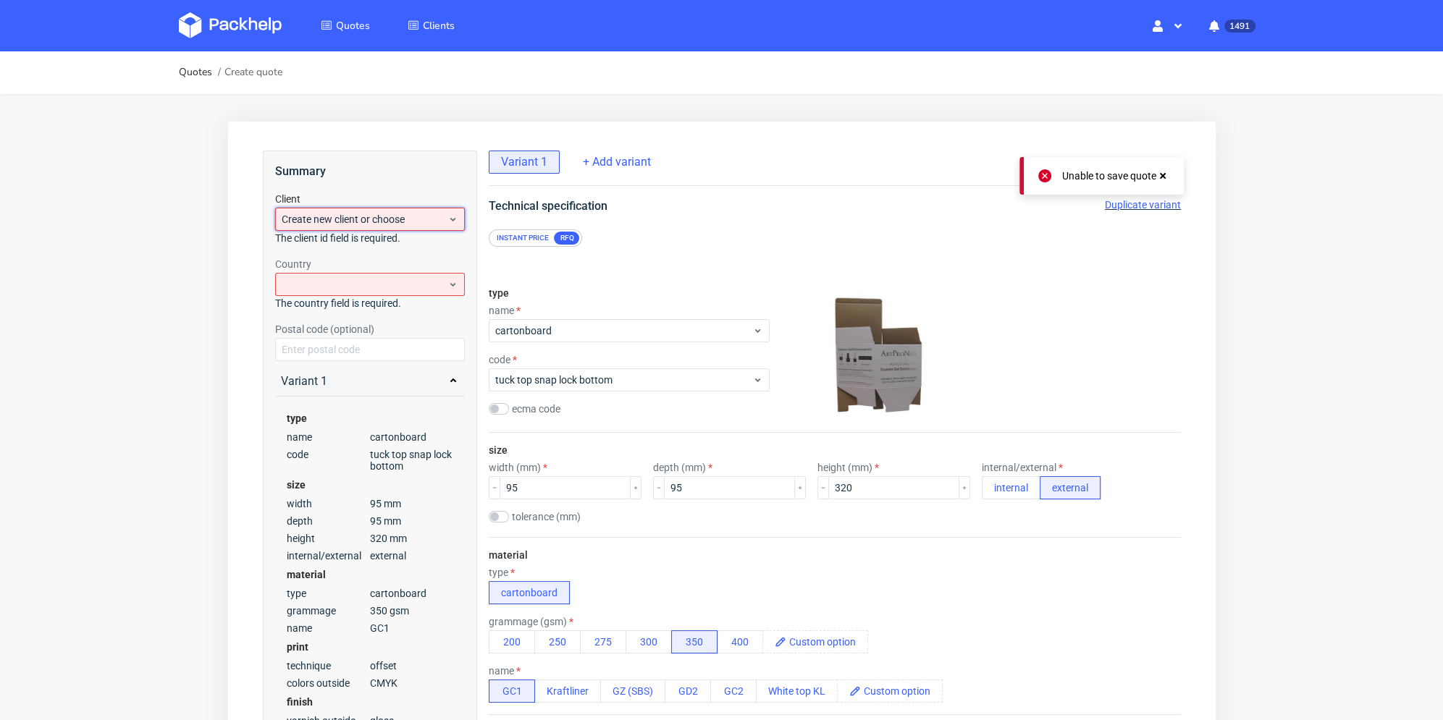
click at [429, 210] on div "Create new client or choose" at bounding box center [369, 219] width 190 height 23
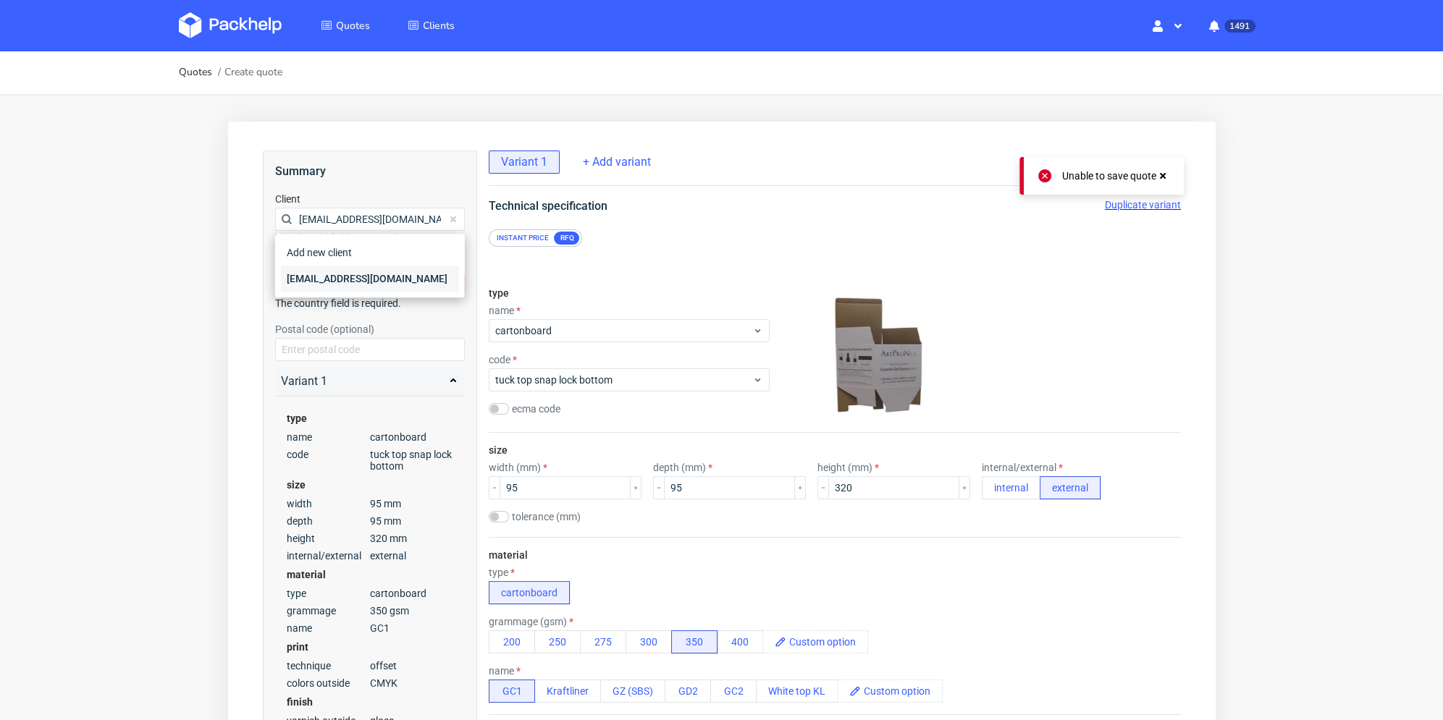
type input "[EMAIL_ADDRESS][DOMAIN_NAME]"
click at [363, 274] on div "[EMAIL_ADDRESS][DOMAIN_NAME]" at bounding box center [369, 279] width 178 height 26
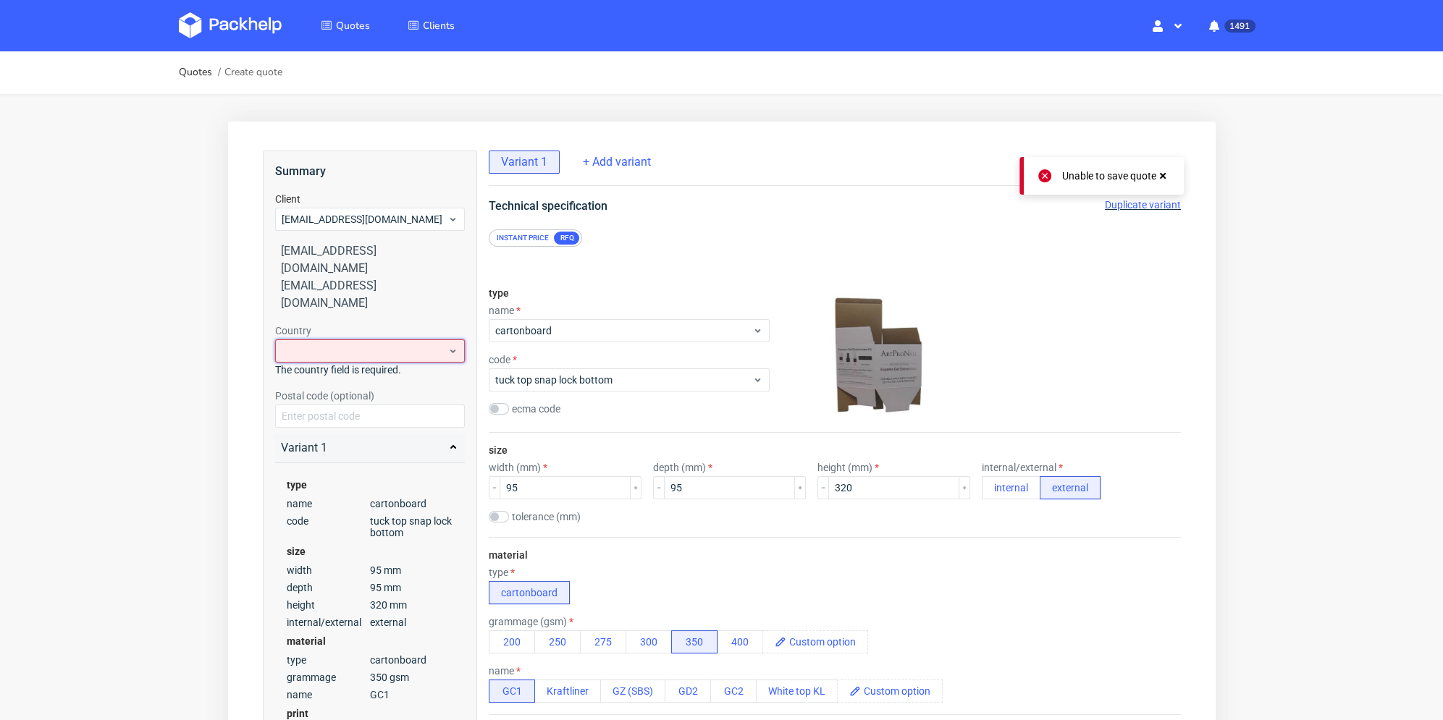
click at [363, 340] on div at bounding box center [369, 351] width 190 height 23
type input "pol"
click at [336, 373] on div "Poland" at bounding box center [369, 376] width 178 height 26
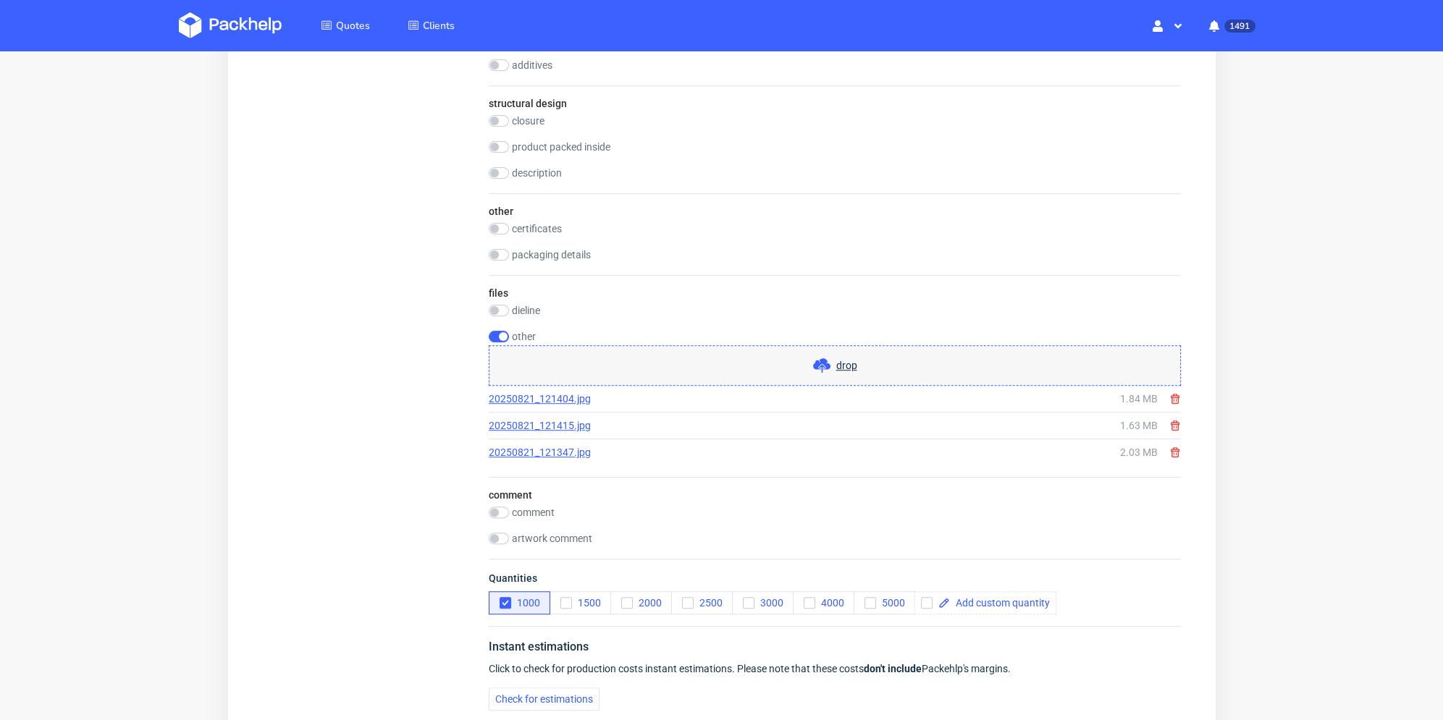
scroll to position [1485, 0]
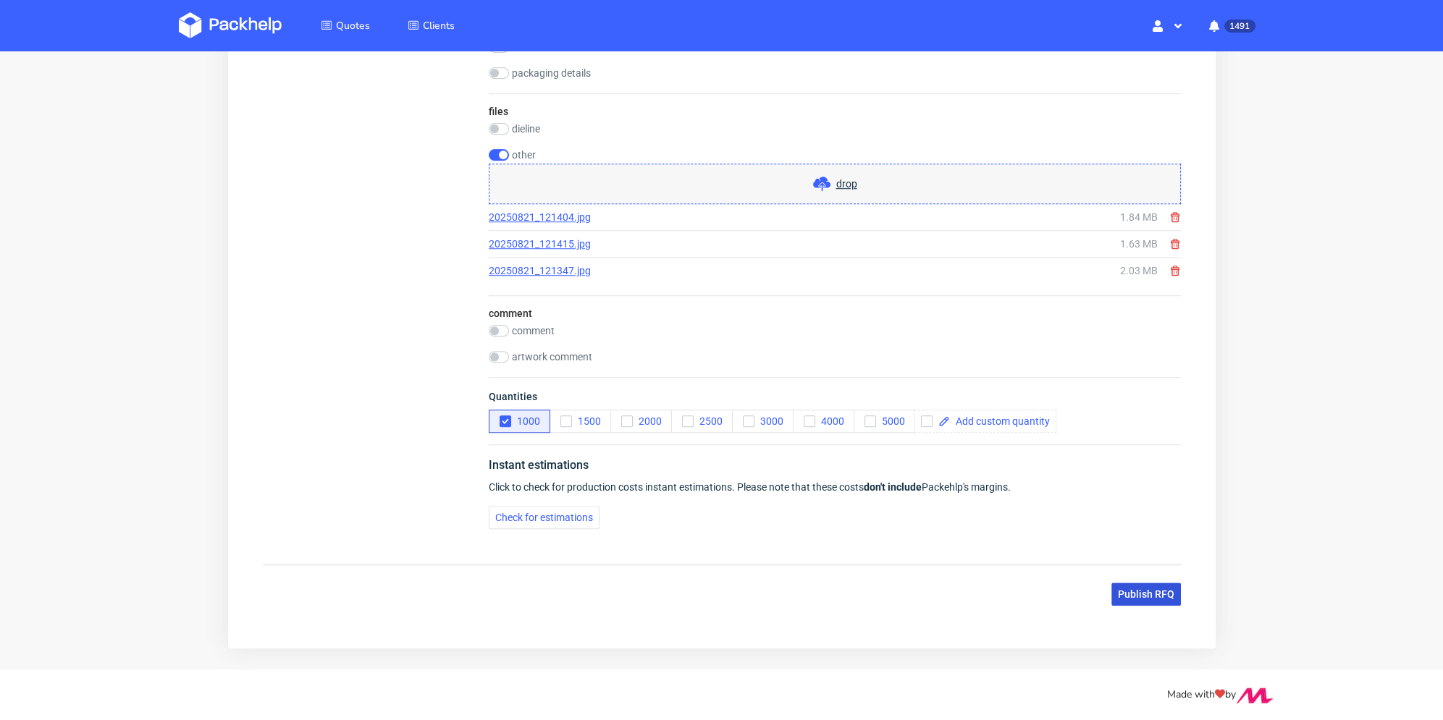
click at [1137, 600] on button "Publish RFQ" at bounding box center [1146, 594] width 70 height 23
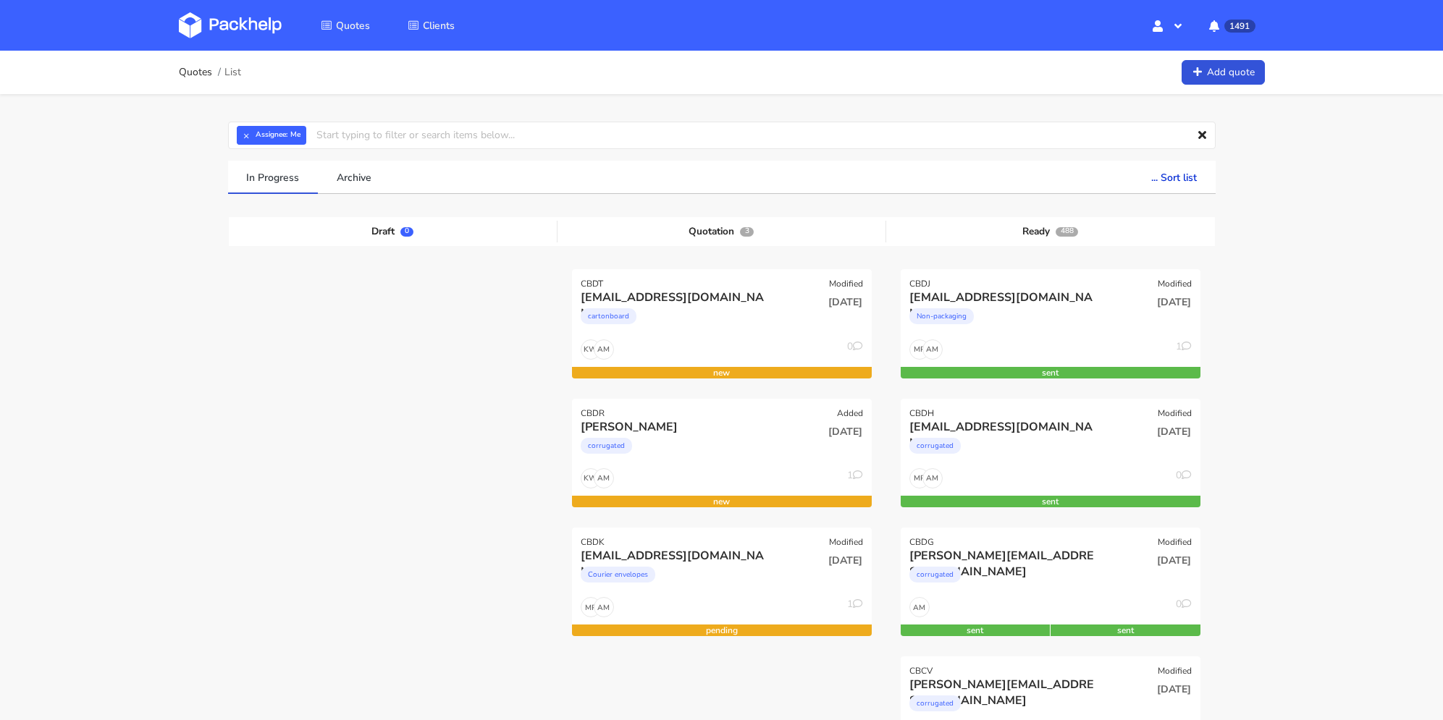
click at [1242, 70] on link "Add quote" at bounding box center [1223, 72] width 83 height 25
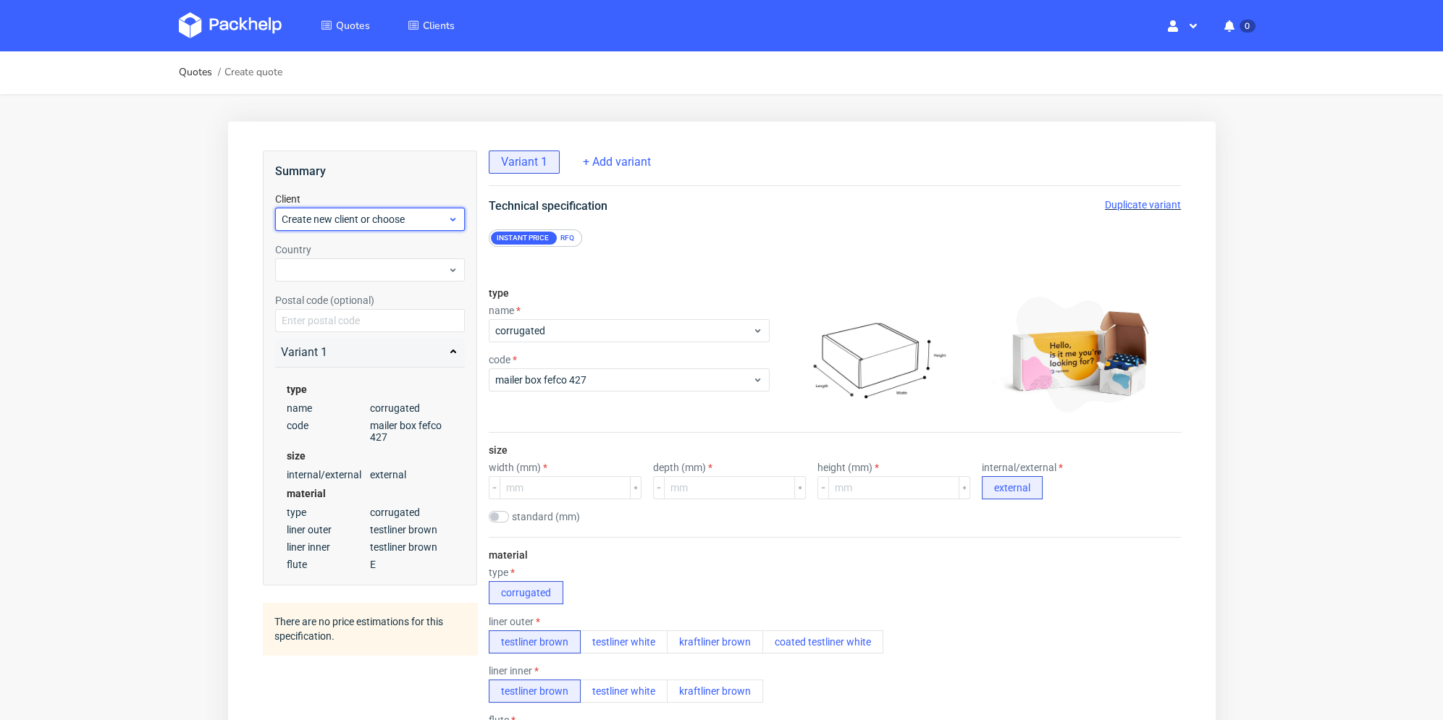
click at [398, 214] on span "Create new client or choose" at bounding box center [364, 219] width 166 height 14
type input "[PERSON_NAME][EMAIL_ADDRESS][DOMAIN_NAME]"
click at [337, 280] on div "[PERSON_NAME][EMAIL_ADDRESS][DOMAIN_NAME]" at bounding box center [369, 286] width 178 height 41
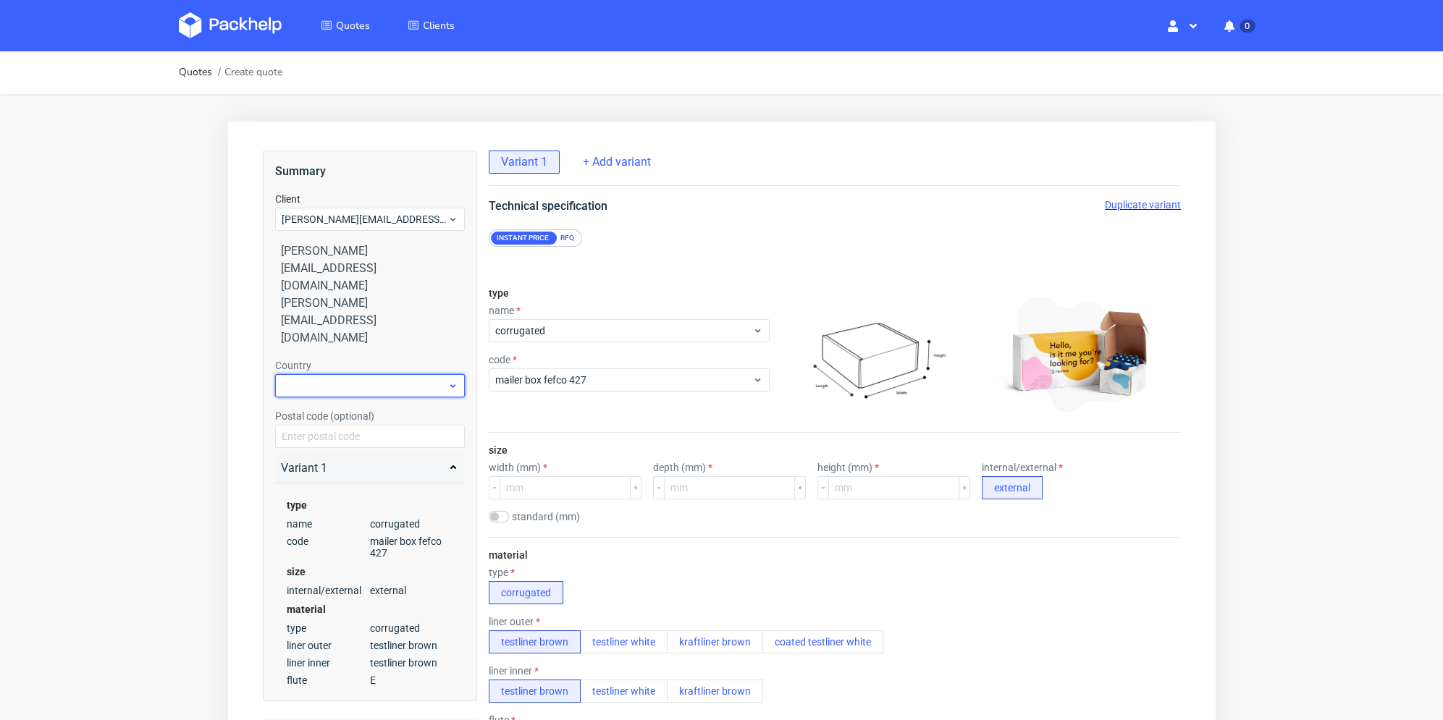
click at [340, 374] on div at bounding box center [369, 385] width 190 height 23
type input "den"
click at [344, 352] on div "[GEOGRAPHIC_DATA]" at bounding box center [369, 350] width 178 height 26
click at [566, 239] on div "RFQ" at bounding box center [566, 238] width 25 height 13
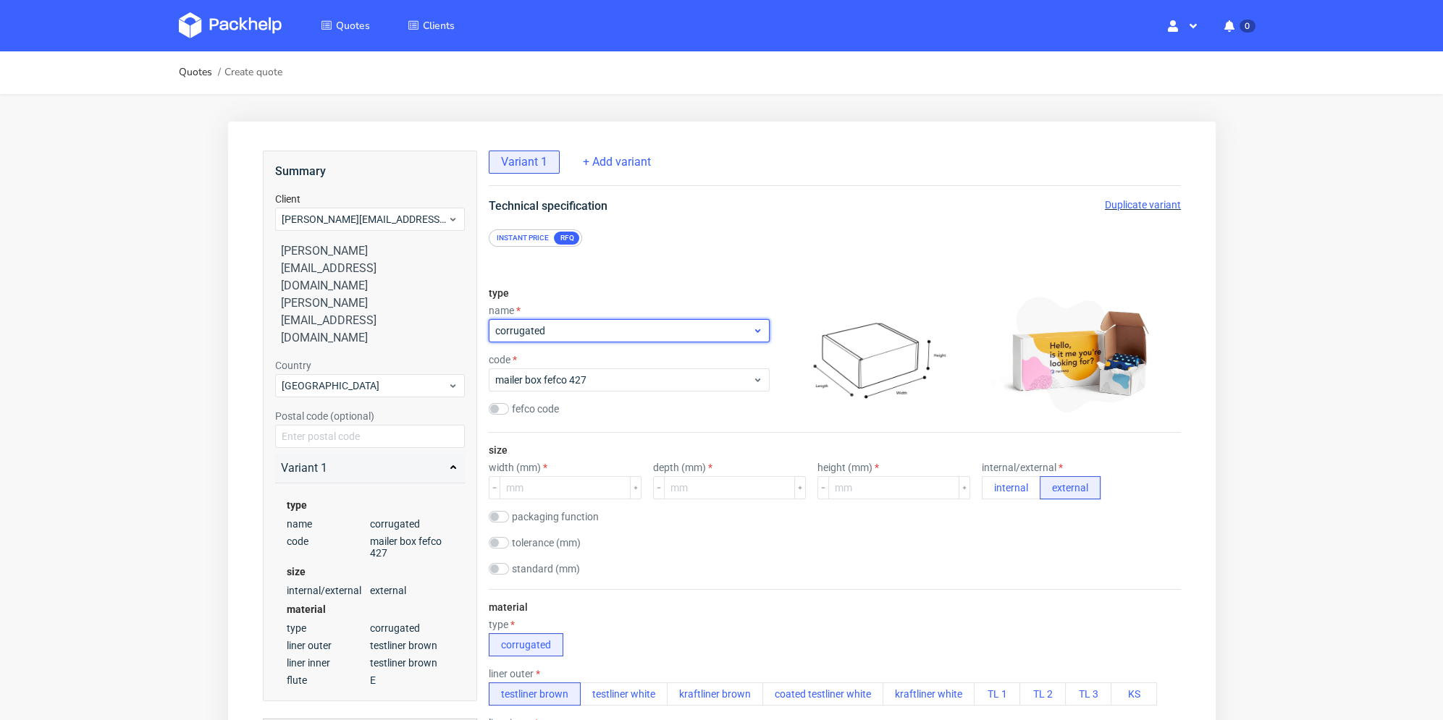
click at [566, 329] on span "corrugated" at bounding box center [623, 331] width 257 height 14
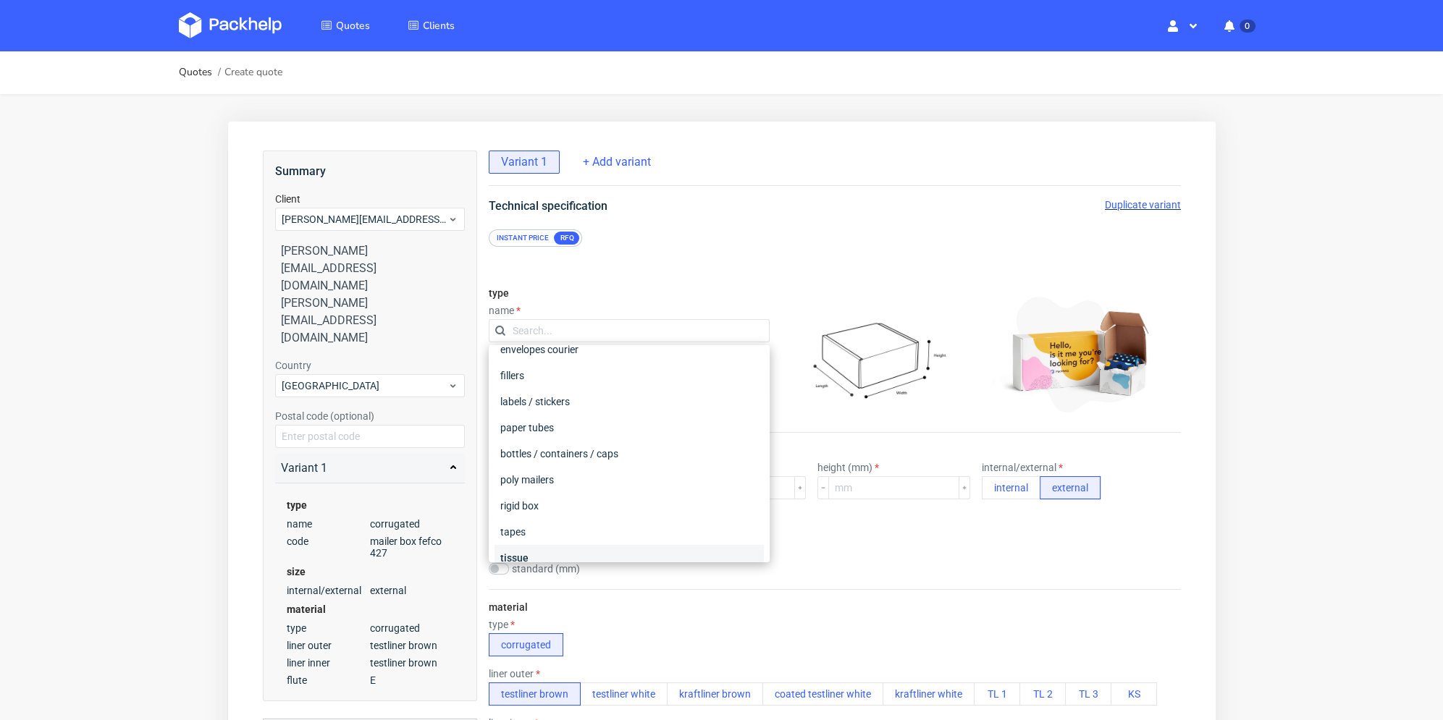
scroll to position [217, 0]
drag, startPoint x: 594, startPoint y: 440, endPoint x: 598, endPoint y: 390, distance: 50.1
click at [594, 440] on div "rigid box" at bounding box center [628, 434] width 269 height 26
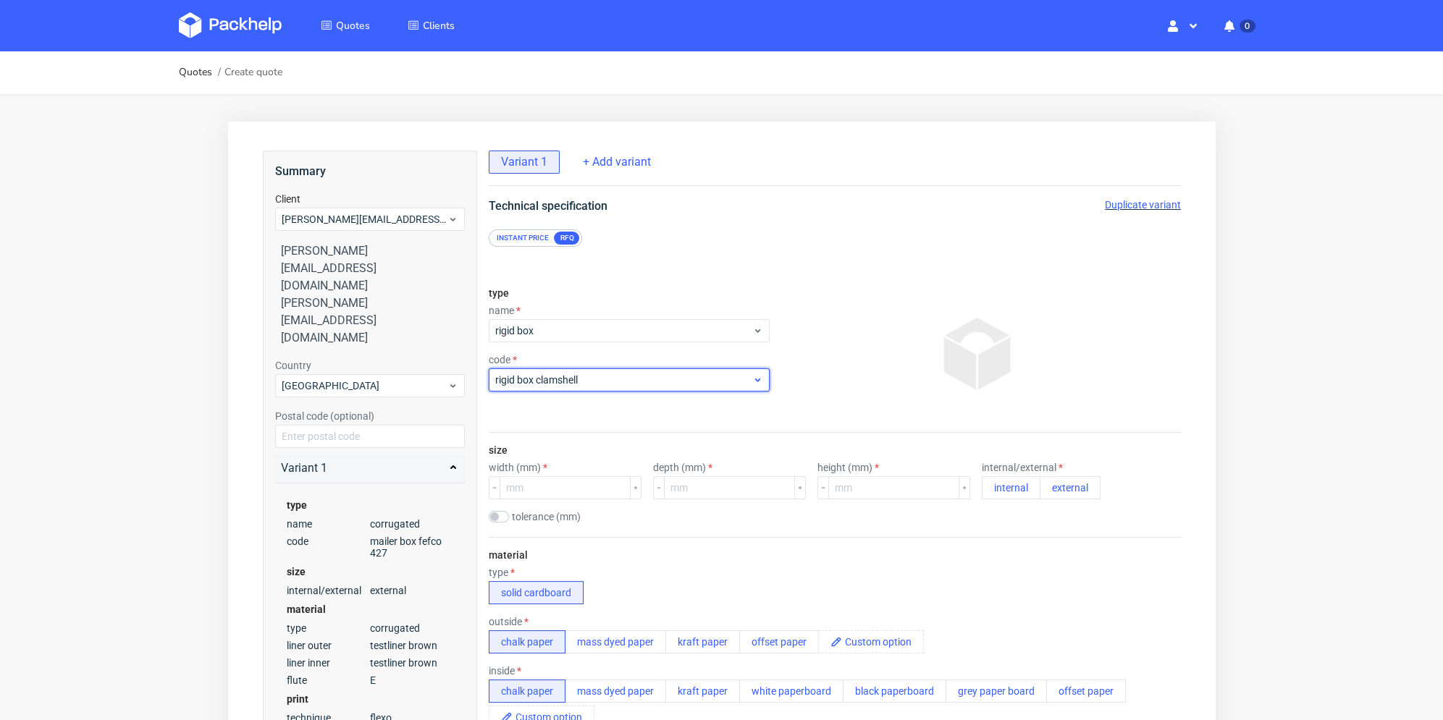
click at [600, 380] on span "rigid box clamshell" at bounding box center [623, 380] width 257 height 14
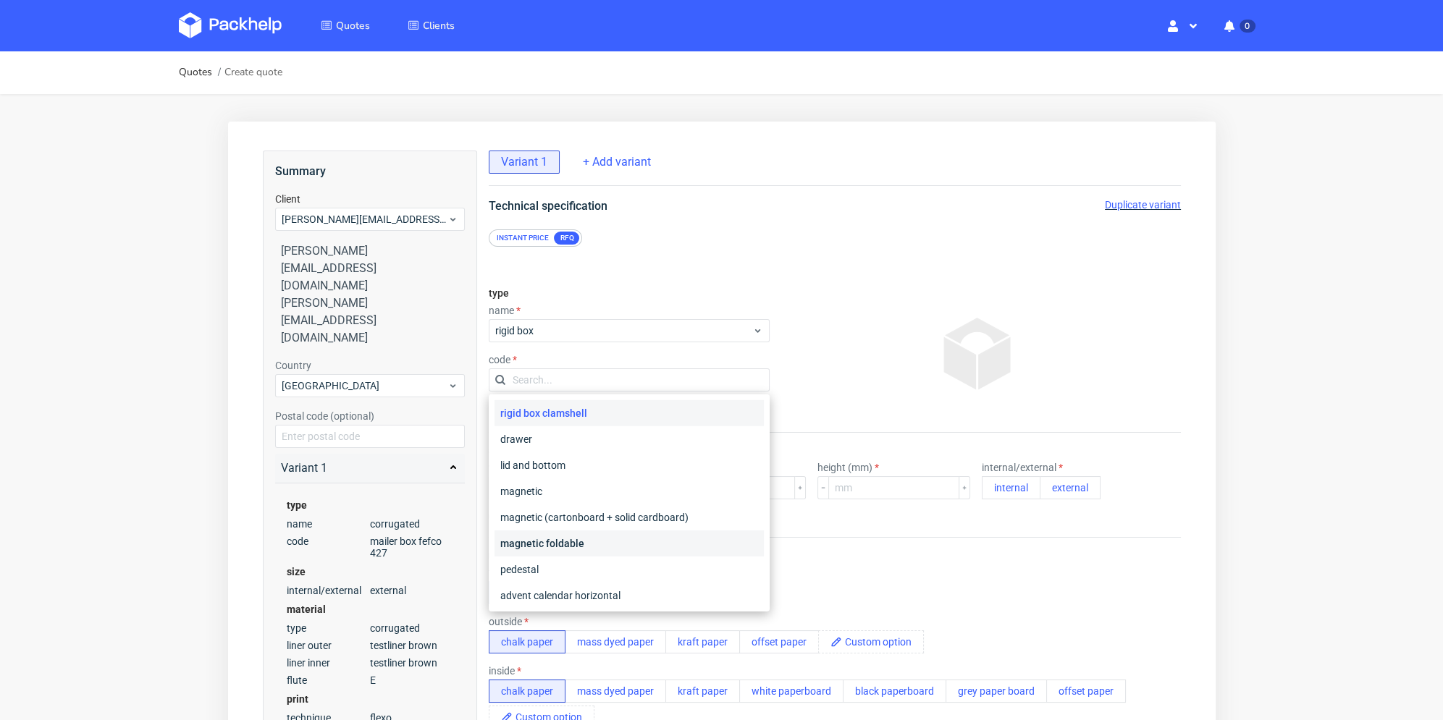
scroll to position [72, 0]
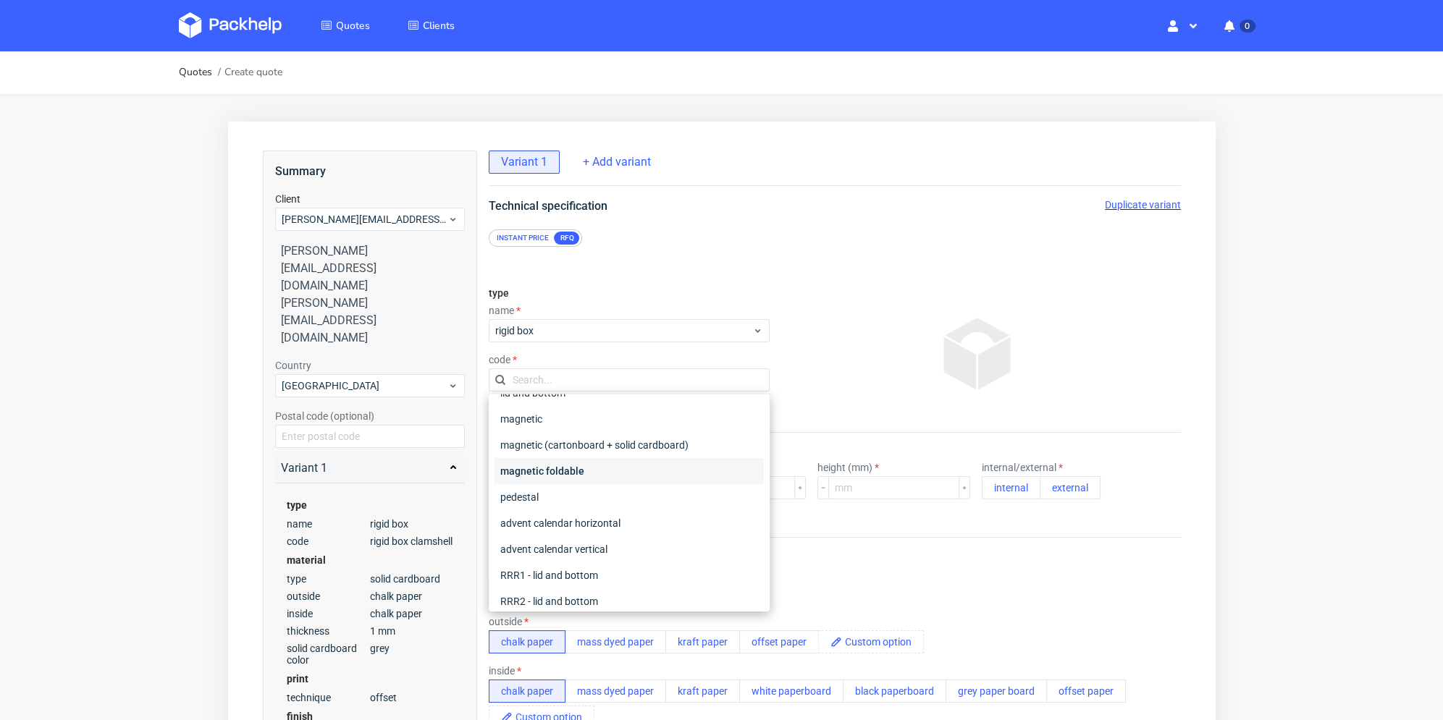
click at [602, 466] on div "magnetic foldable" at bounding box center [628, 471] width 269 height 26
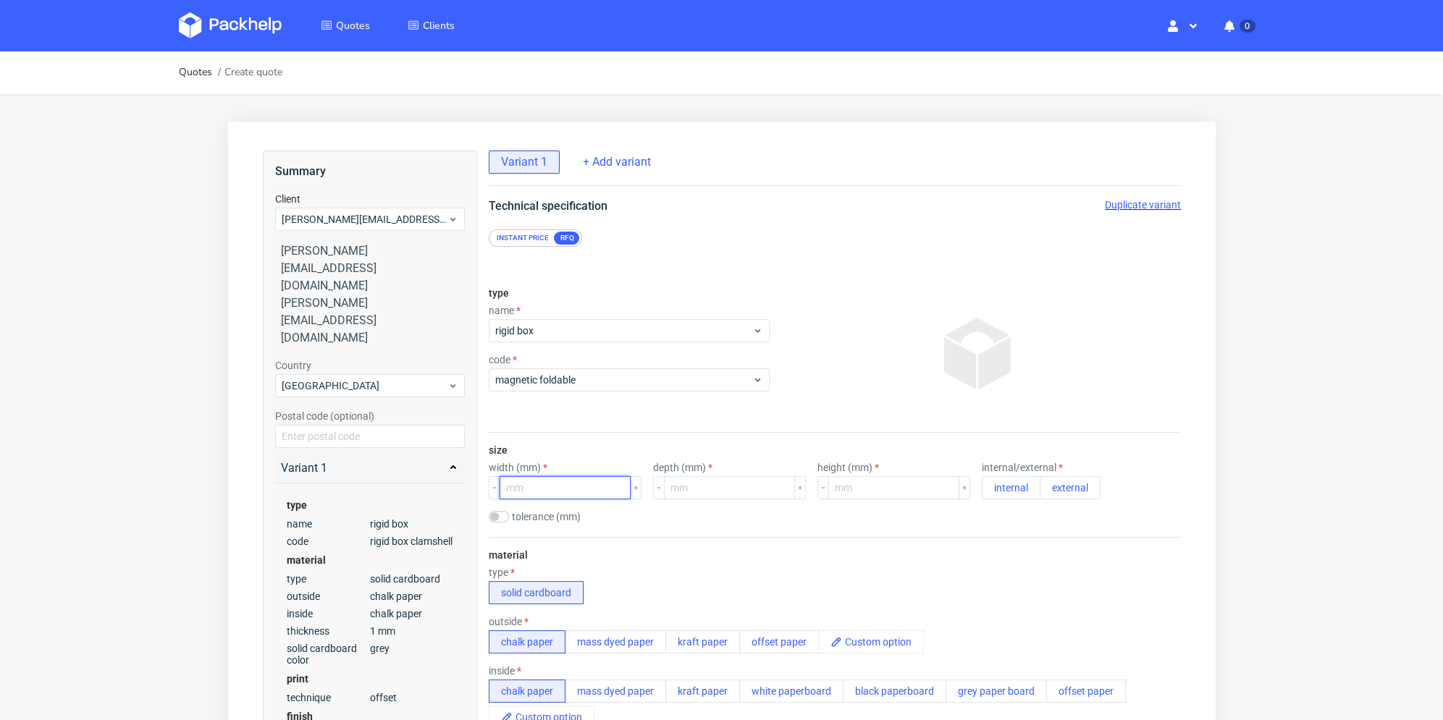
click at [602, 497] on input "number" at bounding box center [564, 487] width 131 height 23
type input "220"
click at [682, 487] on input "number" at bounding box center [728, 487] width 131 height 23
type input "200"
click at [865, 489] on input "number" at bounding box center [893, 487] width 131 height 23
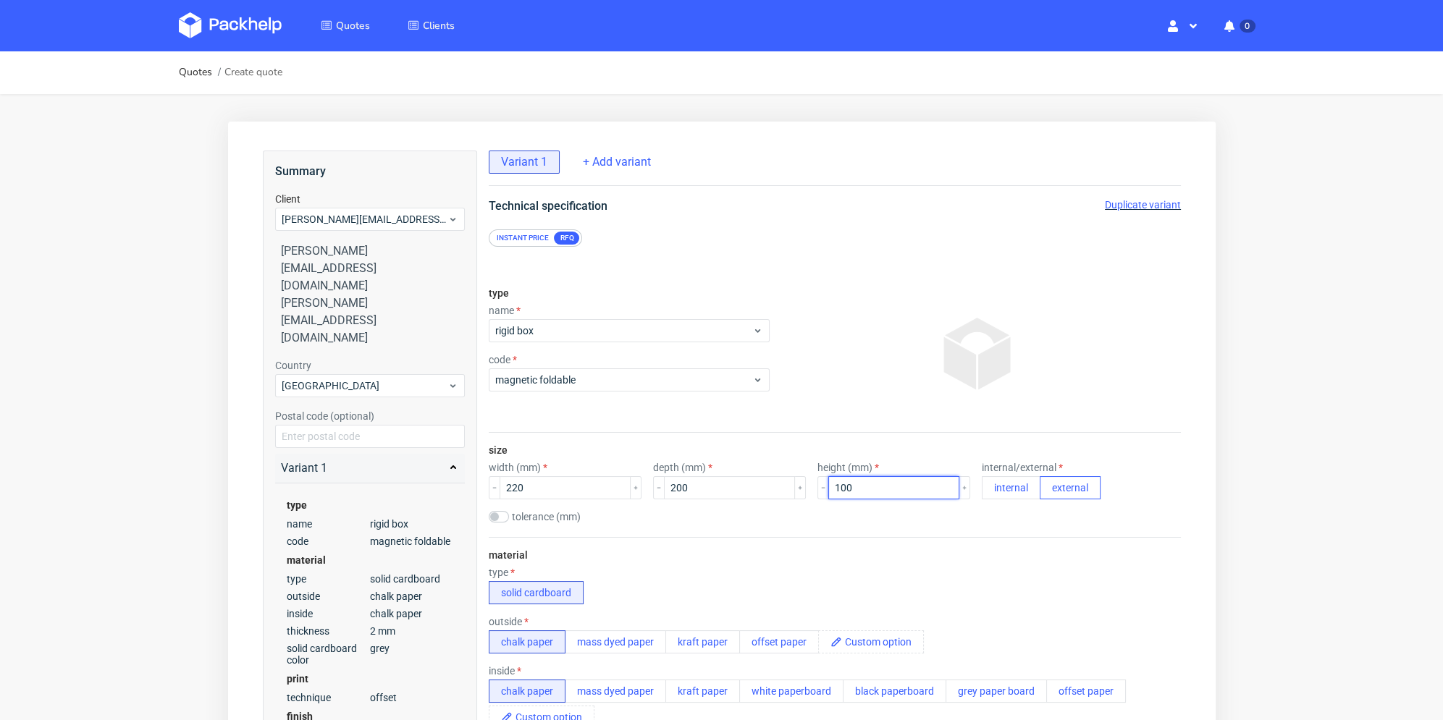
type input "100"
click at [1046, 487] on button "external" at bounding box center [1069, 487] width 61 height 23
click at [1045, 512] on div "tolerance (mm)" at bounding box center [834, 518] width 692 height 14
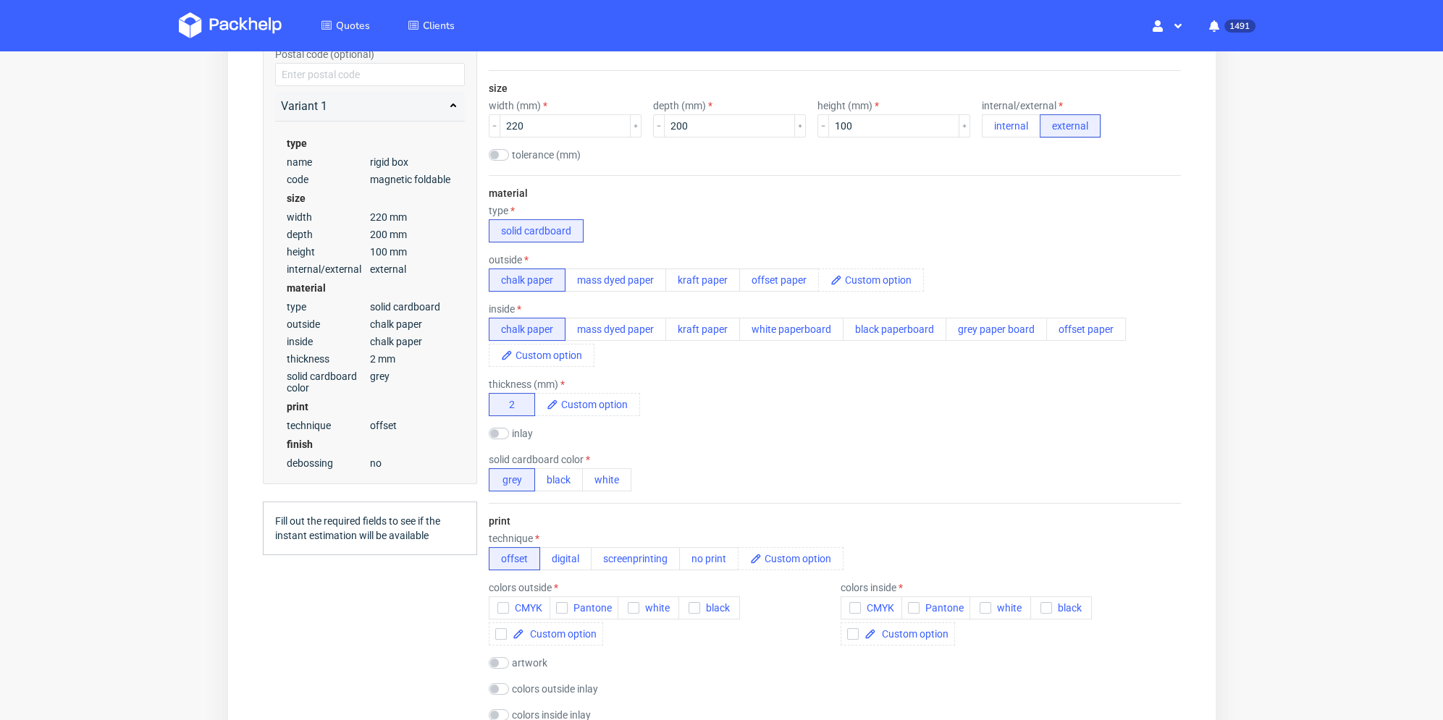
scroll to position [507, 0]
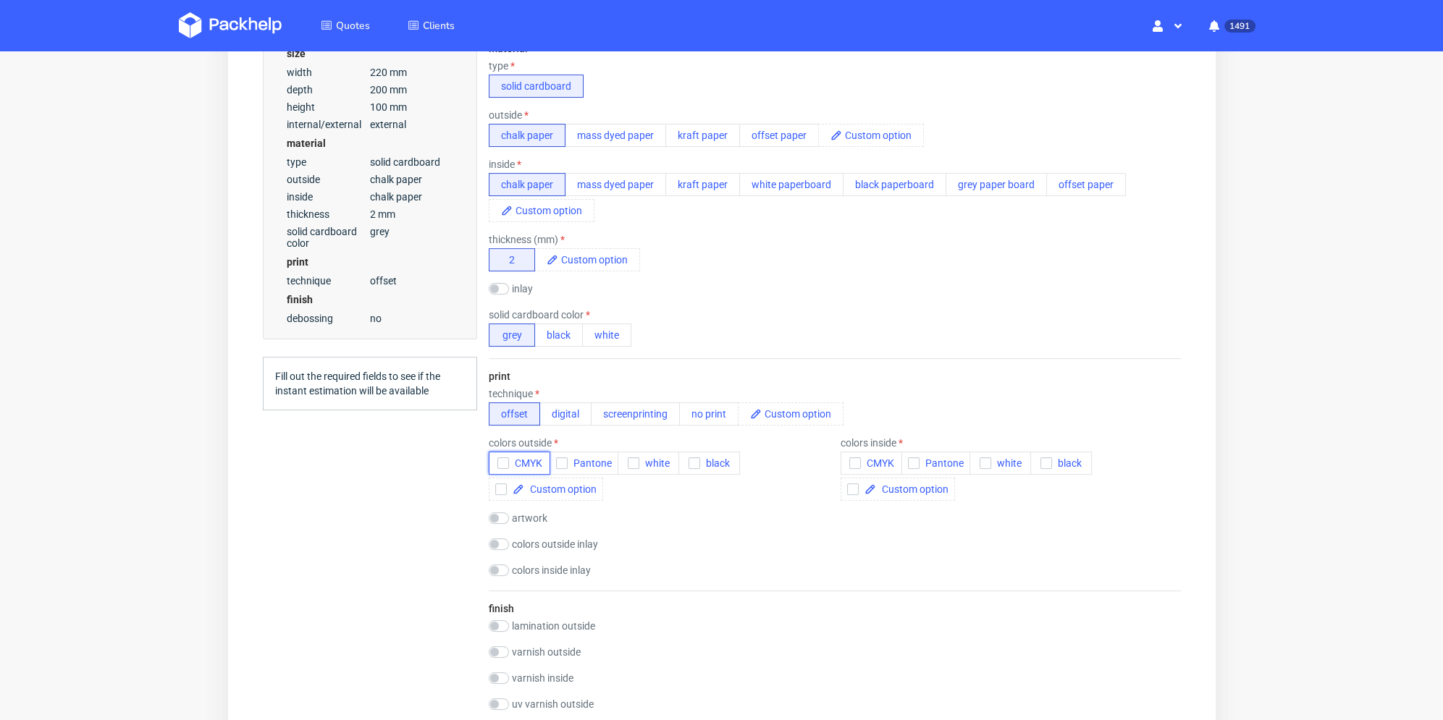
click at [501, 465] on use "button" at bounding box center [502, 463] width 7 height 5
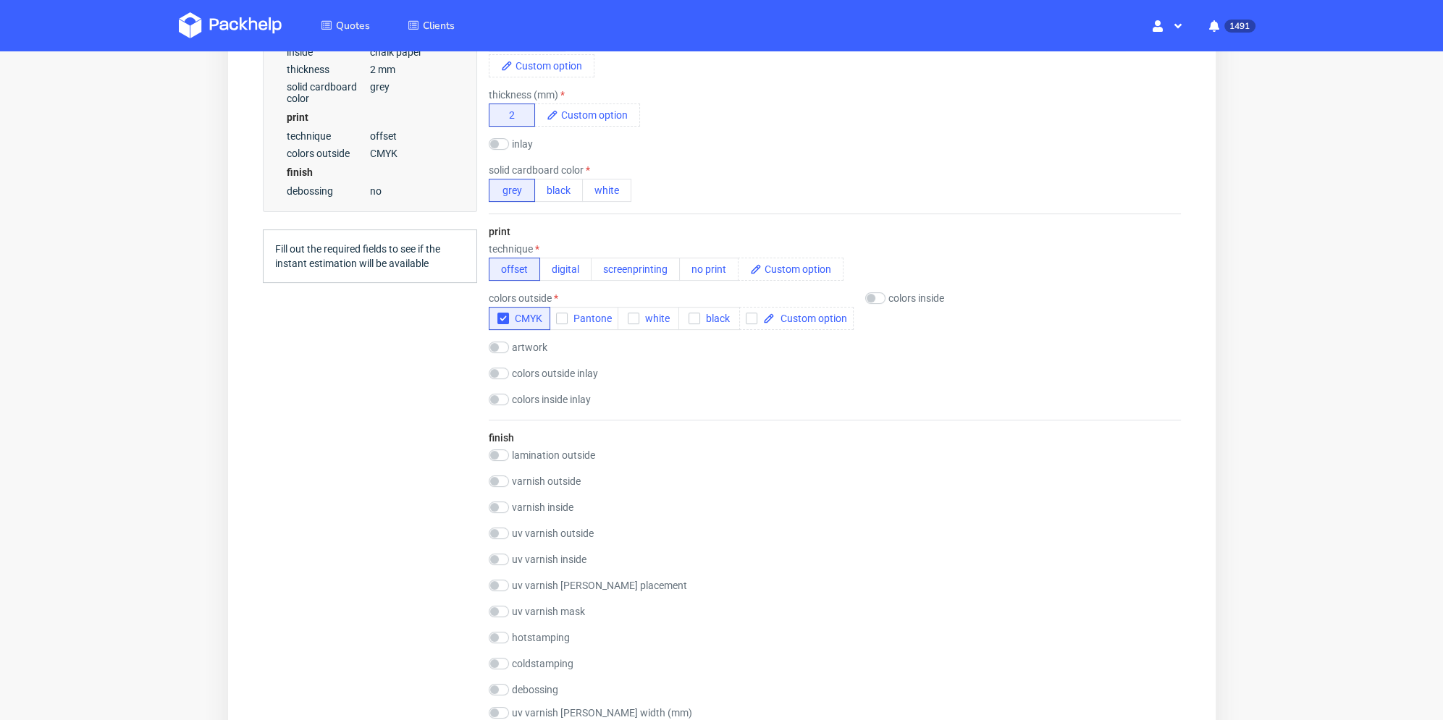
scroll to position [796, 0]
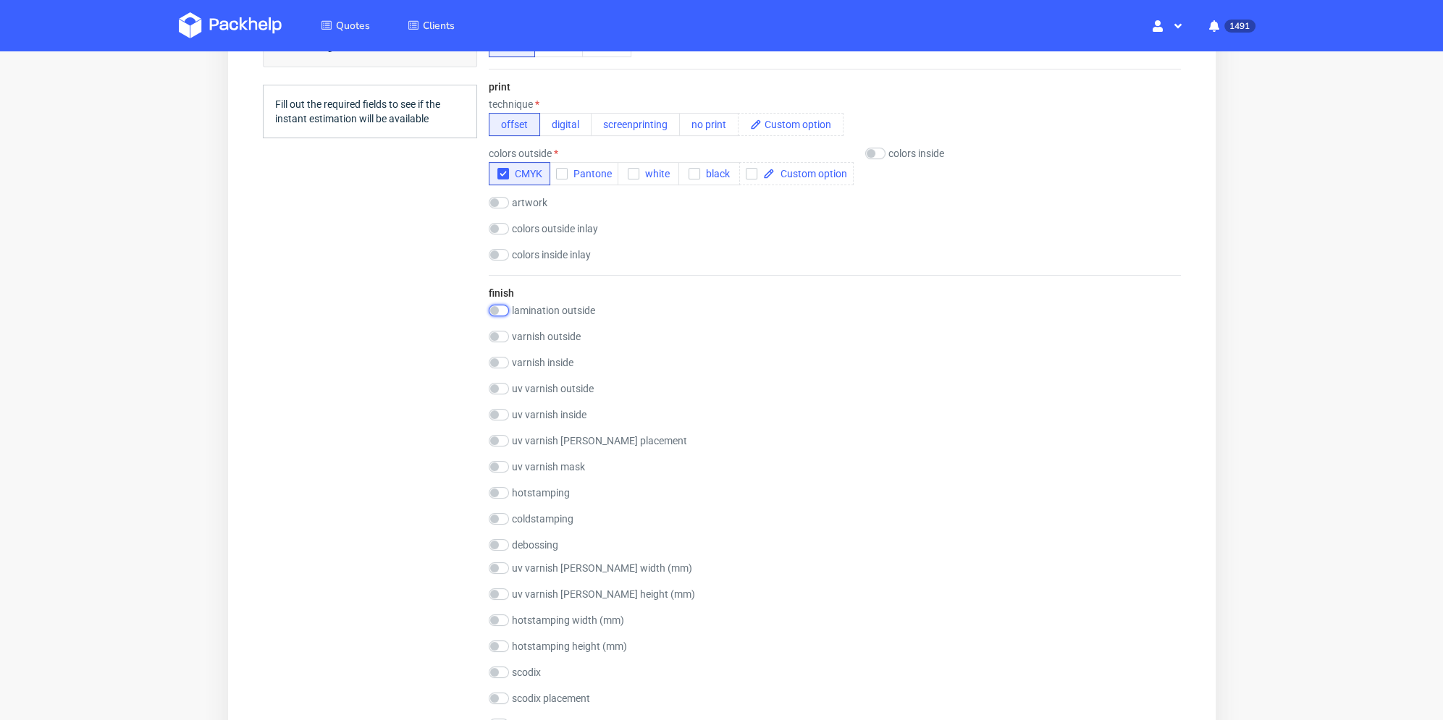
click at [504, 310] on input "checkbox" at bounding box center [498, 311] width 20 height 12
checkbox input "true"
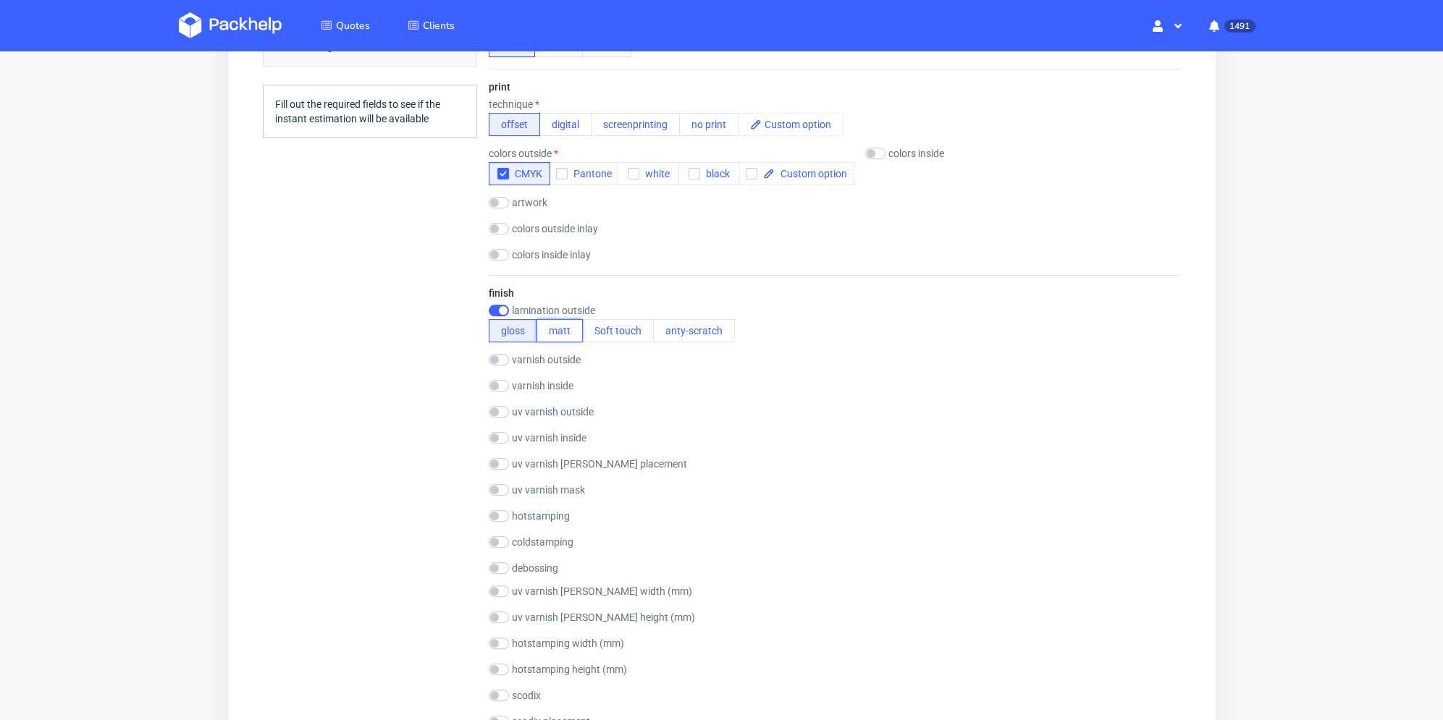
click at [548, 333] on button "matt" at bounding box center [559, 330] width 46 height 23
click at [502, 413] on input "checkbox" at bounding box center [498, 412] width 20 height 12
checkbox input "true"
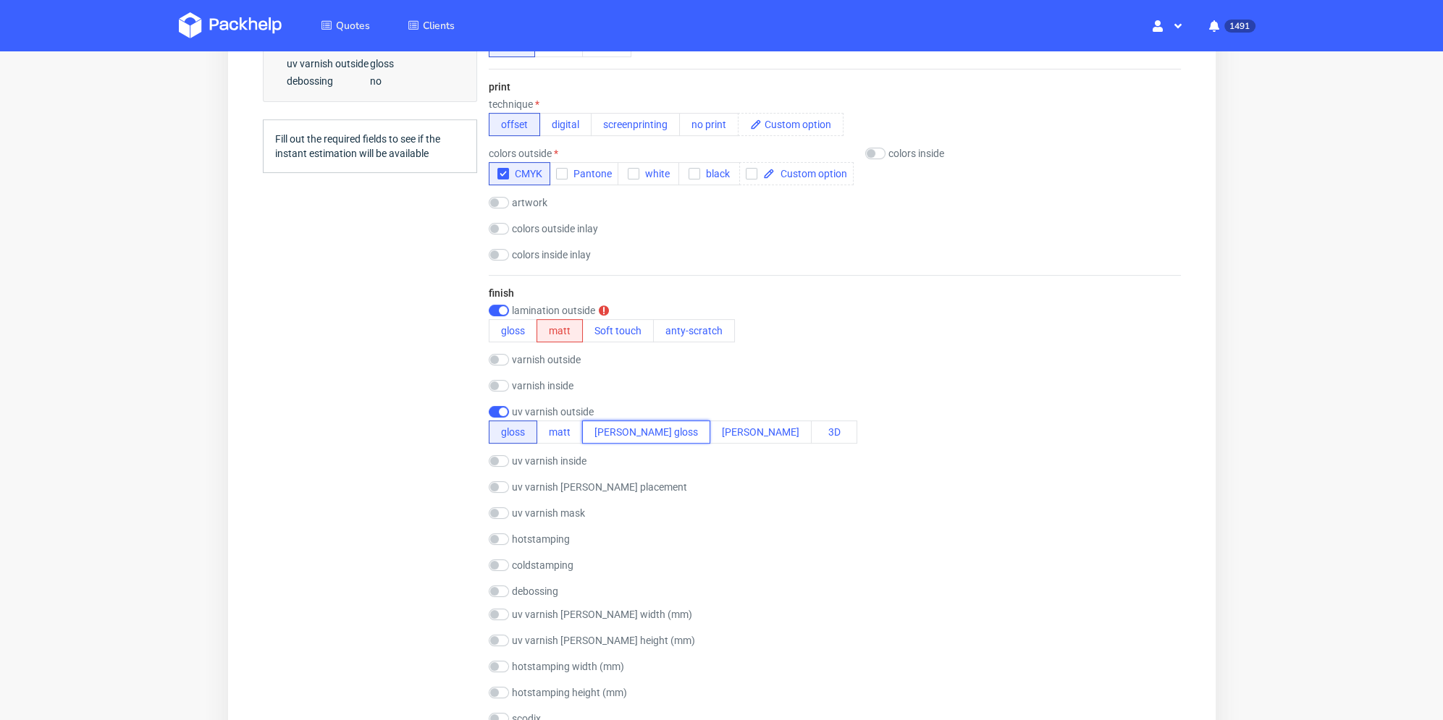
click at [615, 432] on button "spott gloss" at bounding box center [645, 432] width 128 height 23
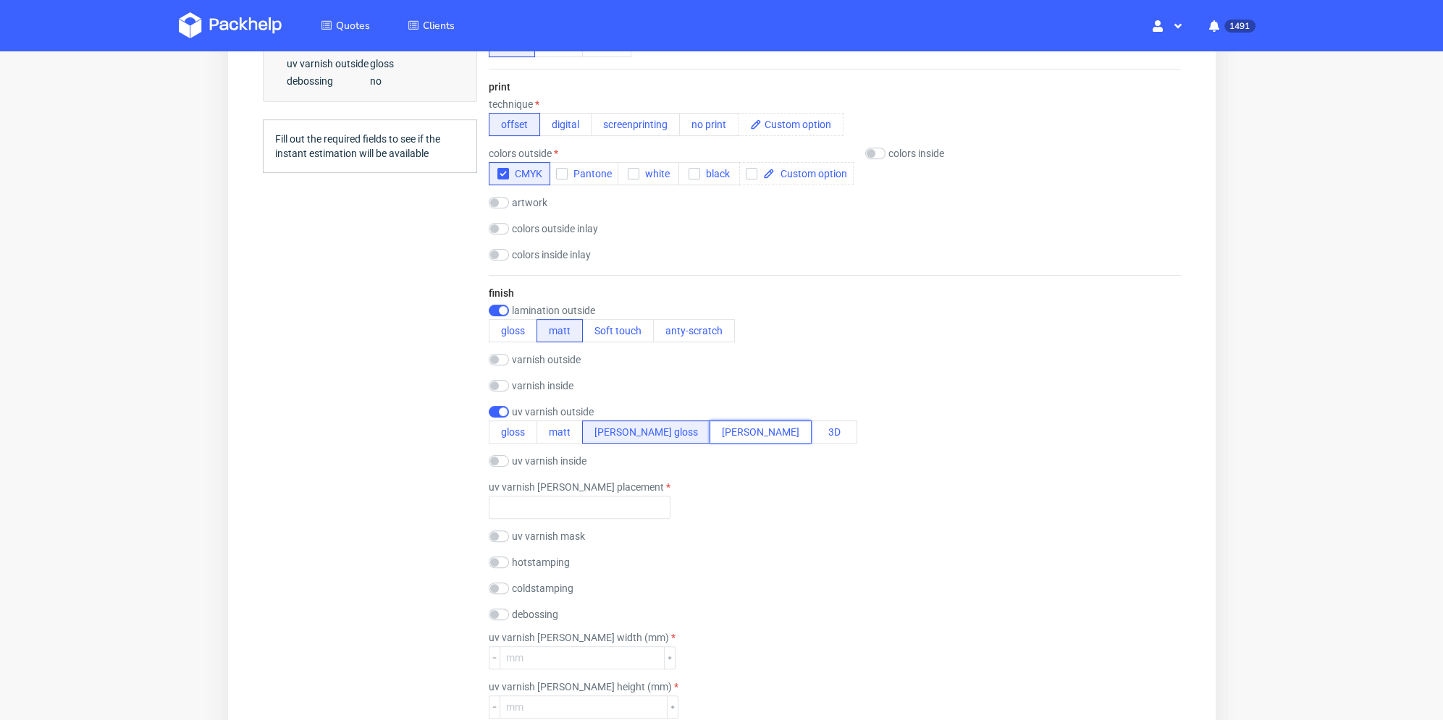
click at [709, 429] on button "spott matt" at bounding box center [760, 432] width 102 height 23
click at [528, 508] on input "text" at bounding box center [579, 507] width 182 height 23
type input "top logo"
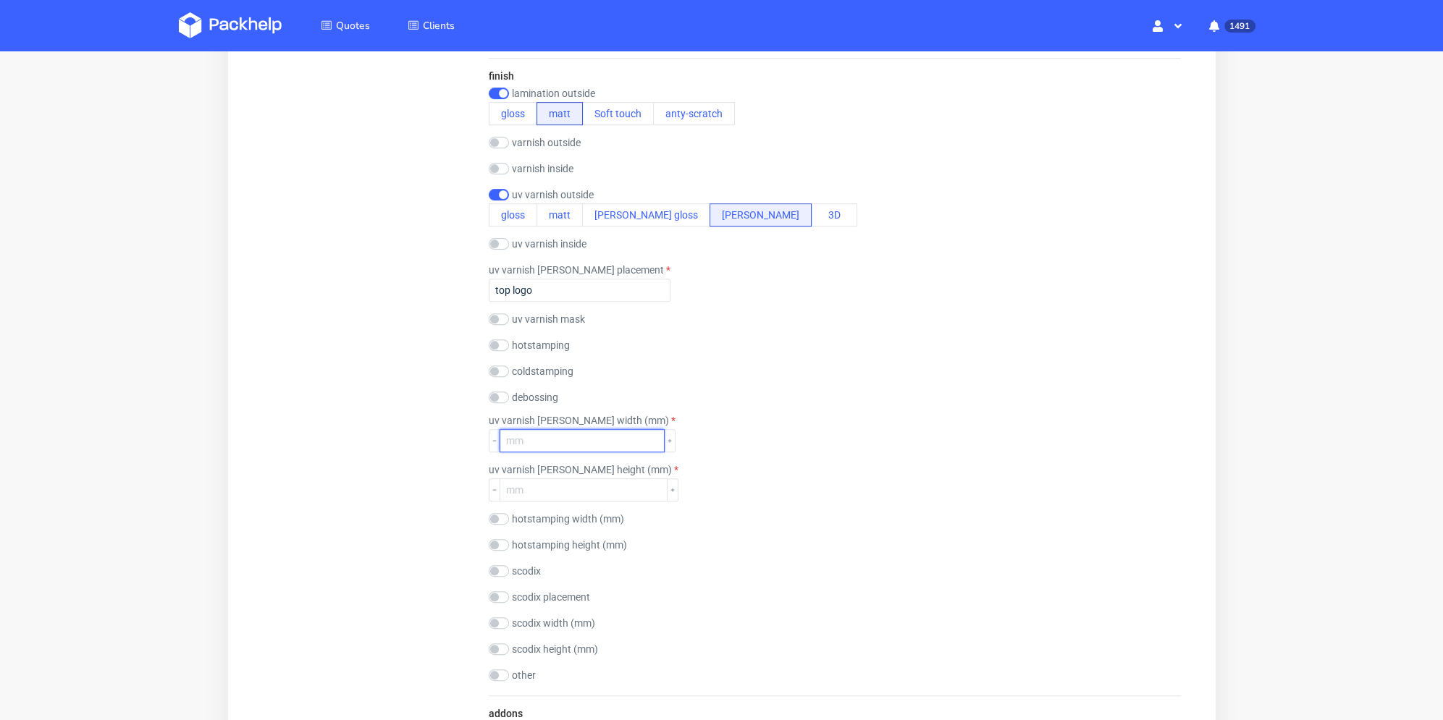
click at [549, 447] on input "number" at bounding box center [581, 440] width 165 height 23
type input "100"
type input "80"
click at [439, 503] on div "Summary Client bonnie@houseofcosmetics.dk bonnie@houseofcosmetics.dk bonnie@hou…" at bounding box center [369, 240] width 214 height 2207
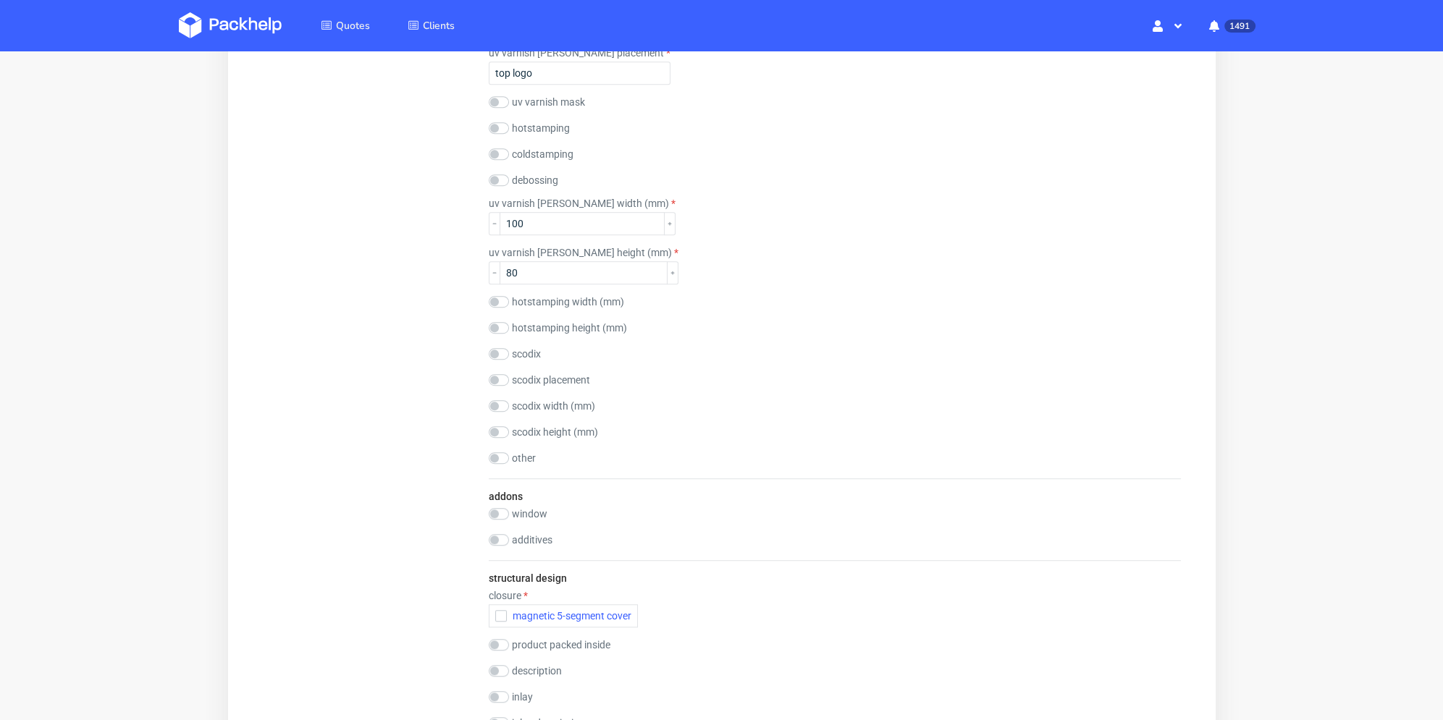
scroll to position [1376, 0]
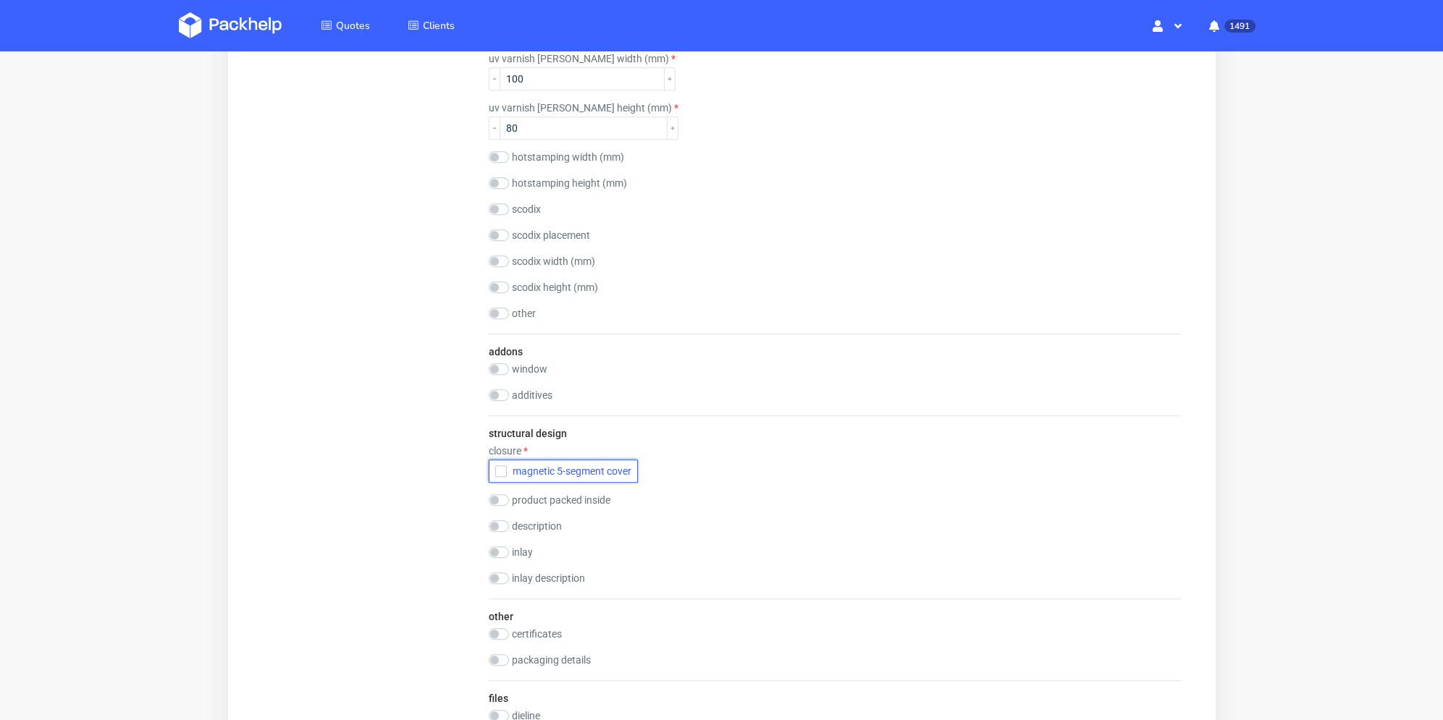
click at [495, 469] on icon "button" at bounding box center [500, 471] width 10 height 10
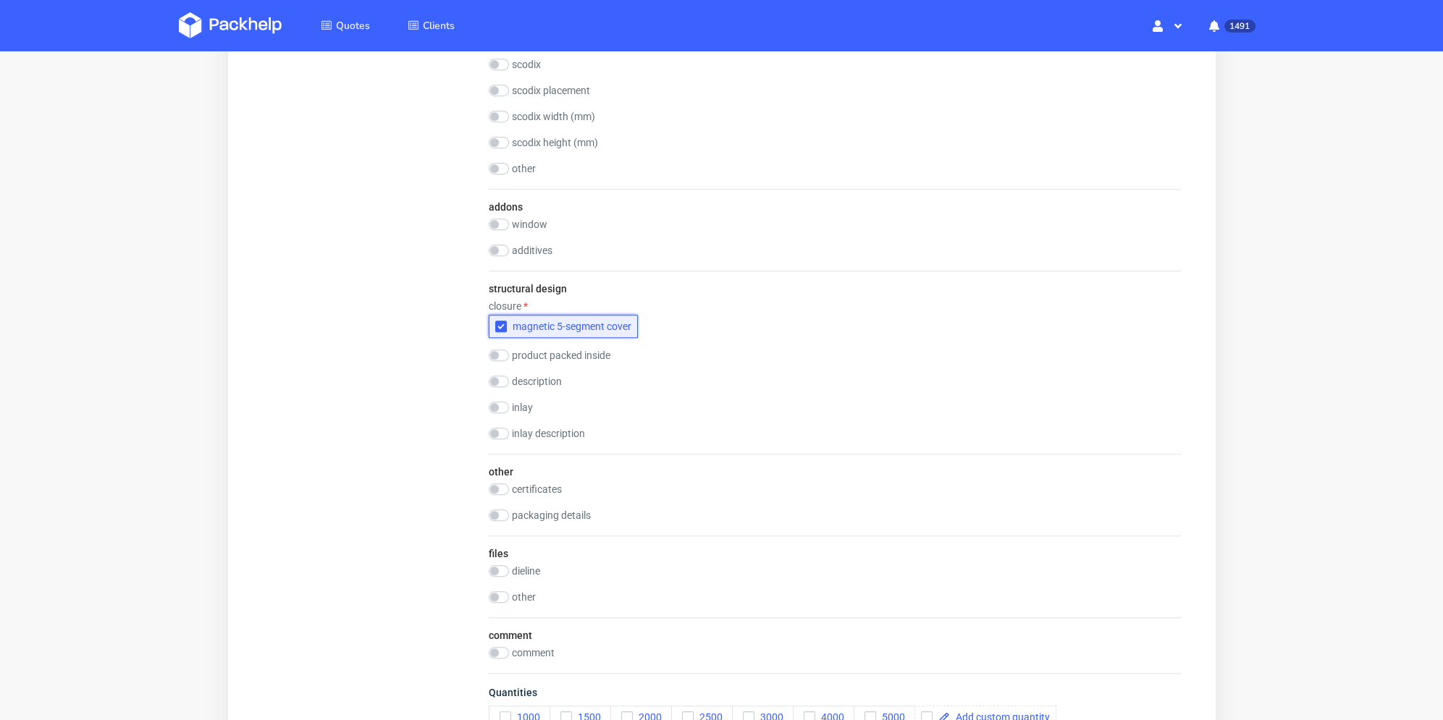
scroll to position [1665, 0]
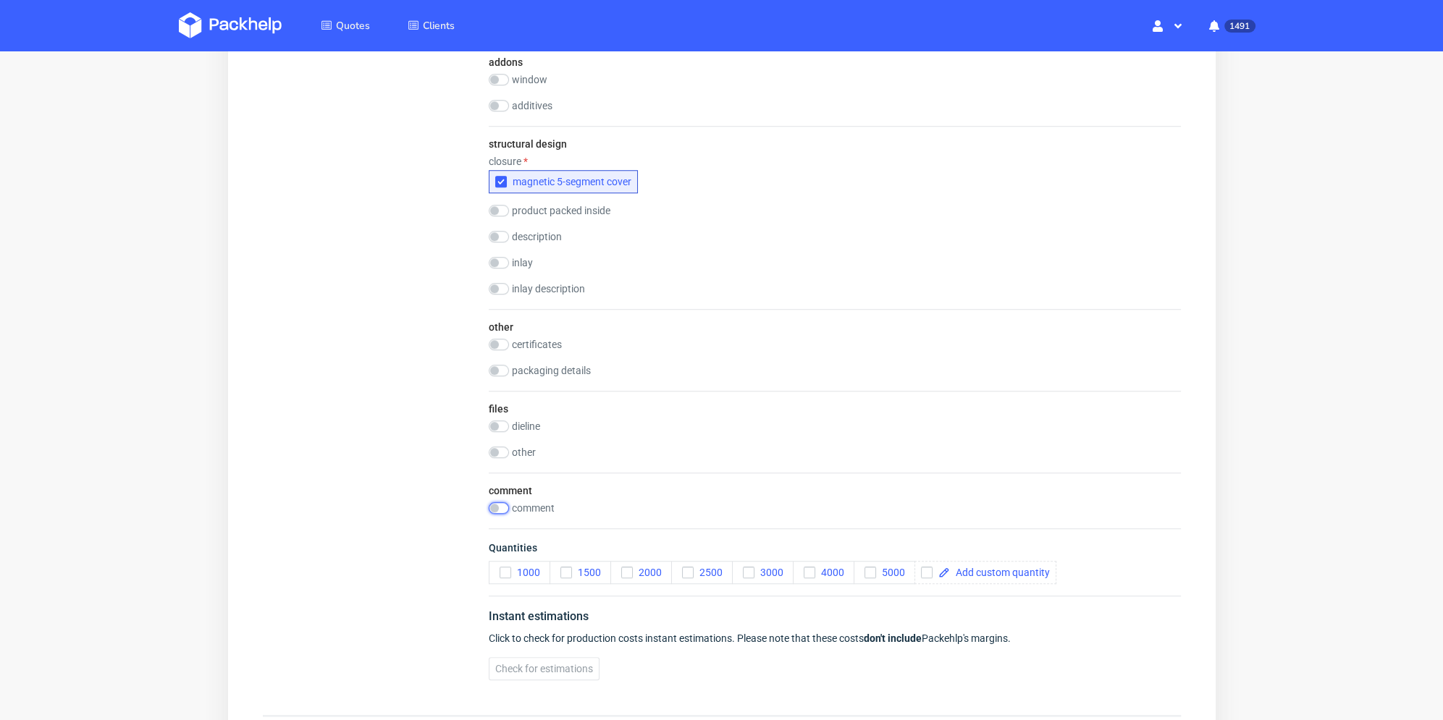
click at [496, 512] on input "checkbox" at bounding box center [498, 509] width 20 height 12
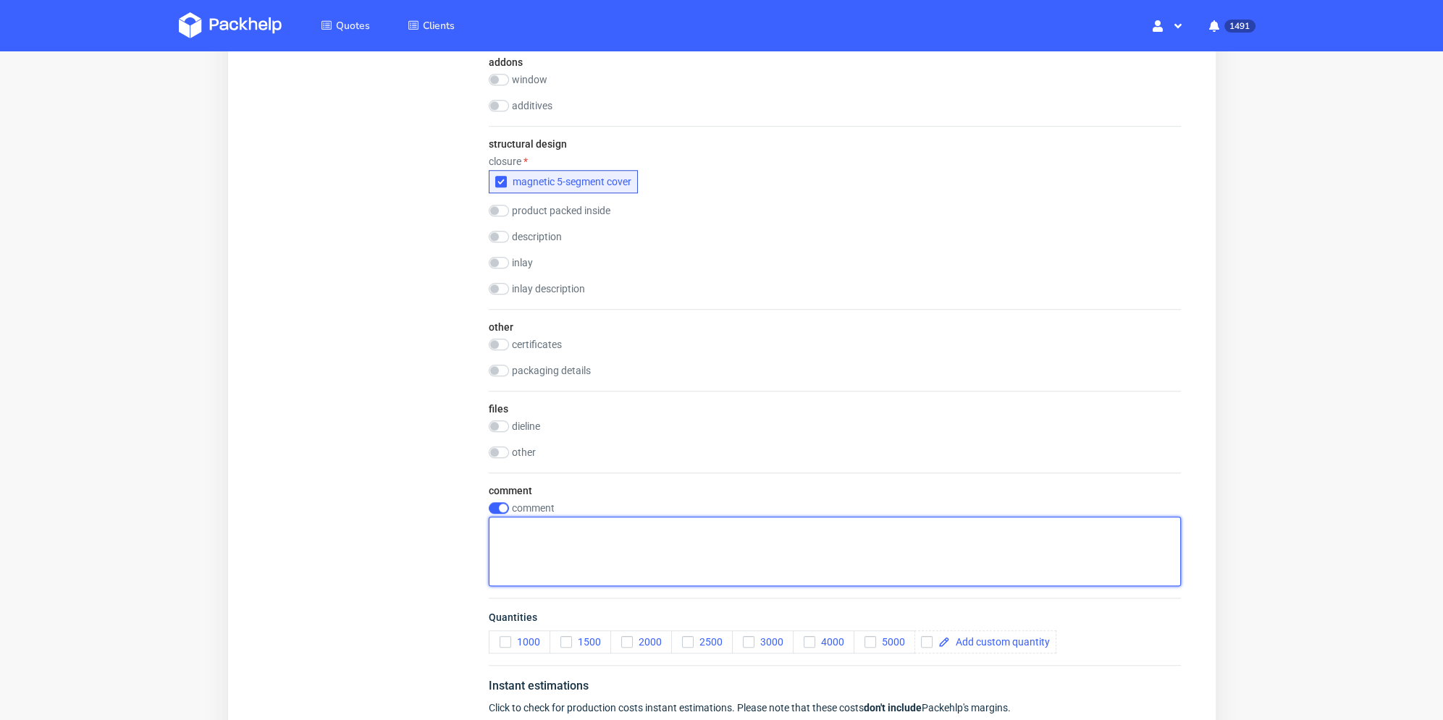
click at [561, 529] on textarea at bounding box center [834, 552] width 692 height 70
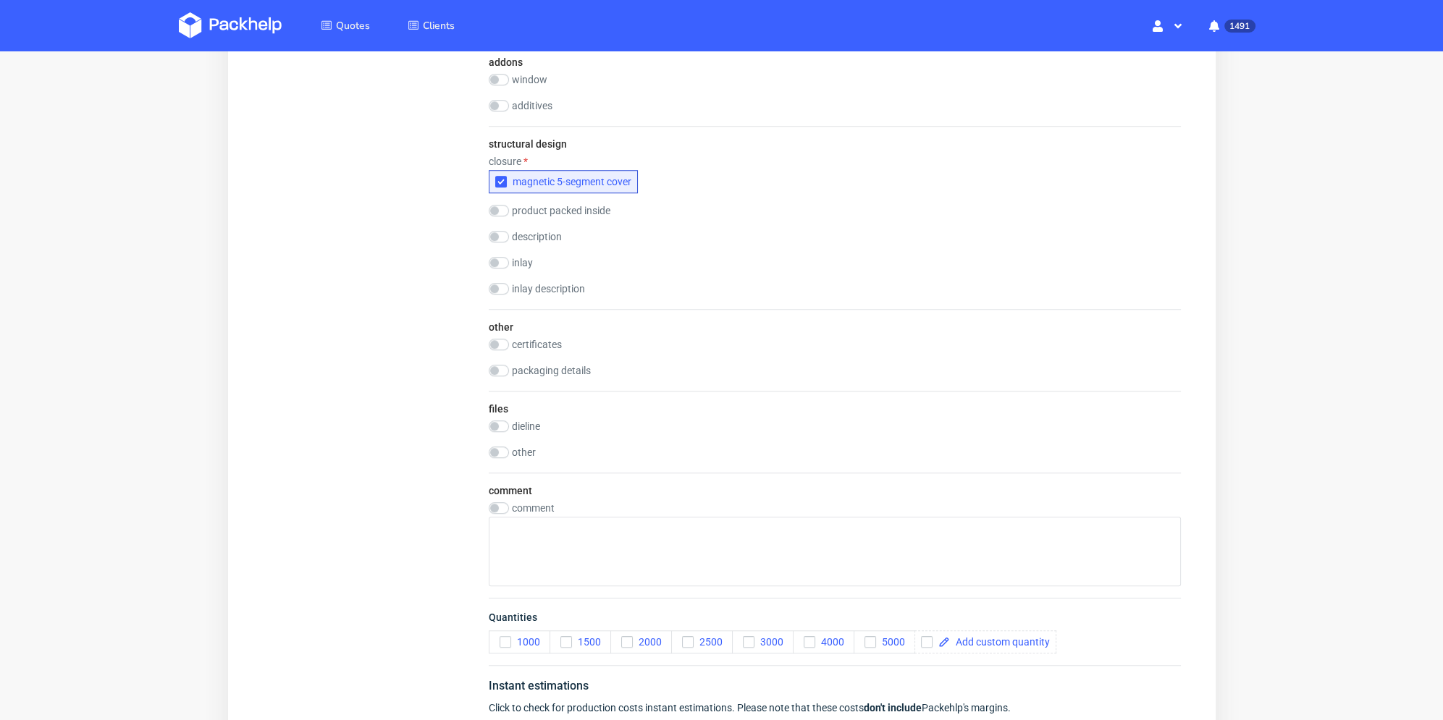
checkbox input "false"
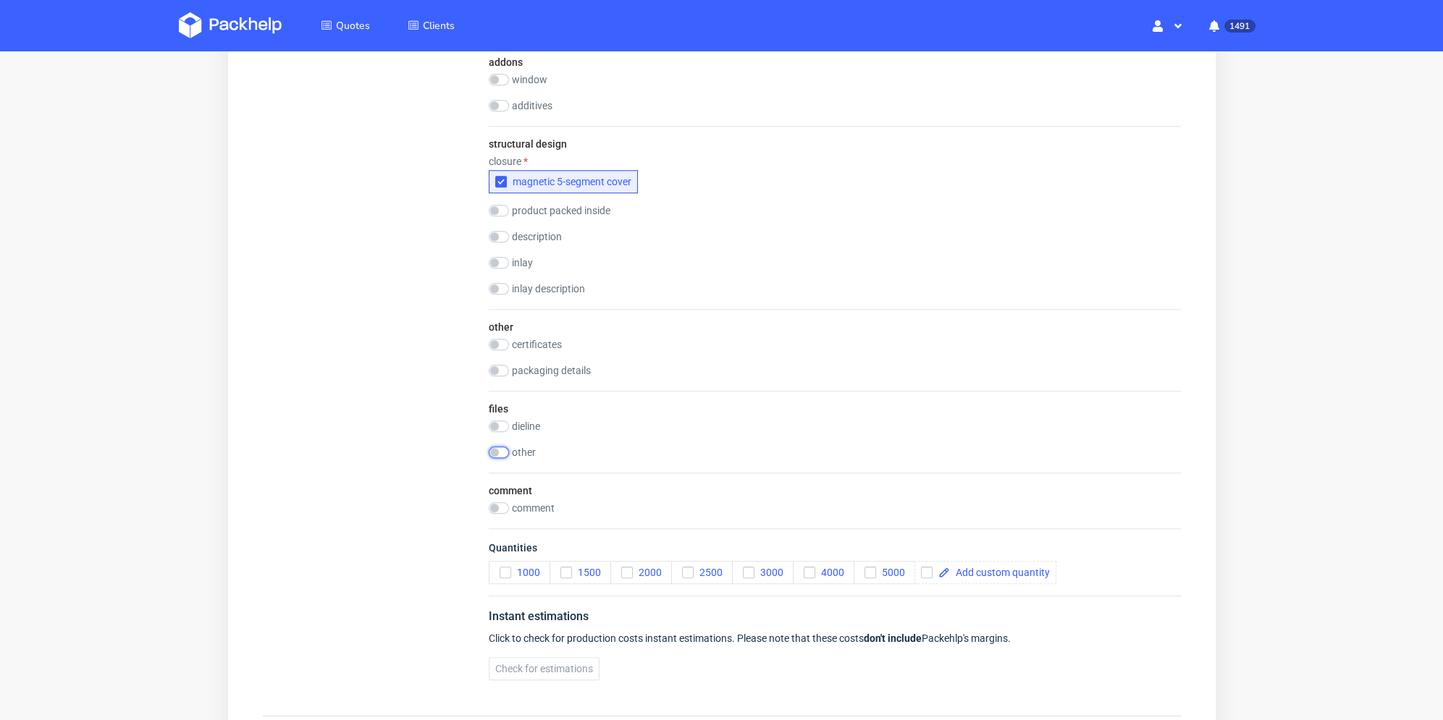
drag, startPoint x: 505, startPoint y: 451, endPoint x: 510, endPoint y: 479, distance: 28.0
click at [505, 451] on input "checkbox" at bounding box center [498, 453] width 20 height 12
checkbox input "true"
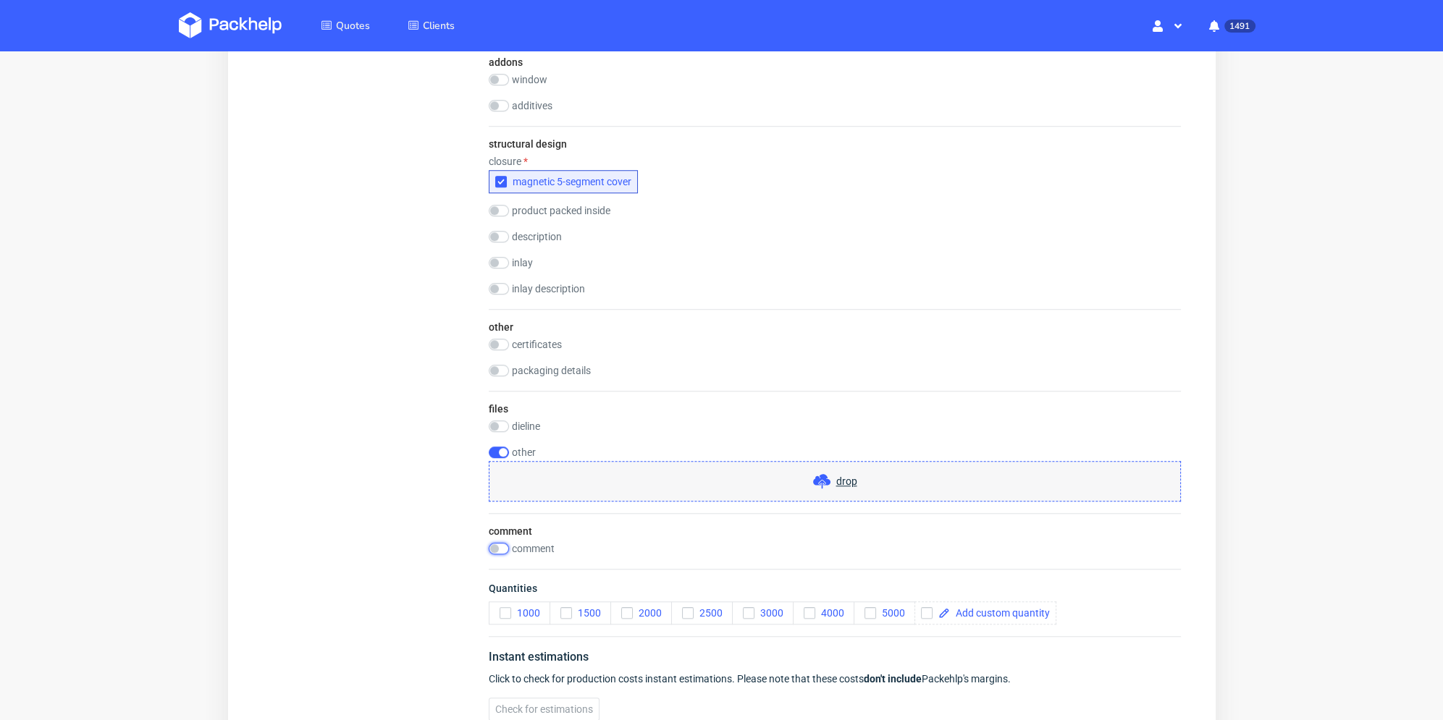
click at [499, 547] on input "checkbox" at bounding box center [498, 549] width 20 height 12
checkbox input "true"
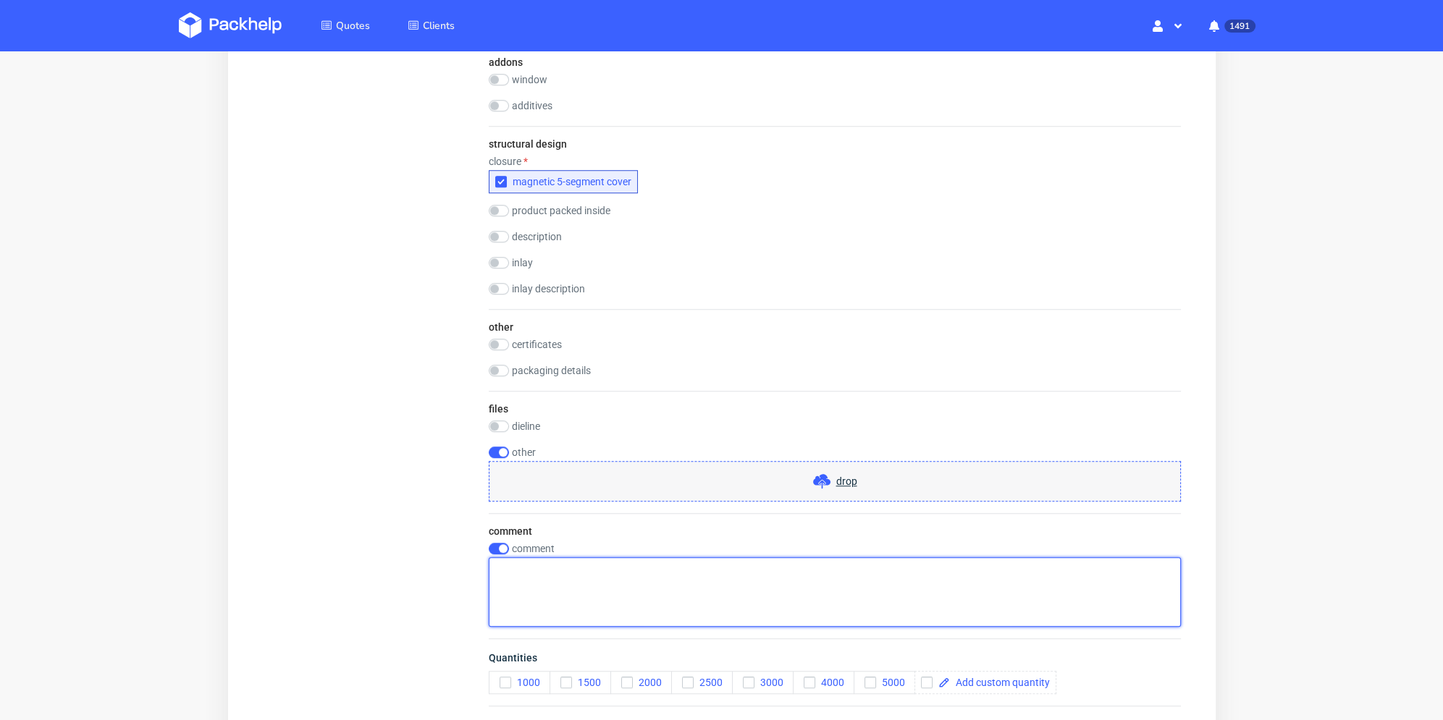
click at [548, 570] on textarea at bounding box center [834, 593] width 692 height 70
paste textarea "Folding Box"
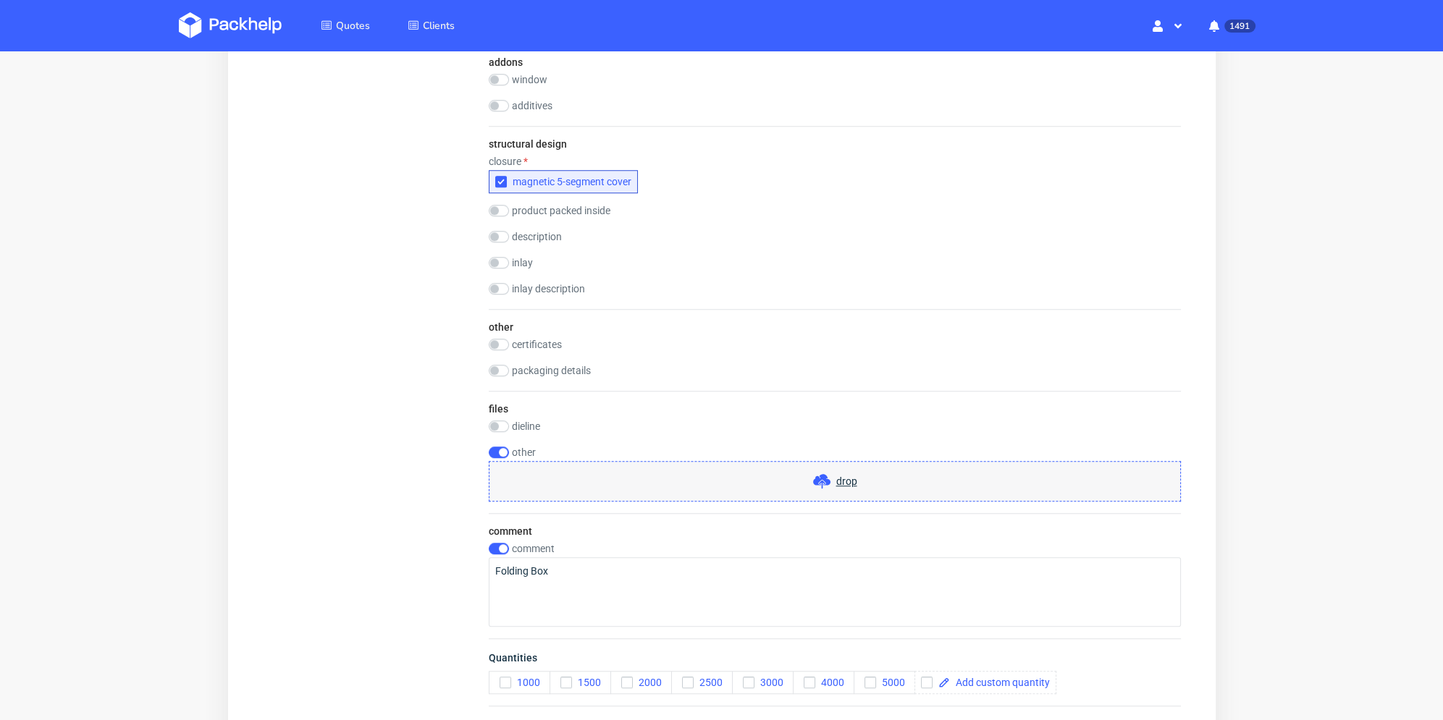
click at [553, 483] on div "drop" at bounding box center [834, 481] width 692 height 41
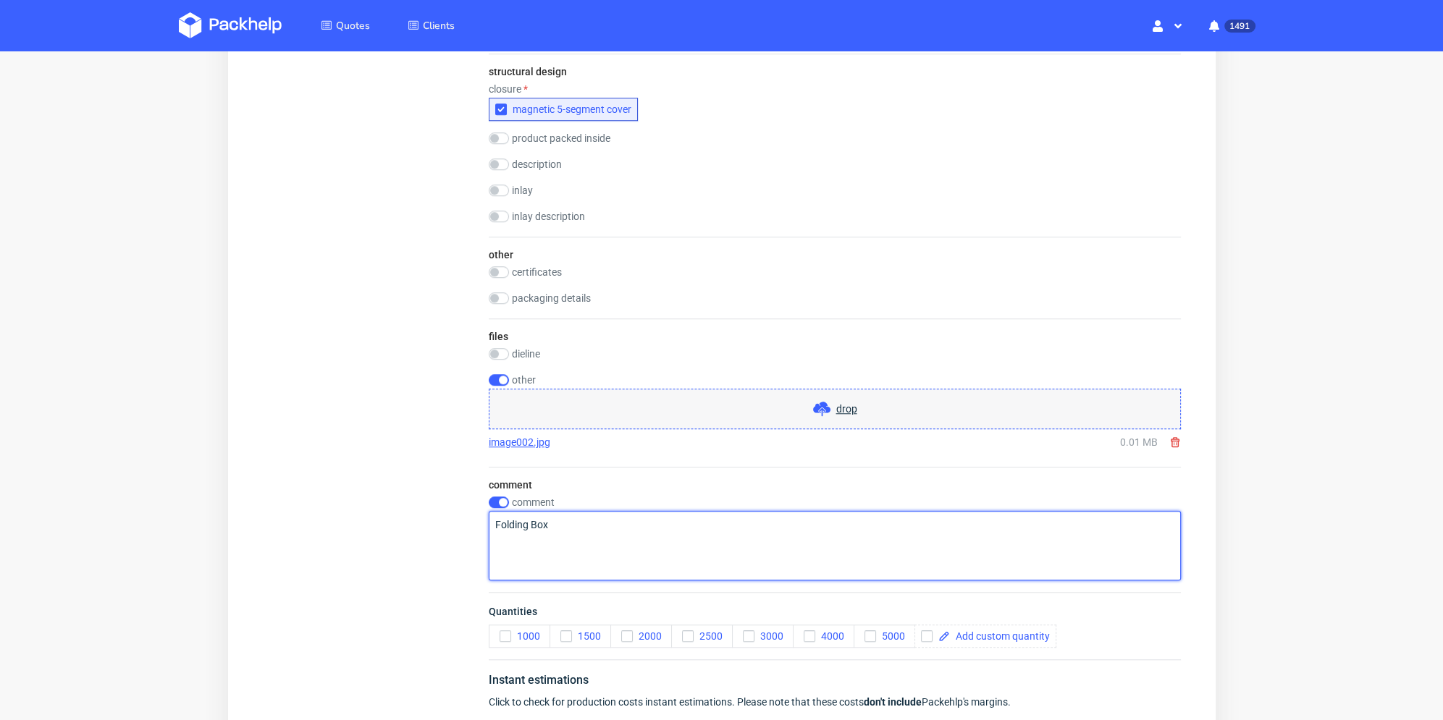
click at [563, 551] on textarea "Folding Box" at bounding box center [834, 546] width 692 height 70
drag, startPoint x: 589, startPoint y: 540, endPoint x: 429, endPoint y: 534, distance: 160.2
paste textarea "Box type: Folding Box Material: 157gsm coated paper + 2.0mm grey board Color: S…"
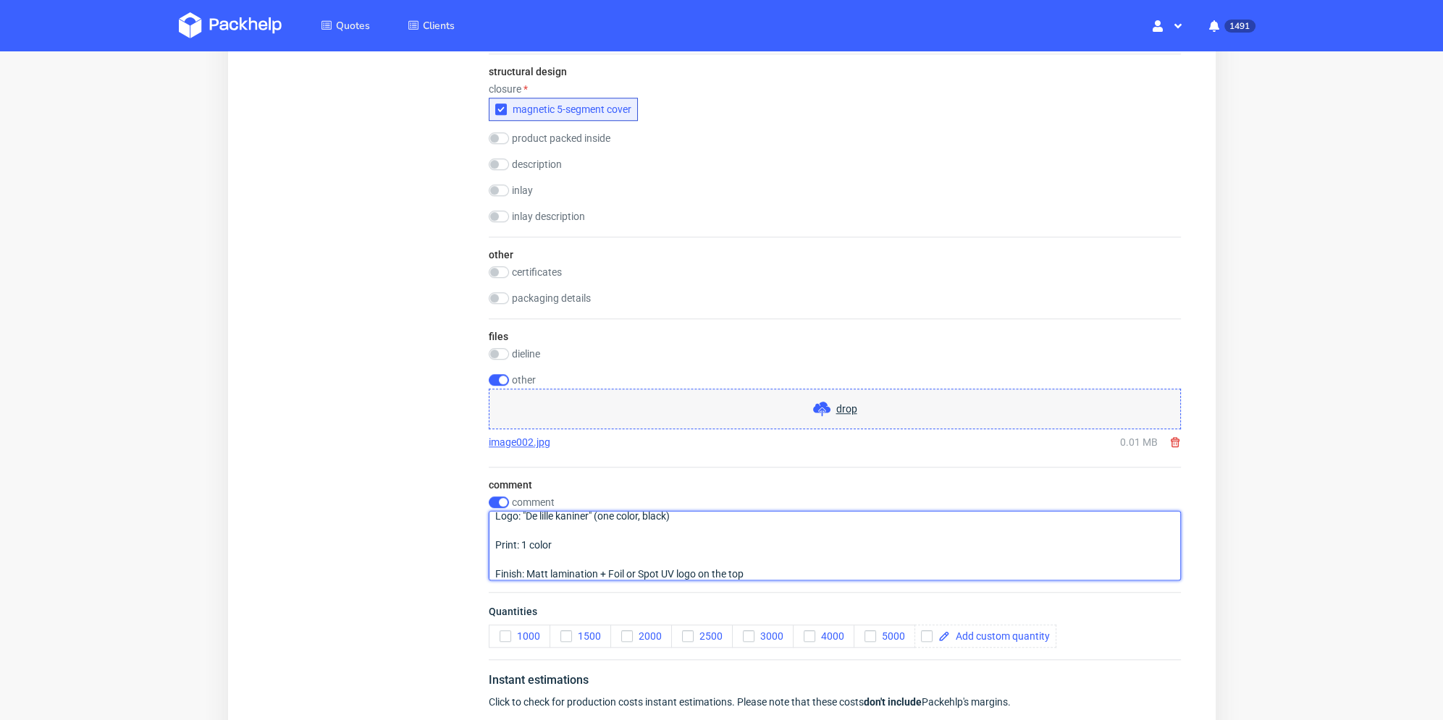
click at [560, 560] on textarea "Box type: Folding Box Material: 157gsm coated paper + 2.0mm grey board Color: S…" at bounding box center [834, 546] width 692 height 70
click at [559, 535] on textarea "Box type: Folding Box Material: 157gsm coated paper + 2.0mm grey board Color: S…" at bounding box center [834, 546] width 692 height 70
click at [554, 564] on textarea "Box type: Folding Box Material: 157gsm coated paper + 2.0mm grey board Color: S…" at bounding box center [834, 546] width 692 height 70
click at [555, 535] on textarea "Box type: Folding Box Material: 157gsm coated paper + 2.0mm grey board Color: S…" at bounding box center [834, 546] width 692 height 70
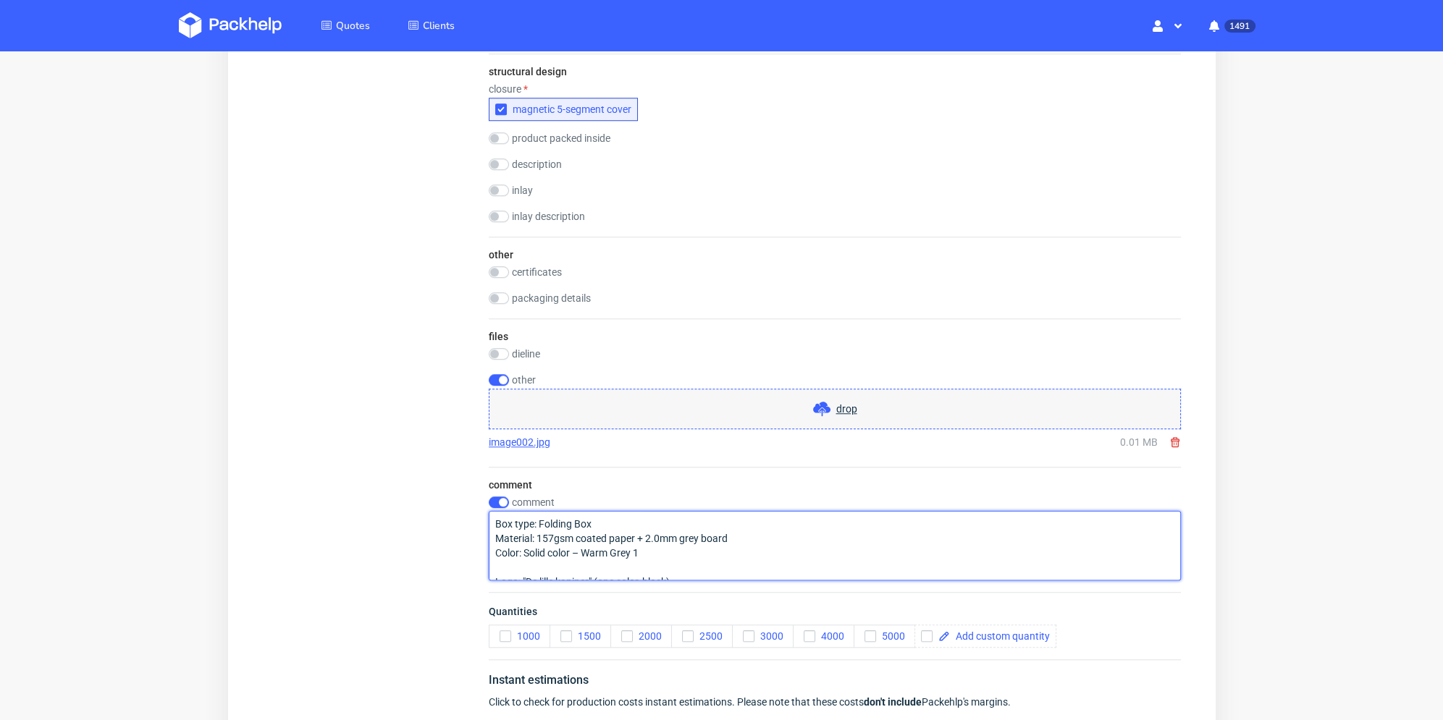
scroll to position [0, 0]
click at [556, 523] on textarea "Box type: Folding Box Material: 157gsm coated paper + 2.0mm grey board Color: S…" at bounding box center [834, 546] width 692 height 70
type textarea "Box type: Folding Box Material: 157gsm coated paper + 2.0mm grey board Color: S…"
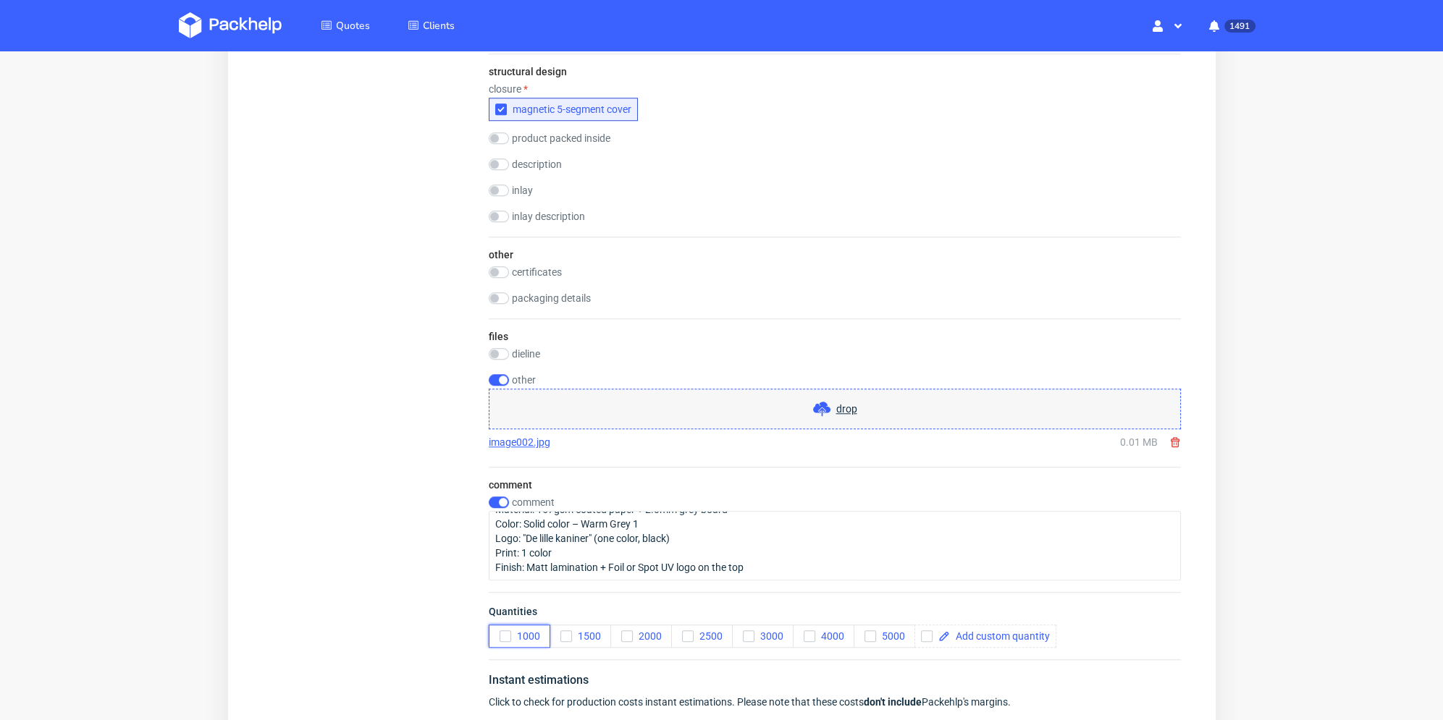
click at [505, 636] on use "button" at bounding box center [504, 636] width 7 height 5
click at [931, 636] on input "checkbox" at bounding box center [926, 637] width 12 height 12
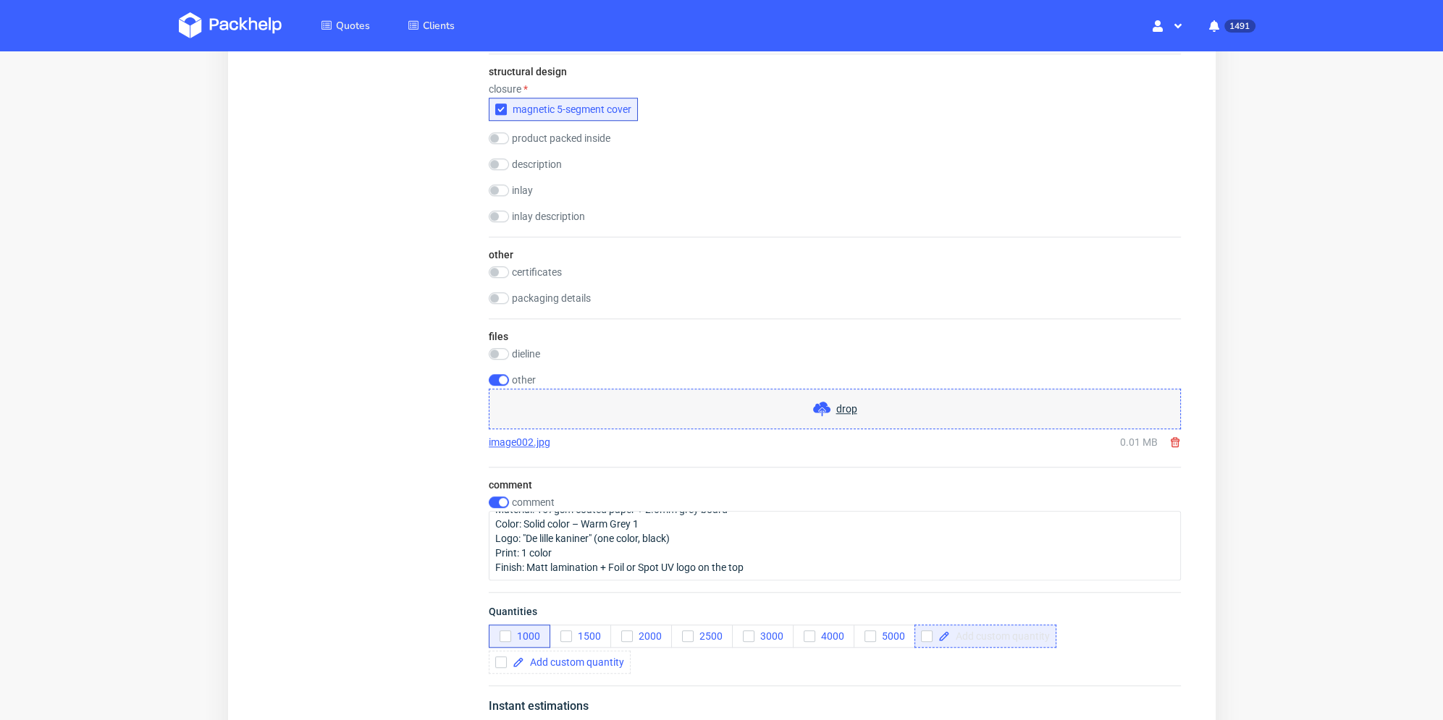
click at [985, 634] on span at bounding box center [999, 636] width 100 height 10
checkbox input "false"
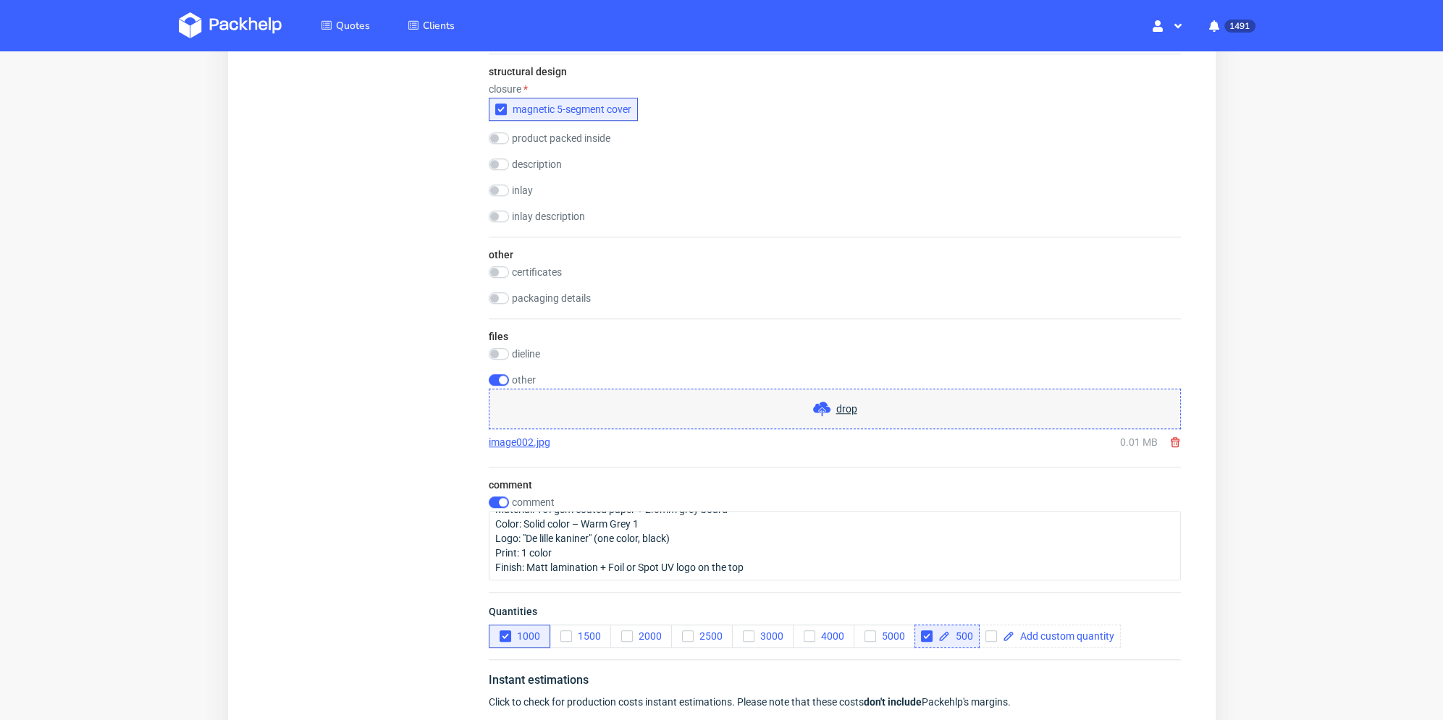
checkbox input "true"
click at [976, 642] on div "500" at bounding box center [946, 636] width 65 height 23
drag, startPoint x: 989, startPoint y: 638, endPoint x: 1034, endPoint y: 636, distance: 44.9
click at [991, 638] on input "checkbox" at bounding box center [991, 637] width 12 height 12
checkbox input "true"
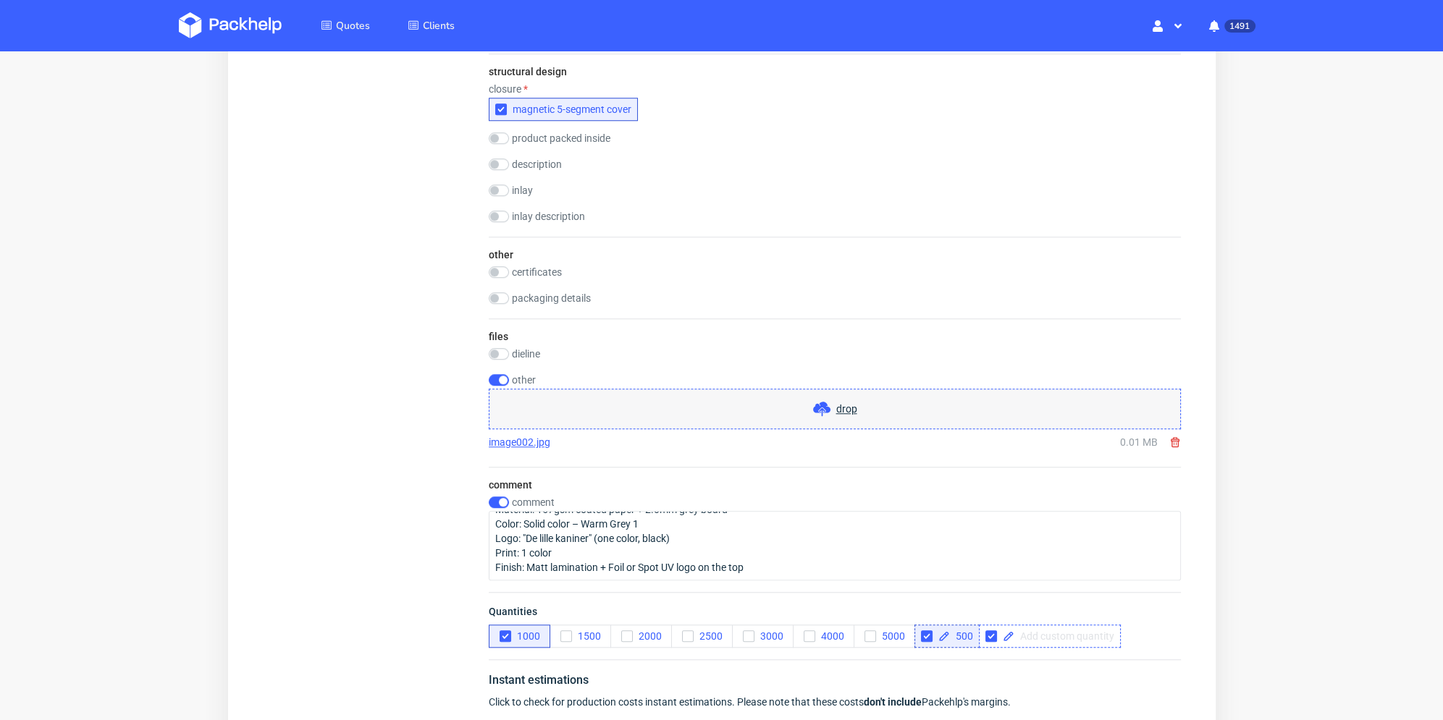
click at [1036, 636] on span at bounding box center [1064, 636] width 100 height 10
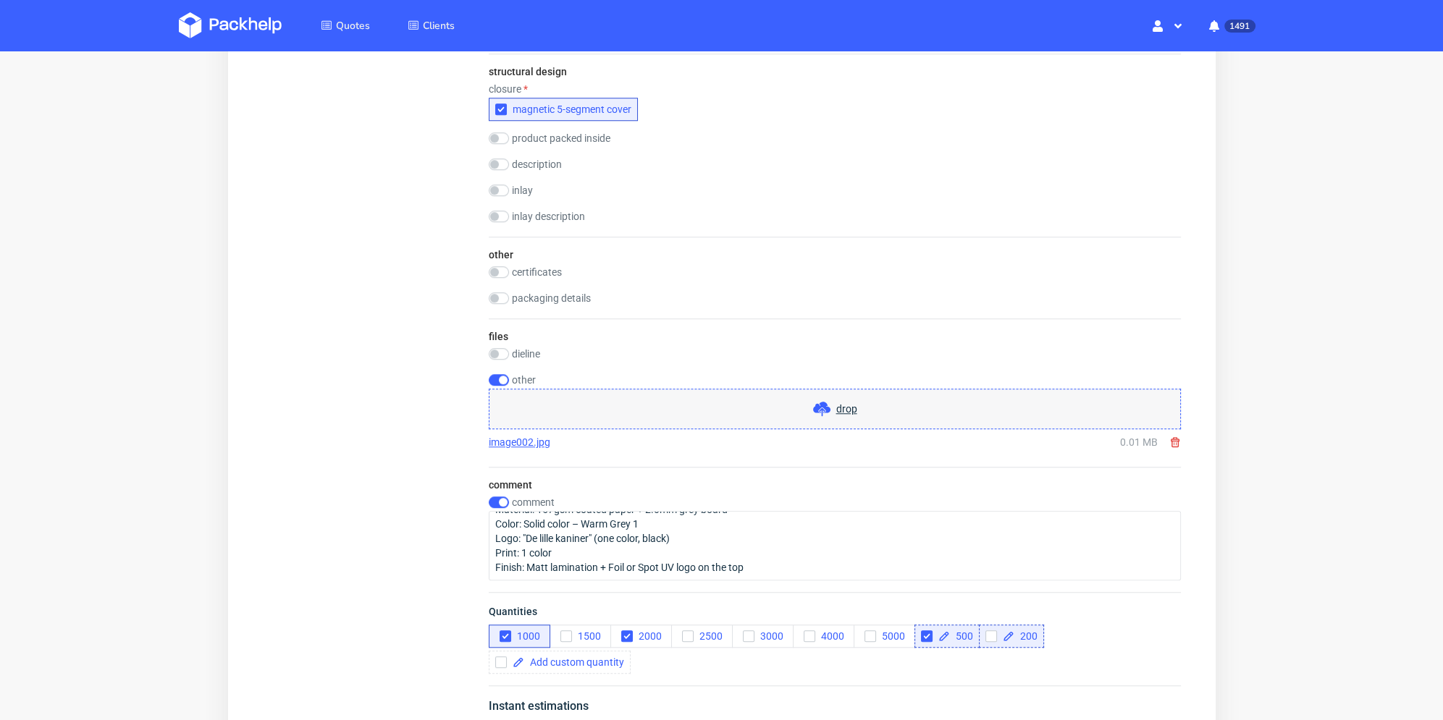
checkbox input "false"
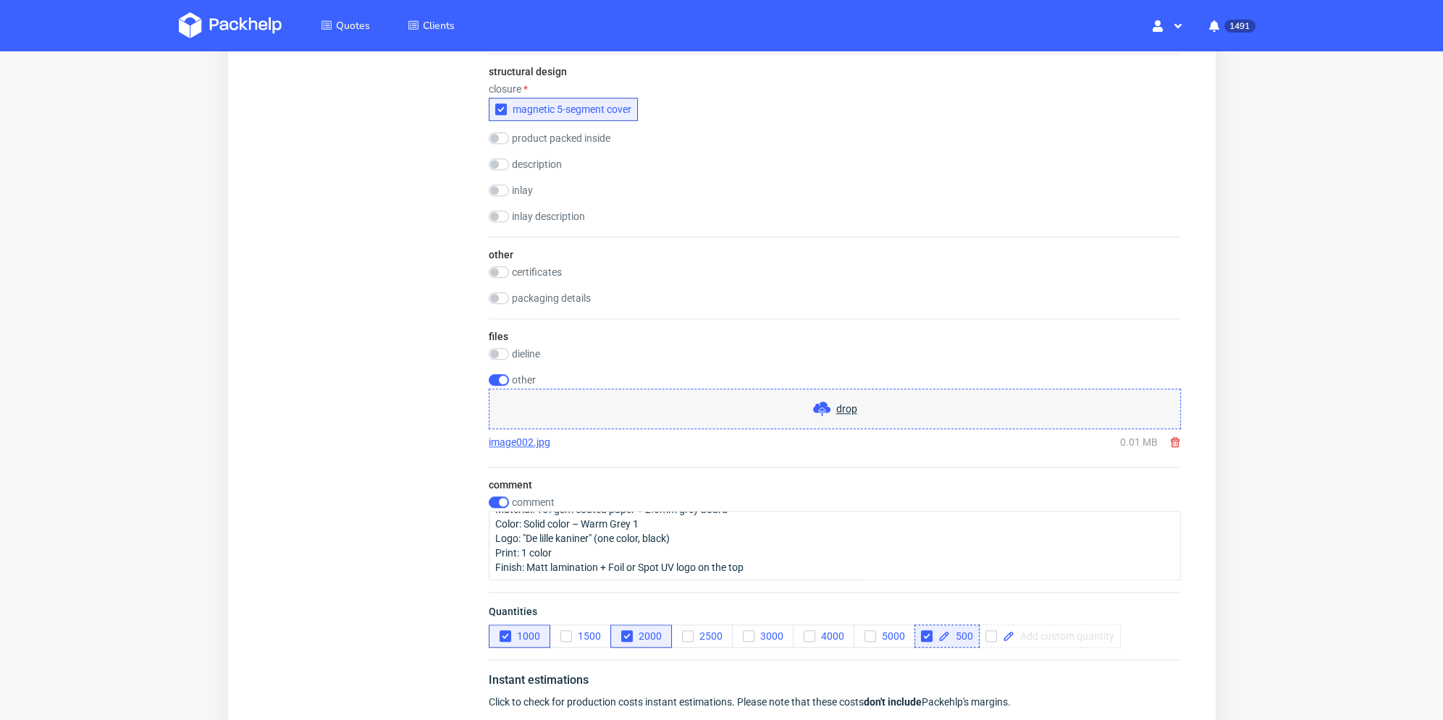
click at [1034, 652] on div "Quantities 1000 1500 2000 2500 3000 4000 5000 500" at bounding box center [834, 625] width 692 height 67
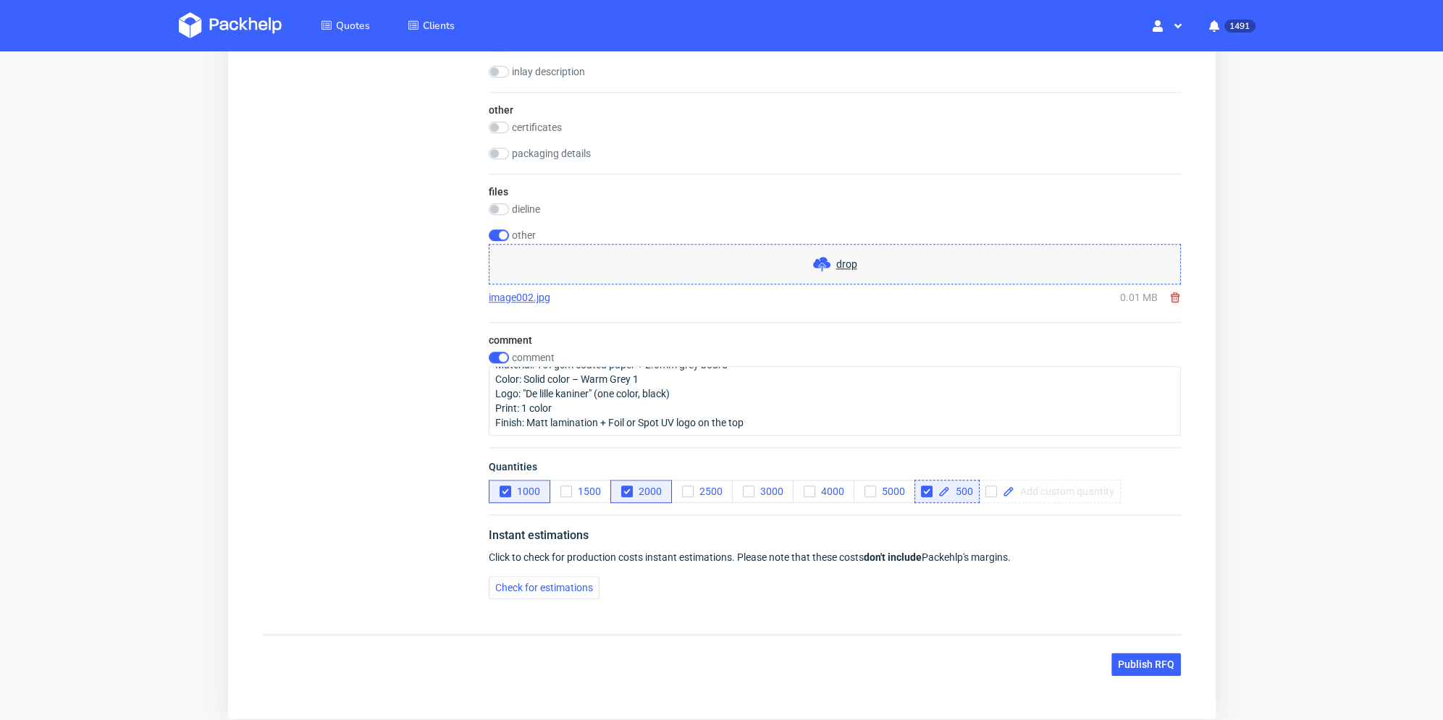
scroll to position [1952, 0]
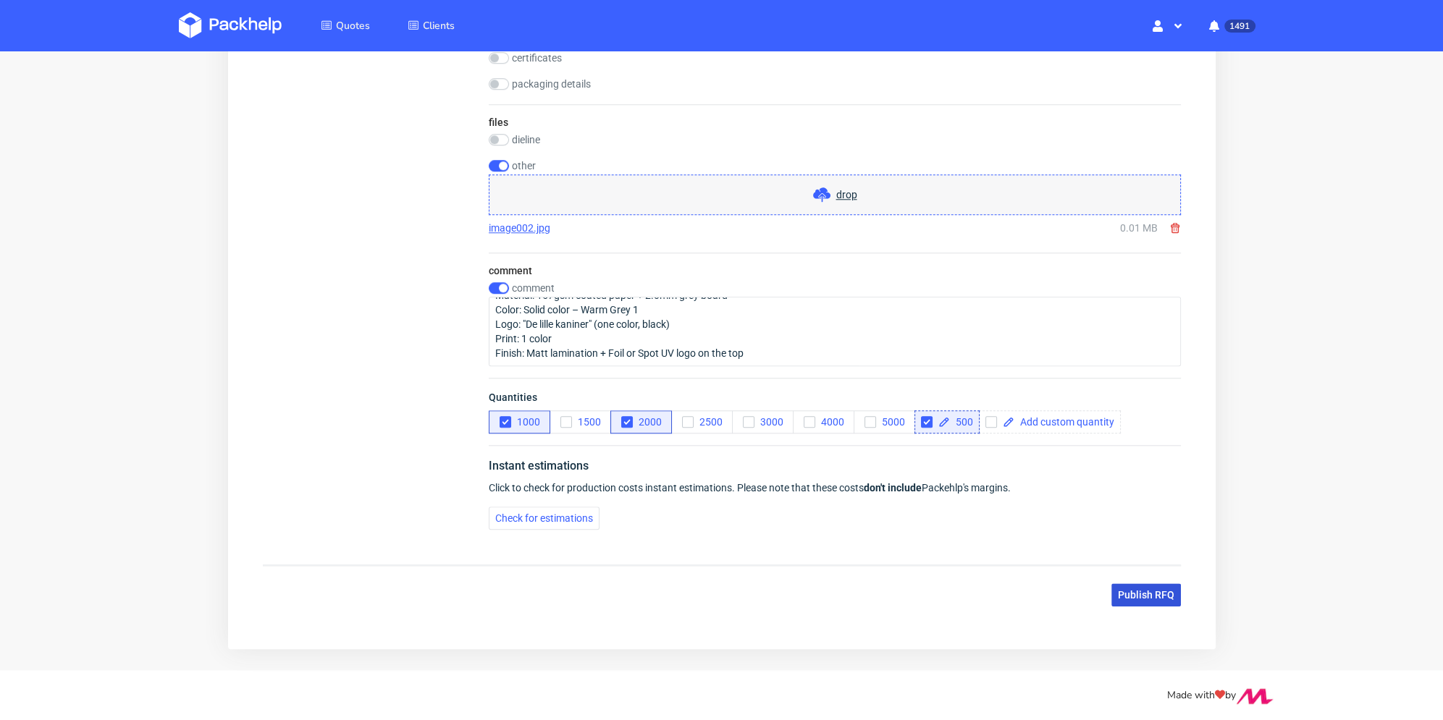
click at [1148, 596] on span "Publish RFQ" at bounding box center [1145, 595] width 56 height 10
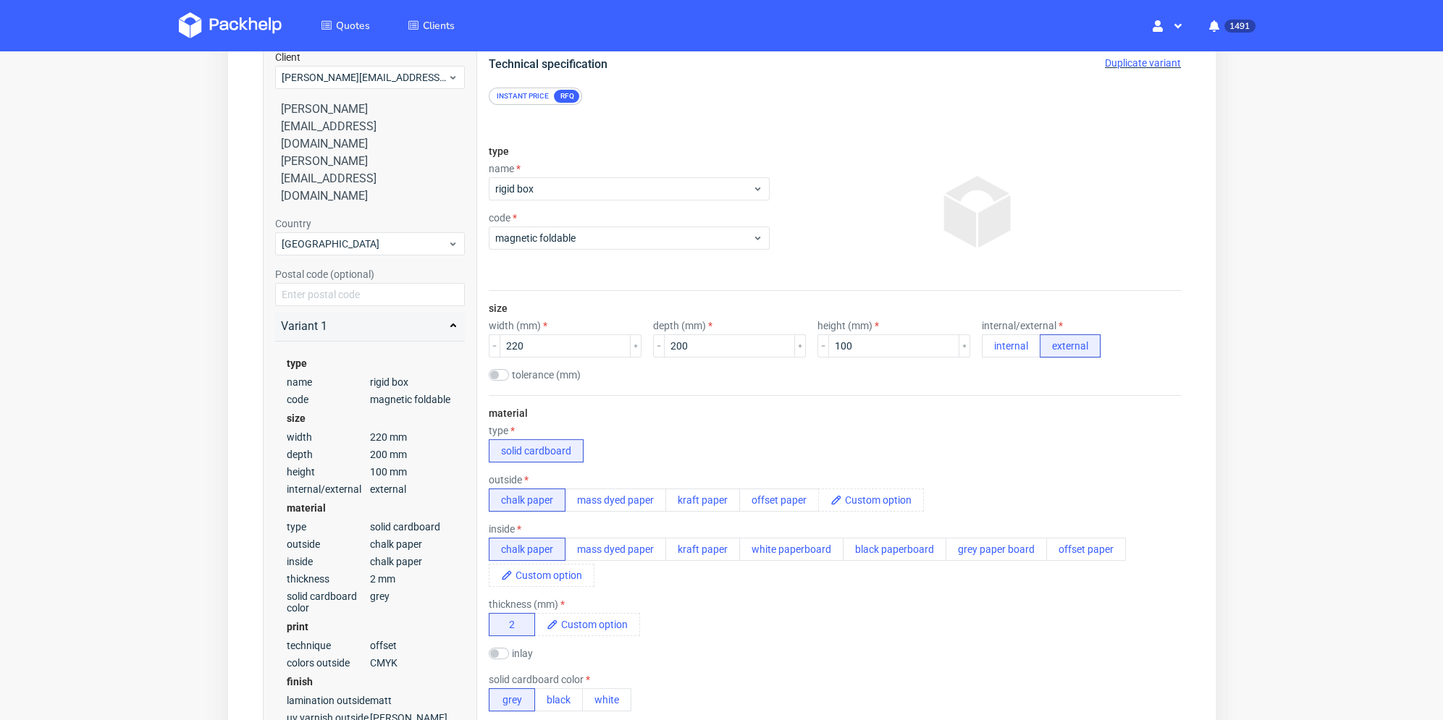
scroll to position [70, 0]
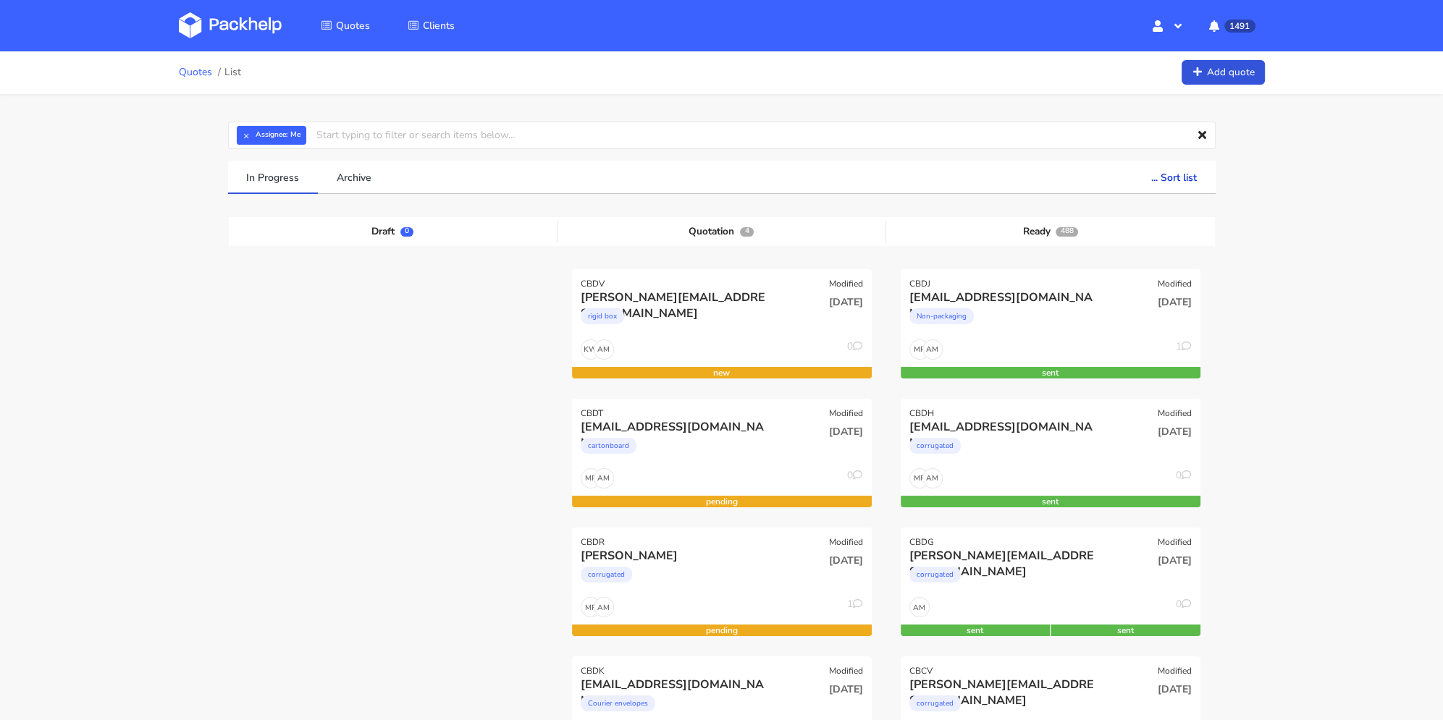
click at [185, 77] on link "Quotes" at bounding box center [195, 73] width 33 height 12
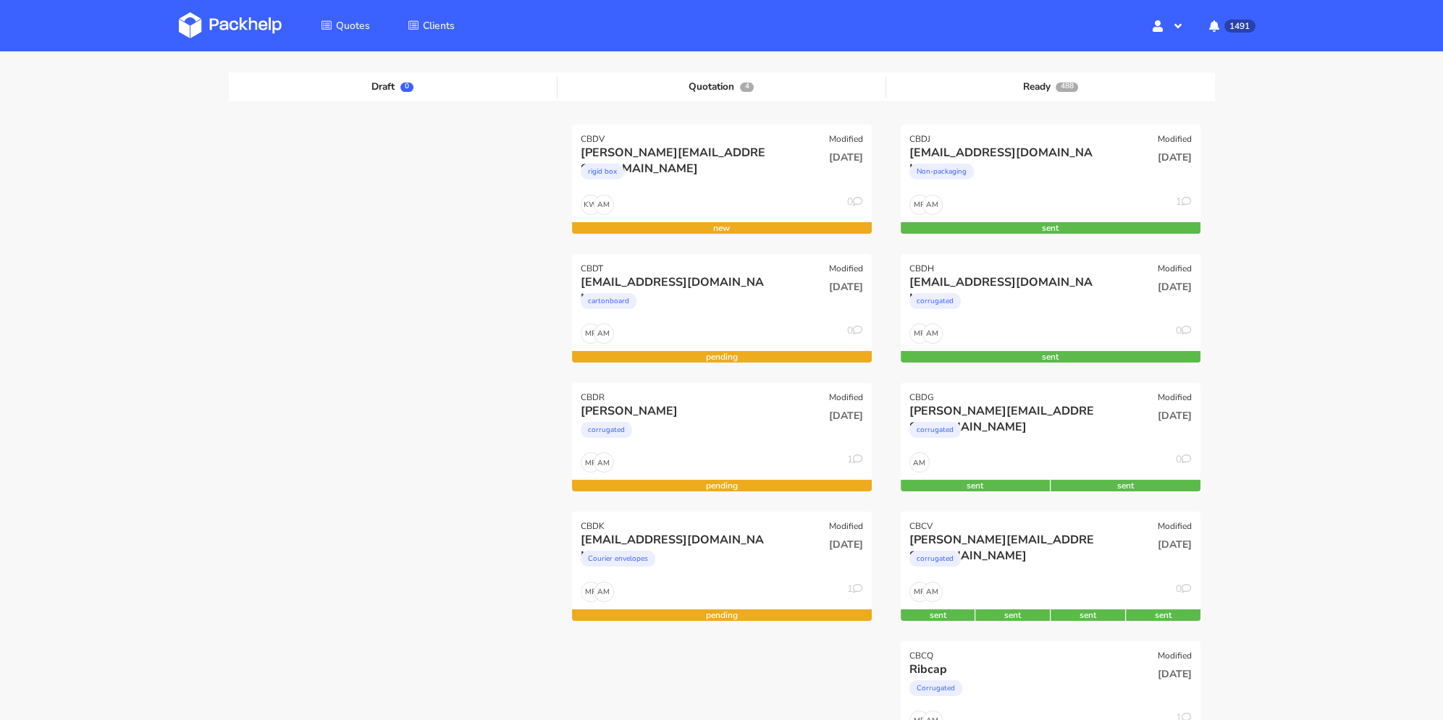
scroll to position [72, 0]
